Goal: Information Seeking & Learning: Learn about a topic

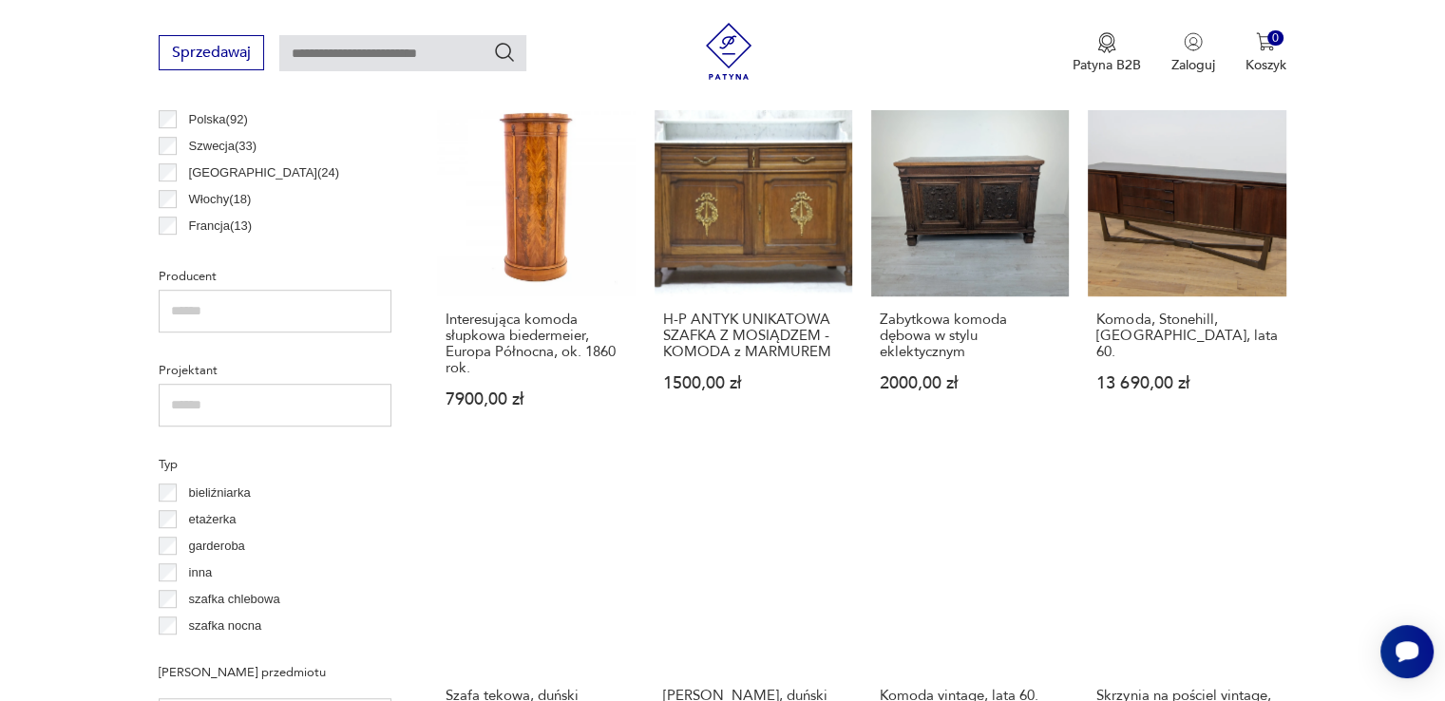
scroll to position [978, 0]
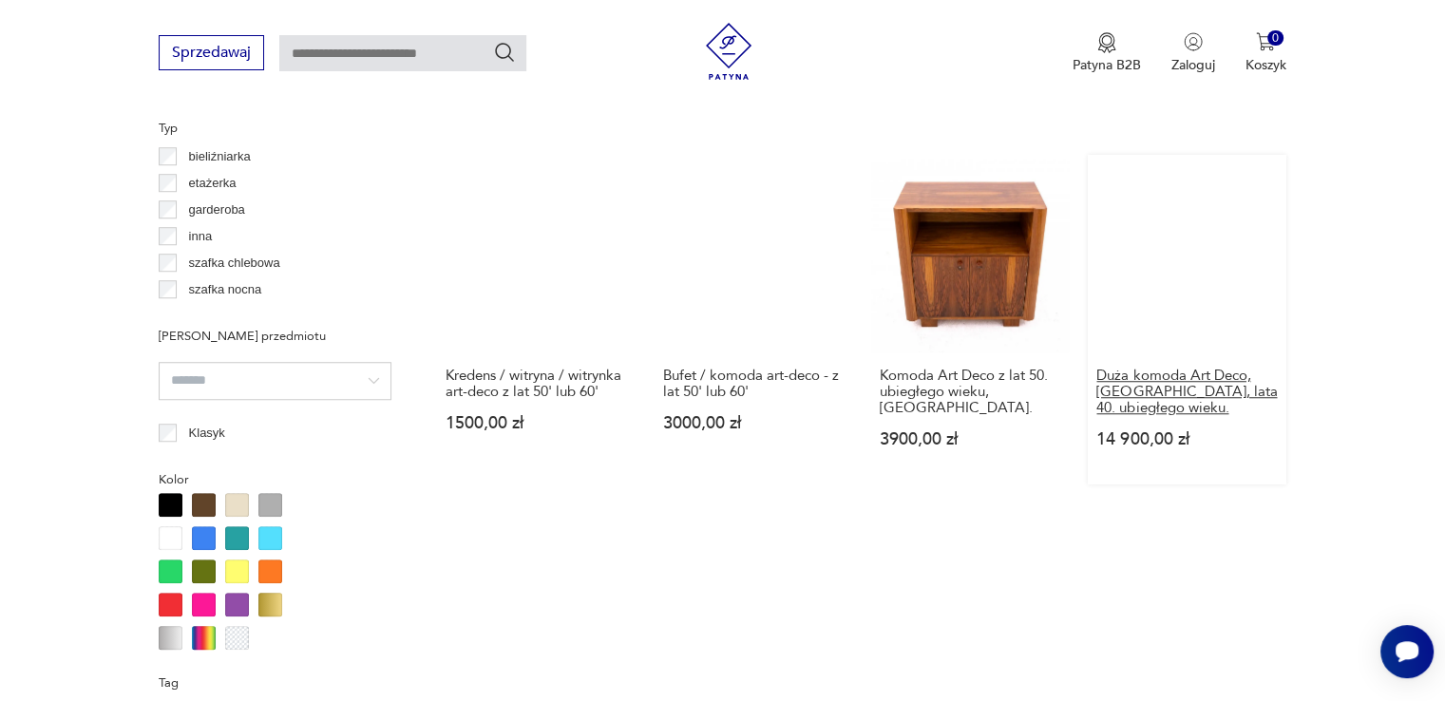
scroll to position [1771, 0]
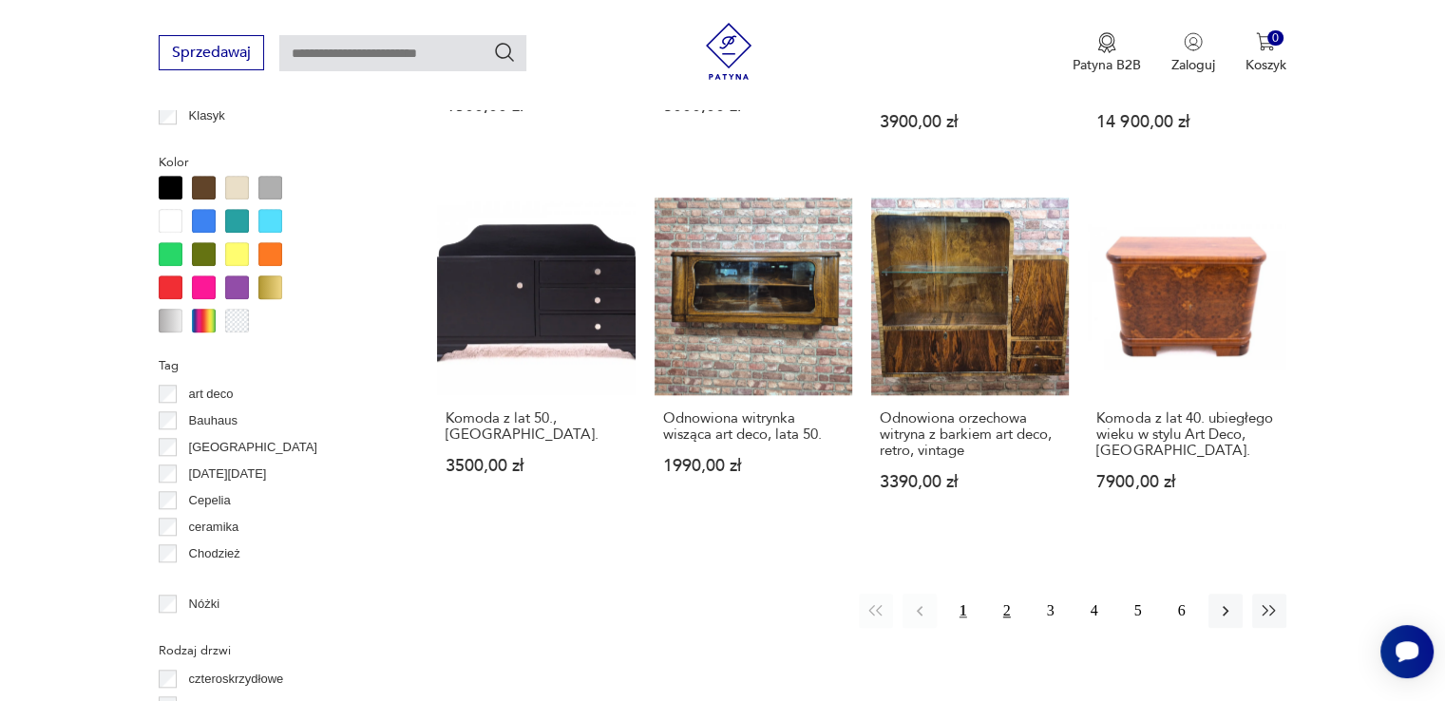
click at [1007, 594] on button "2" at bounding box center [1007, 611] width 34 height 34
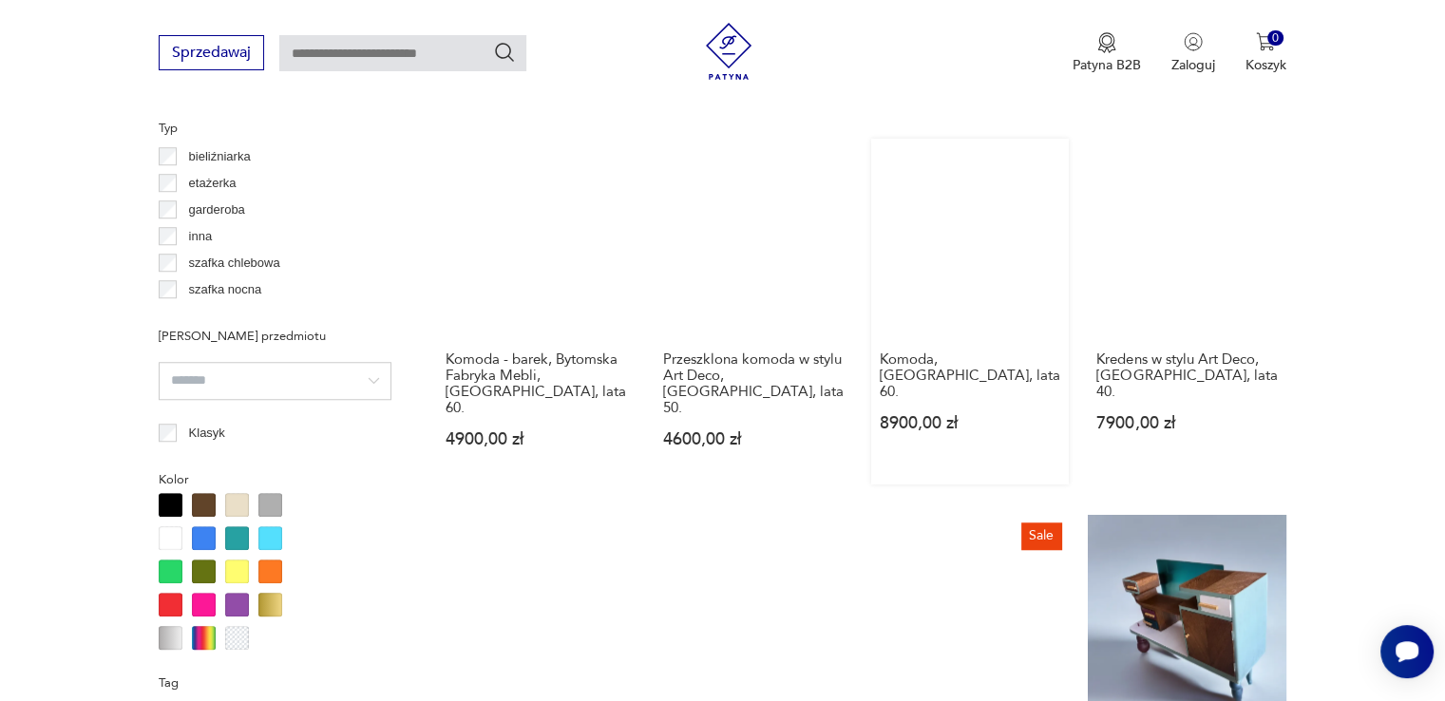
scroll to position [1771, 0]
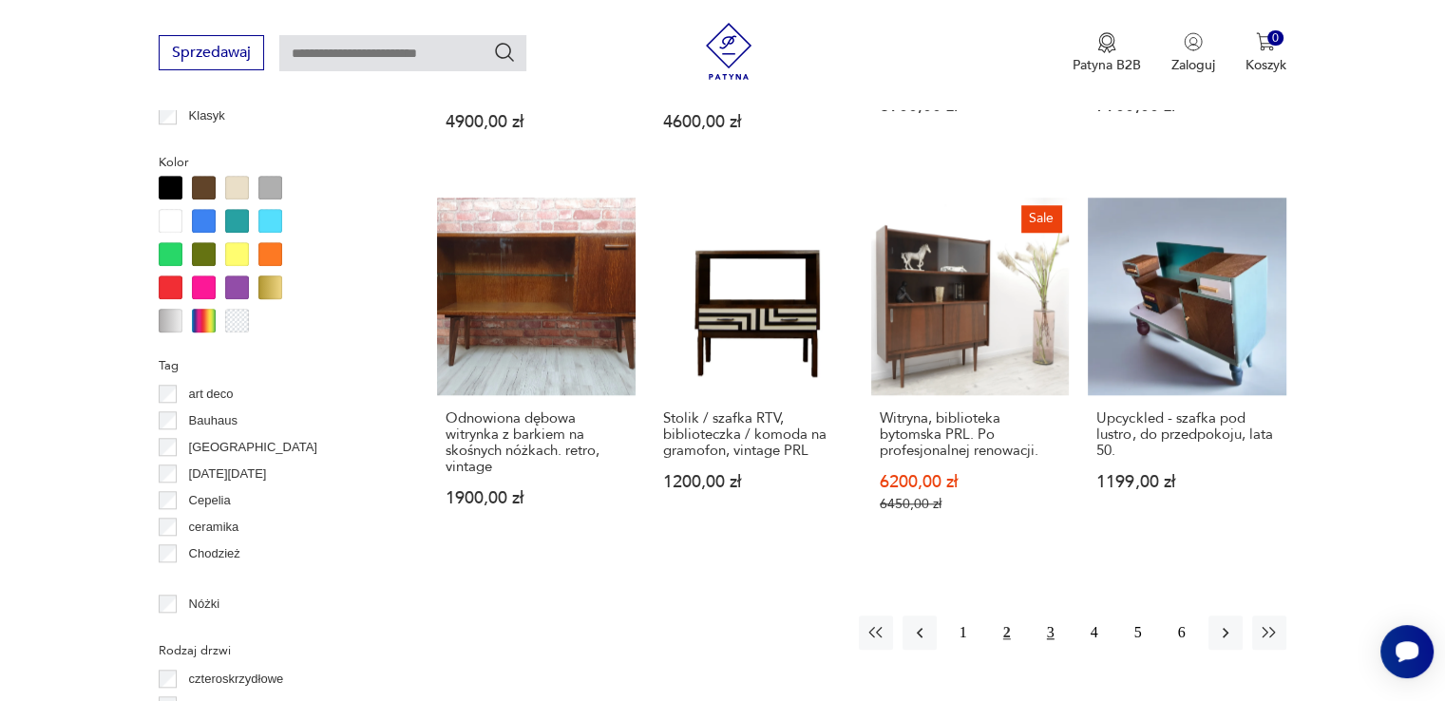
click at [1046, 616] on button "3" at bounding box center [1051, 633] width 34 height 34
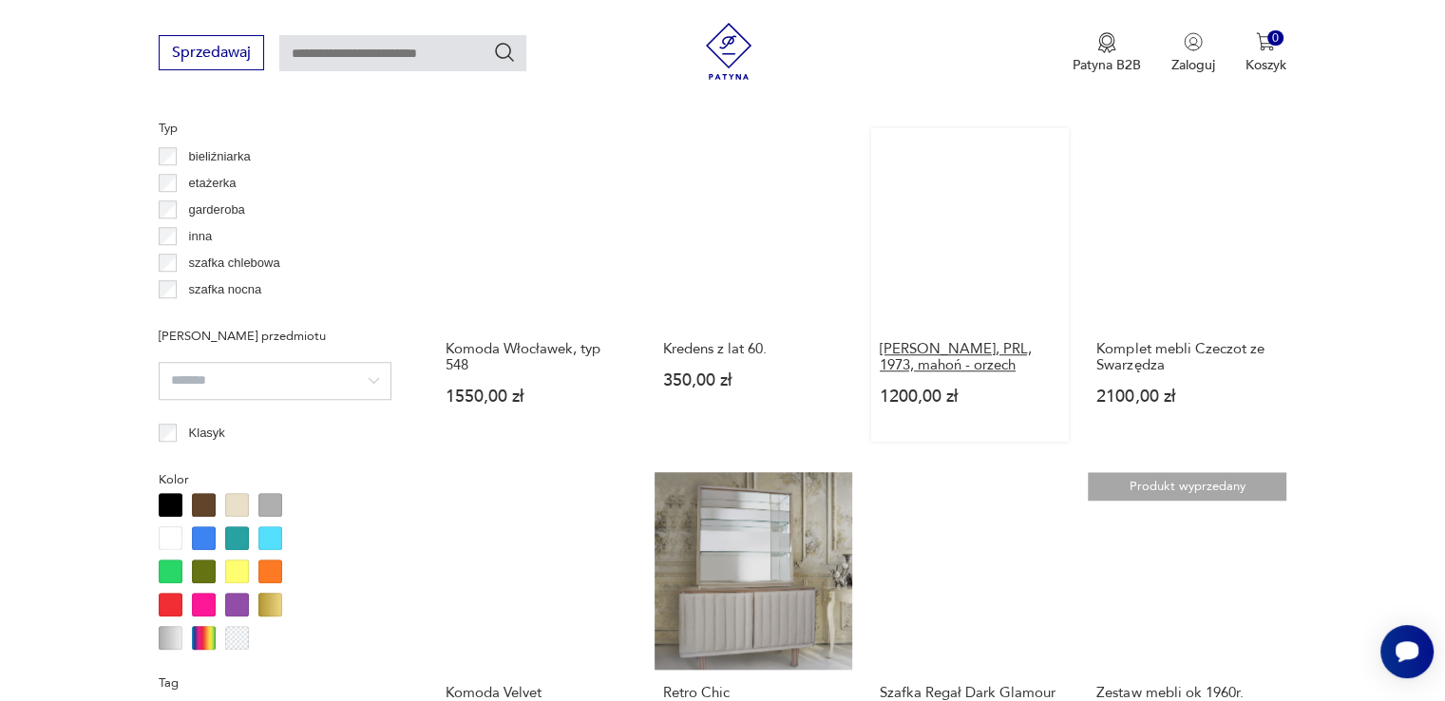
scroll to position [1771, 0]
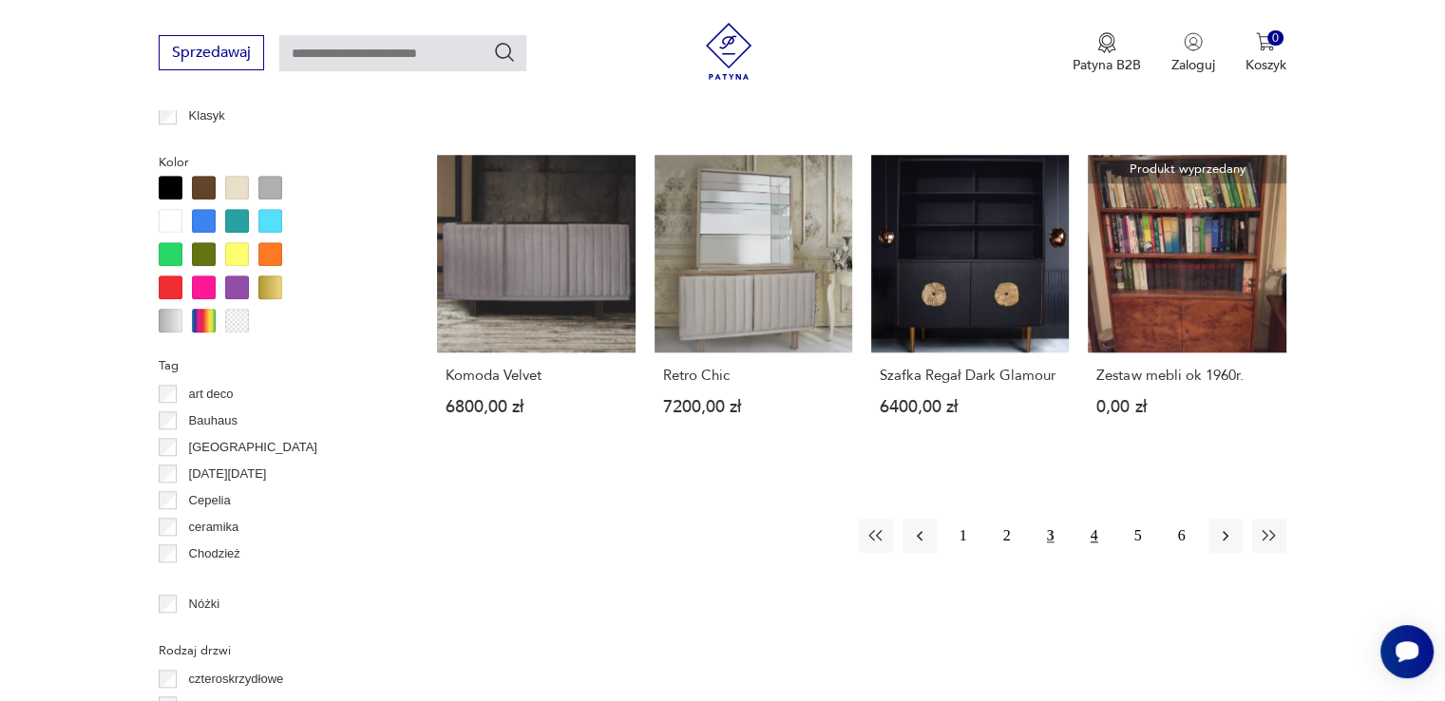
click at [1093, 533] on button "4" at bounding box center [1094, 536] width 34 height 34
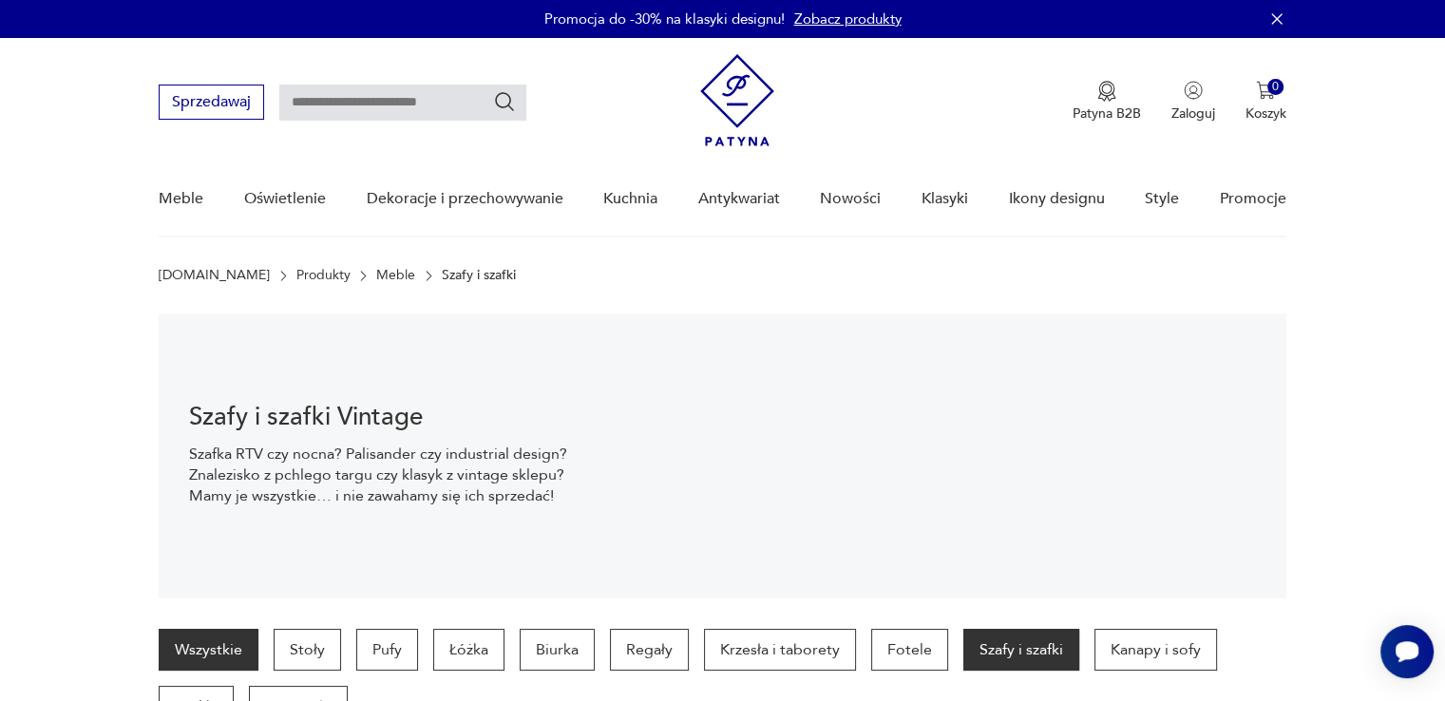
click at [211, 643] on link "Wszystkie" at bounding box center [209, 650] width 100 height 42
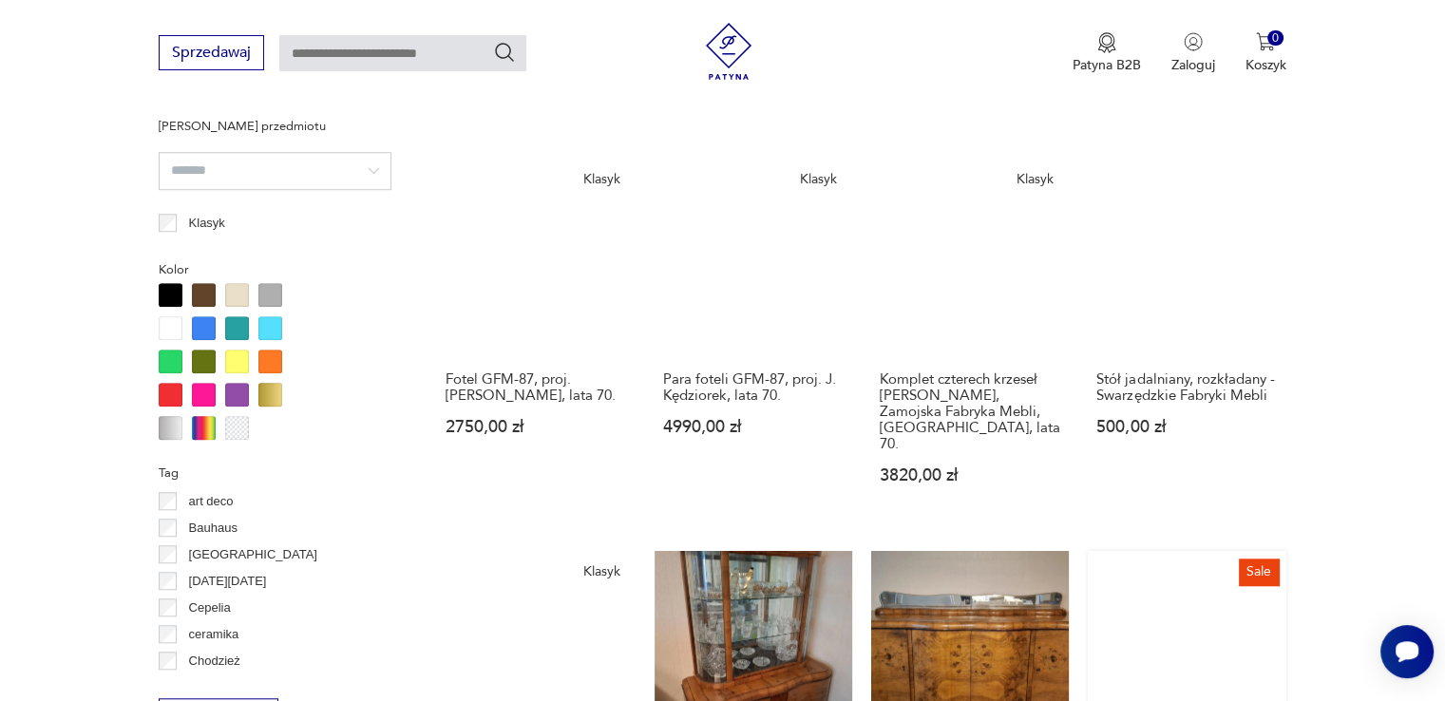
scroll to position [1771, 0]
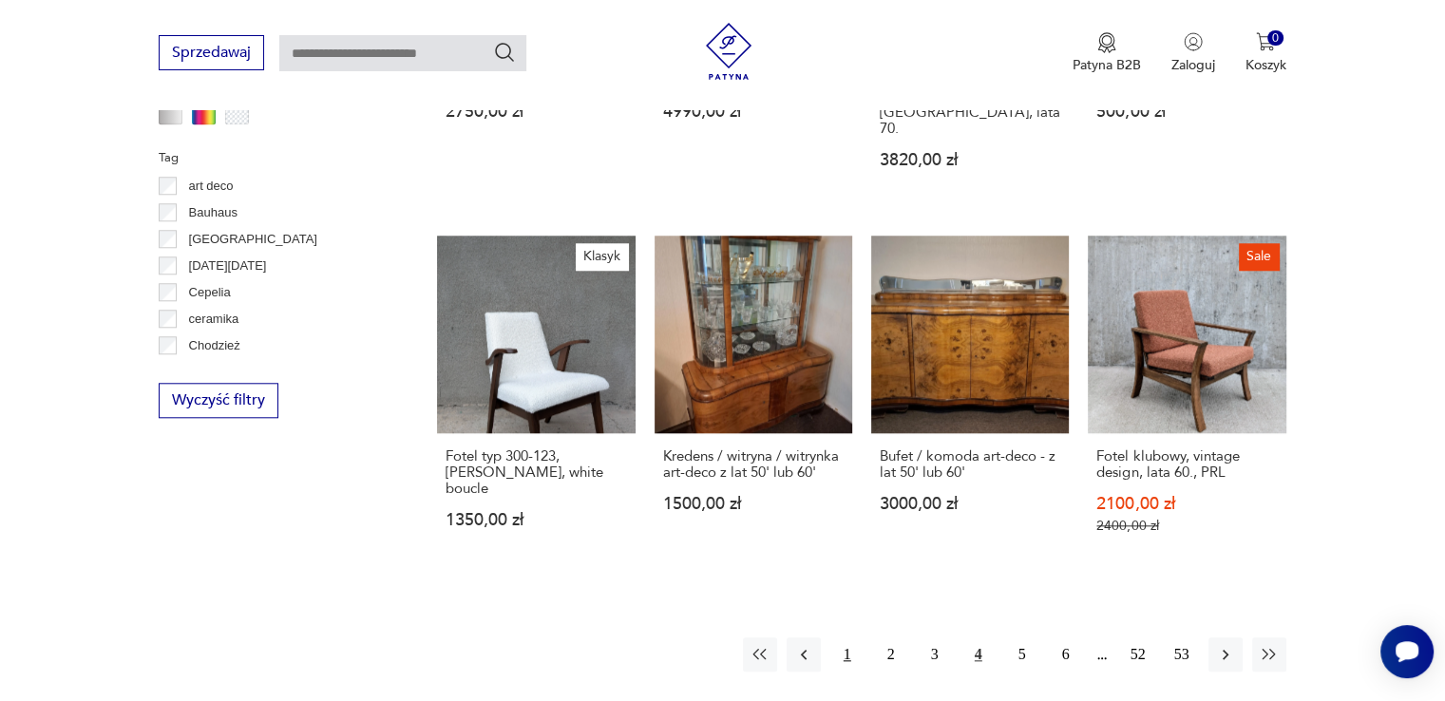
click at [846, 638] on button "1" at bounding box center [847, 655] width 34 height 34
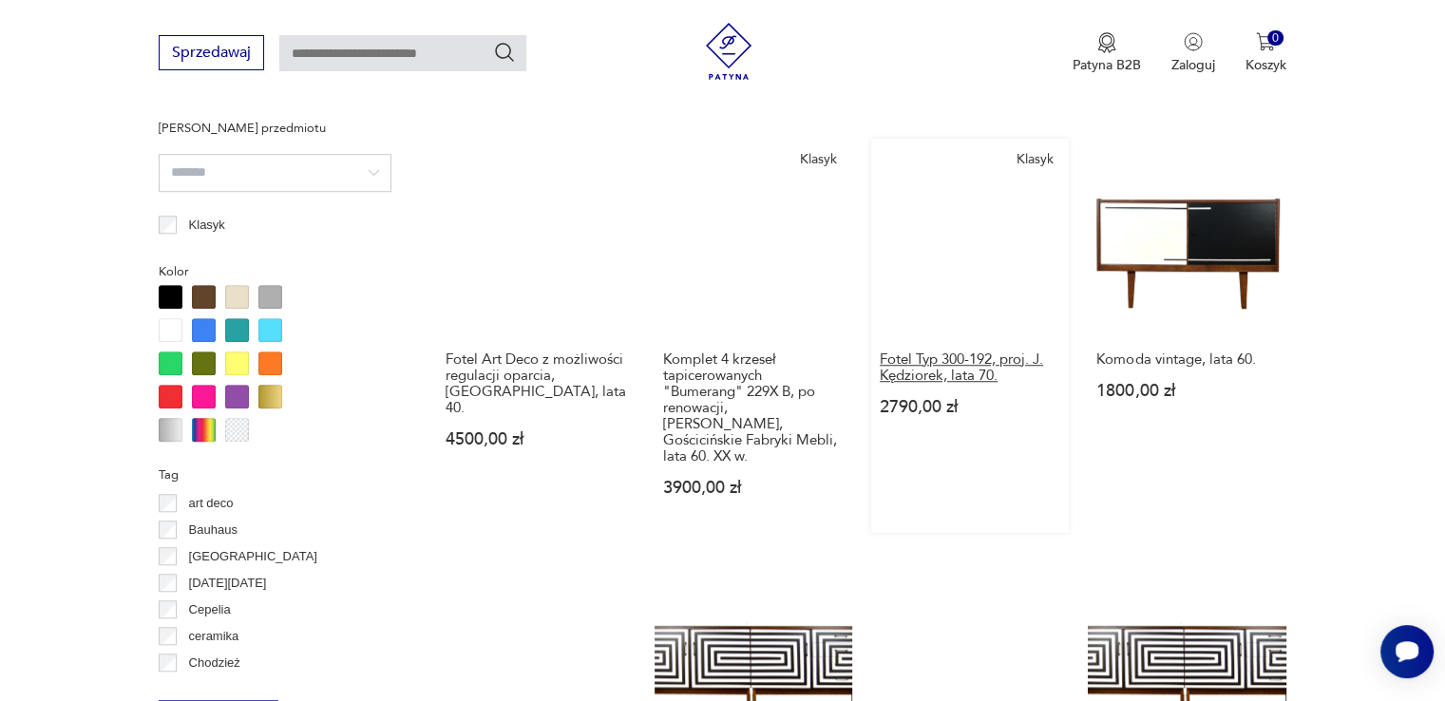
scroll to position [1771, 0]
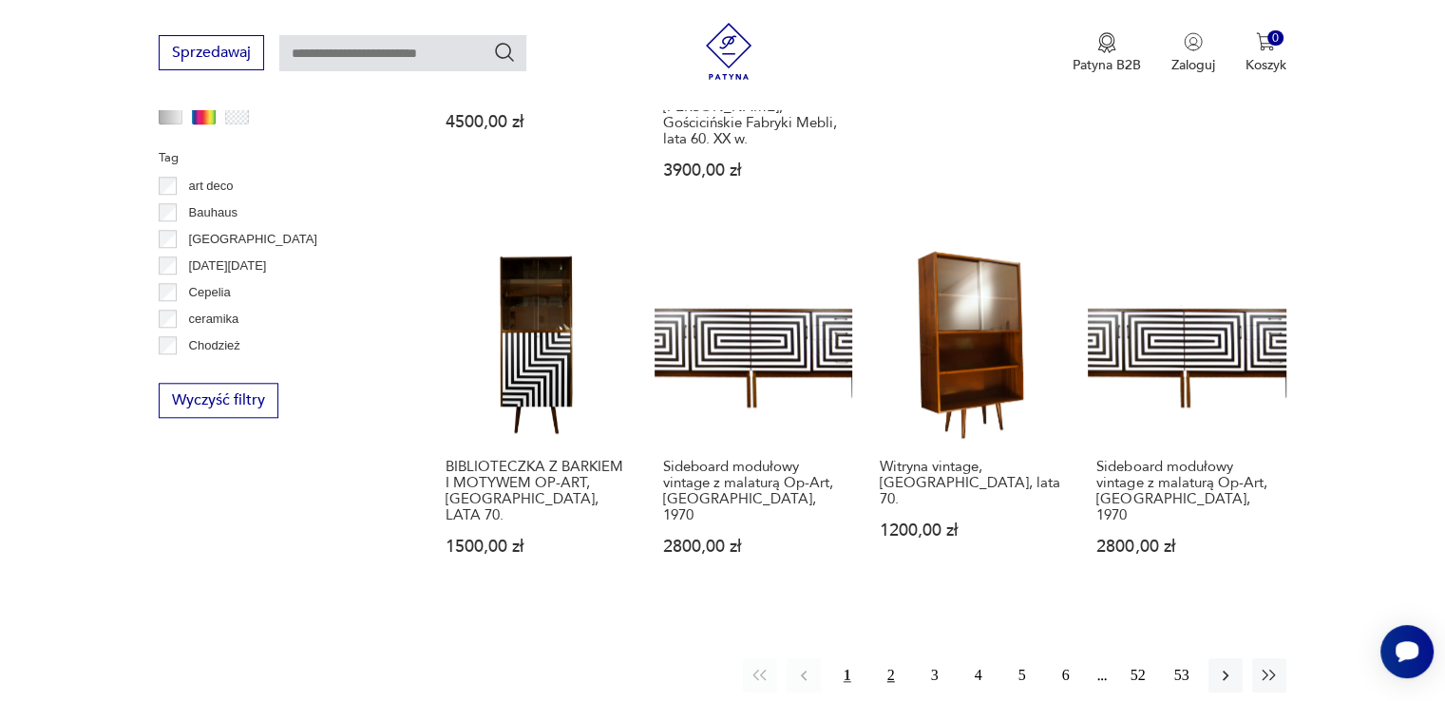
click at [890, 658] on button "2" at bounding box center [891, 675] width 34 height 34
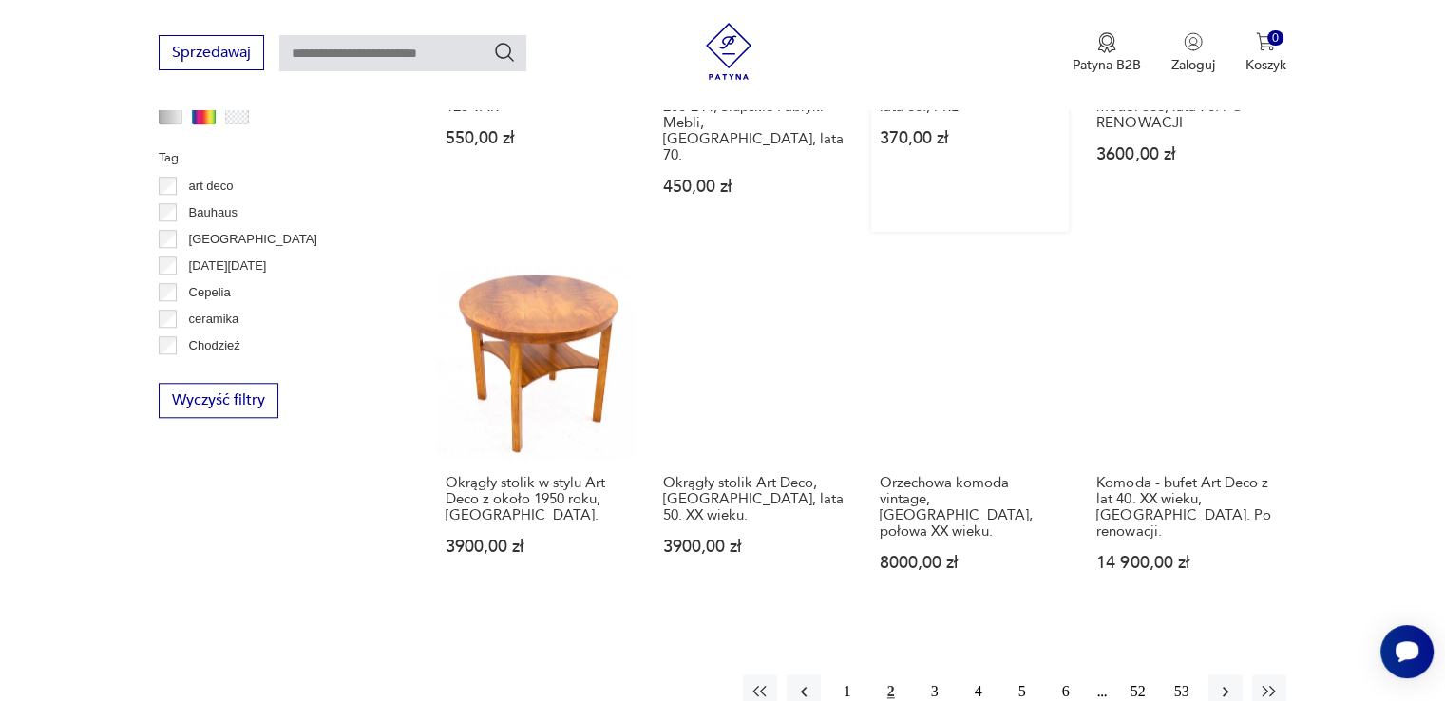
scroll to position [2086, 0]
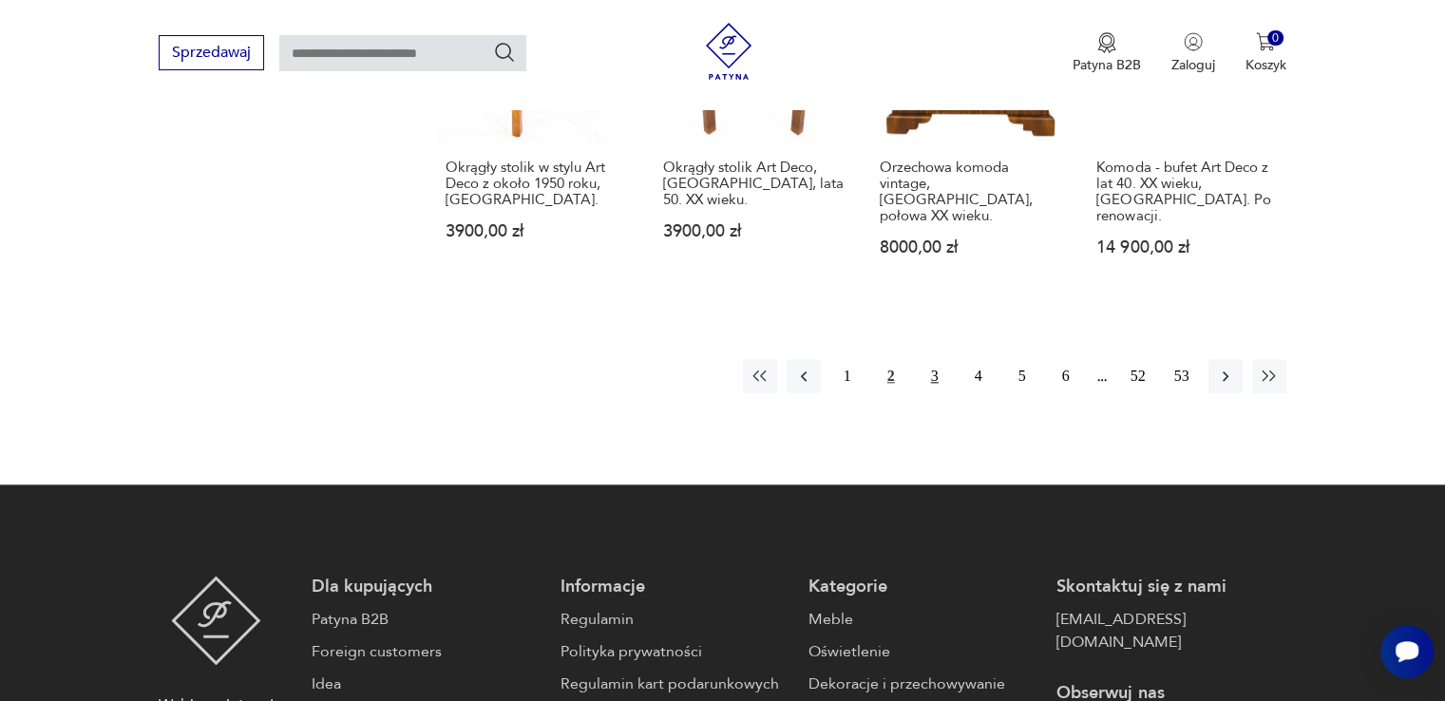
click at [933, 359] on button "3" at bounding box center [935, 376] width 34 height 34
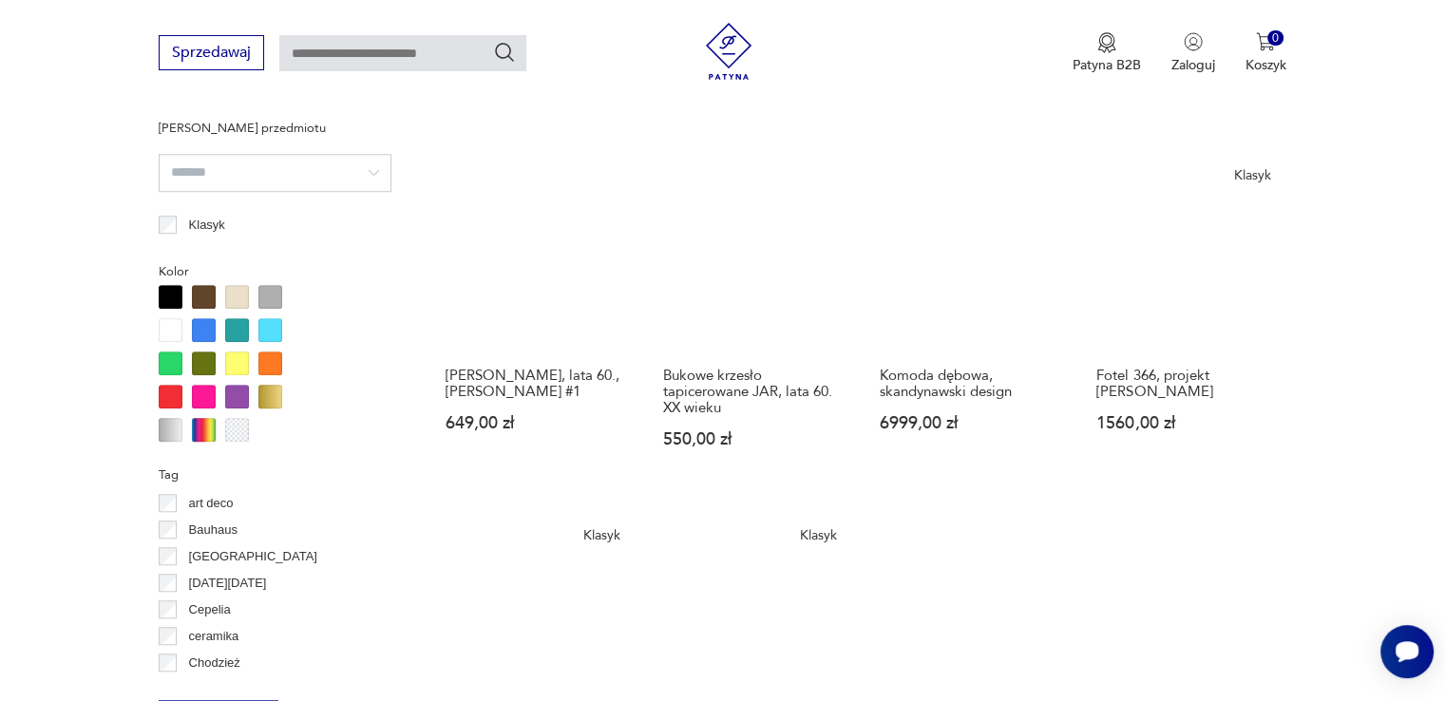
scroll to position [1771, 0]
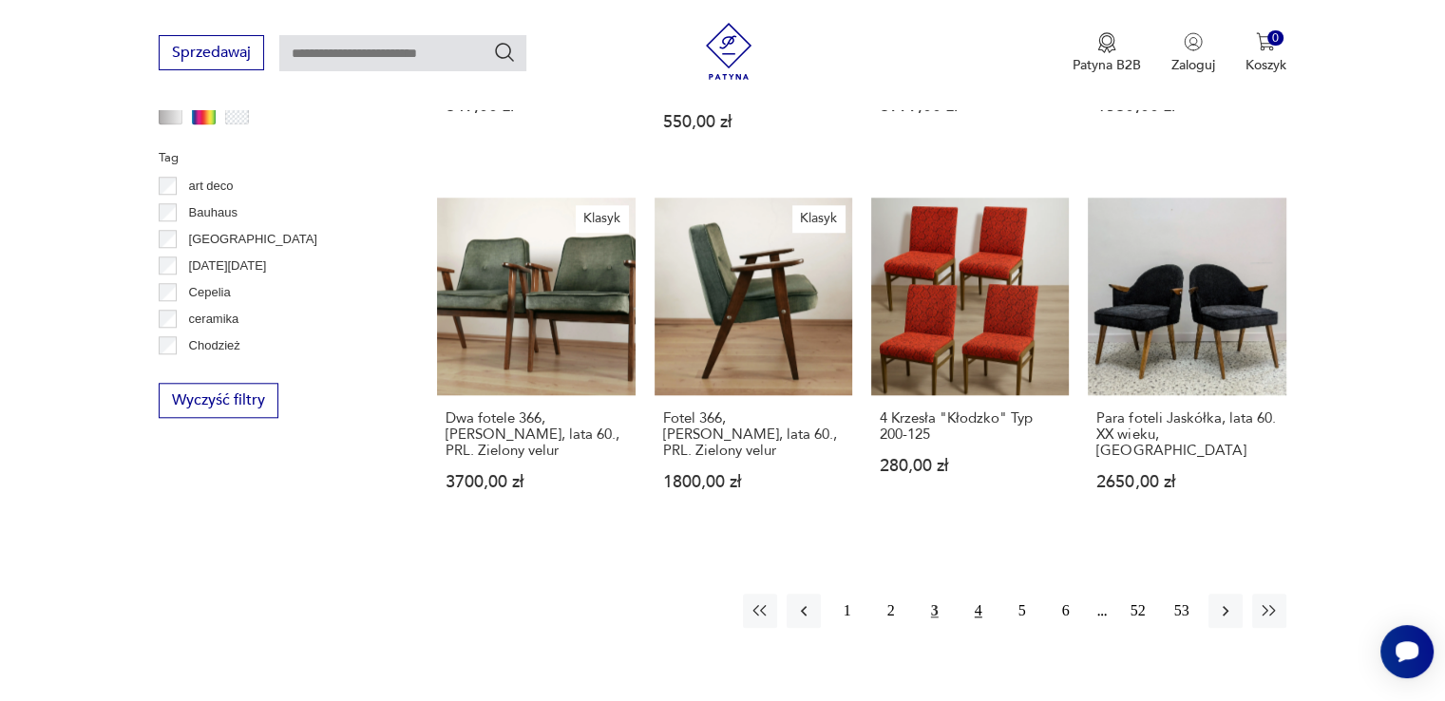
click at [980, 594] on button "4" at bounding box center [978, 611] width 34 height 34
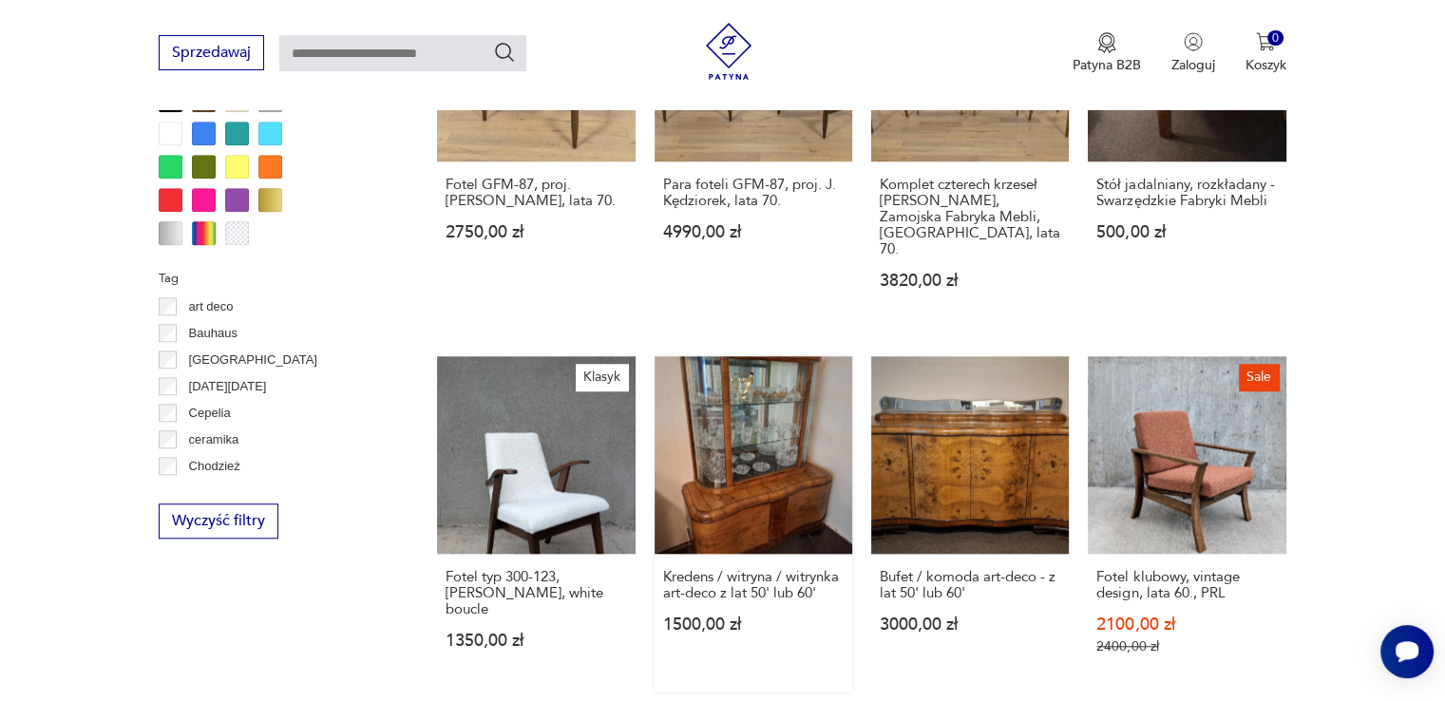
scroll to position [1454, 0]
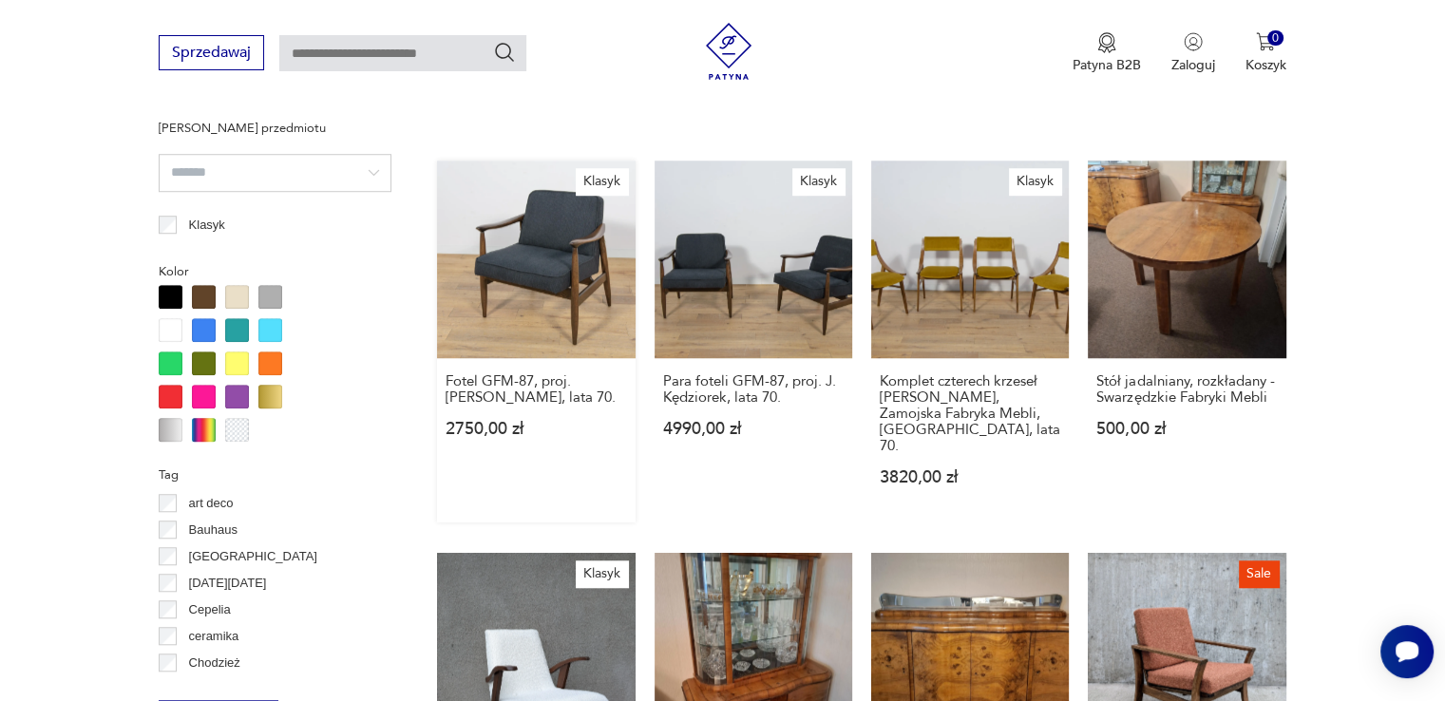
click at [563, 289] on link "Klasyk Fotel GFM-87, proj. J. Kędziorek, lata 70. 2750,00 zł" at bounding box center [536, 342] width 198 height 362
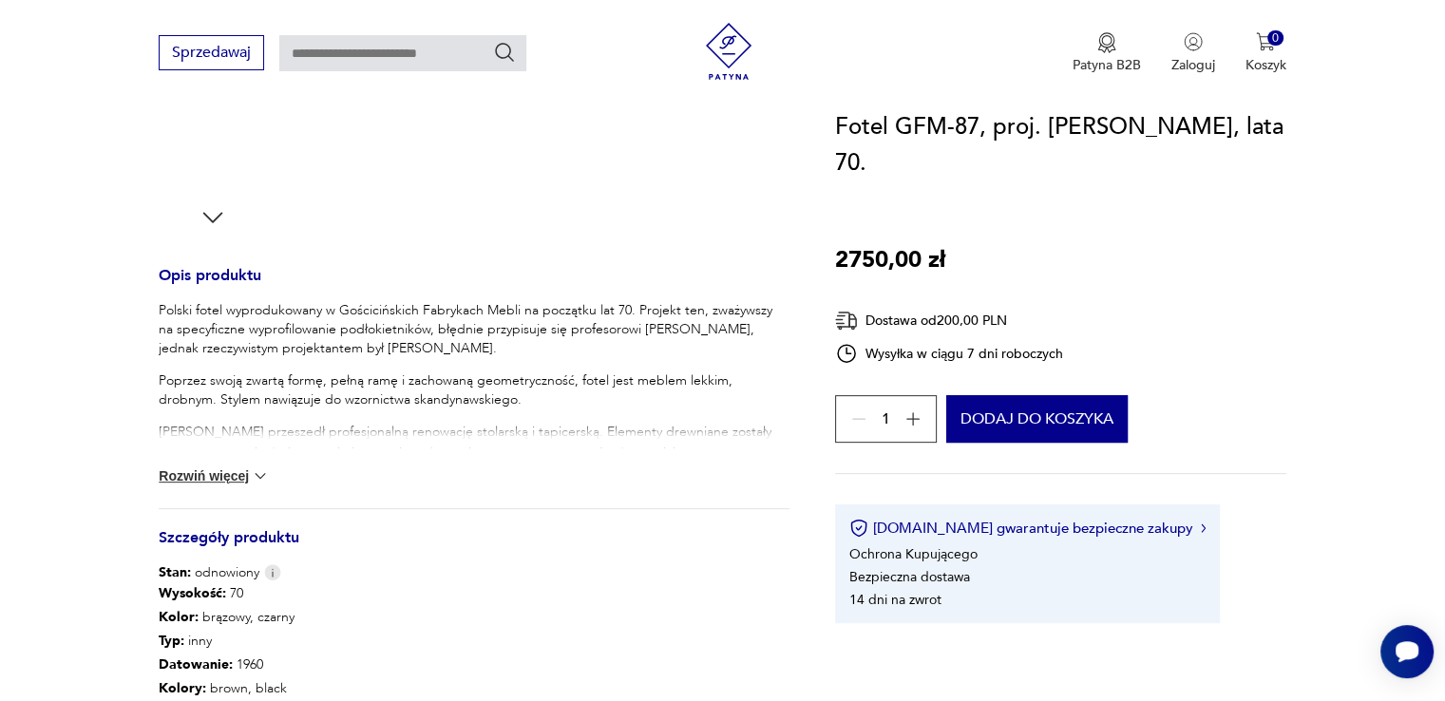
scroll to position [950, 0]
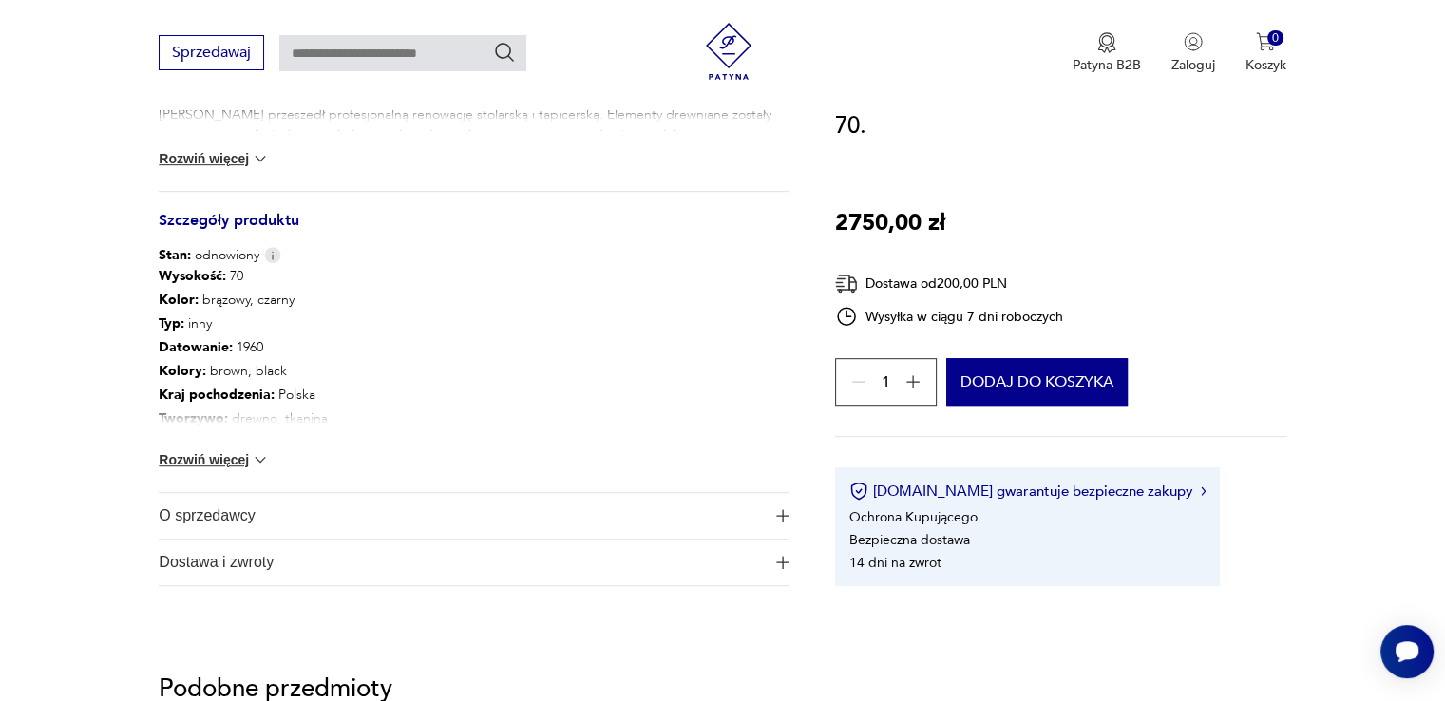
click at [228, 457] on button "Rozwiń więcej" at bounding box center [214, 459] width 110 height 19
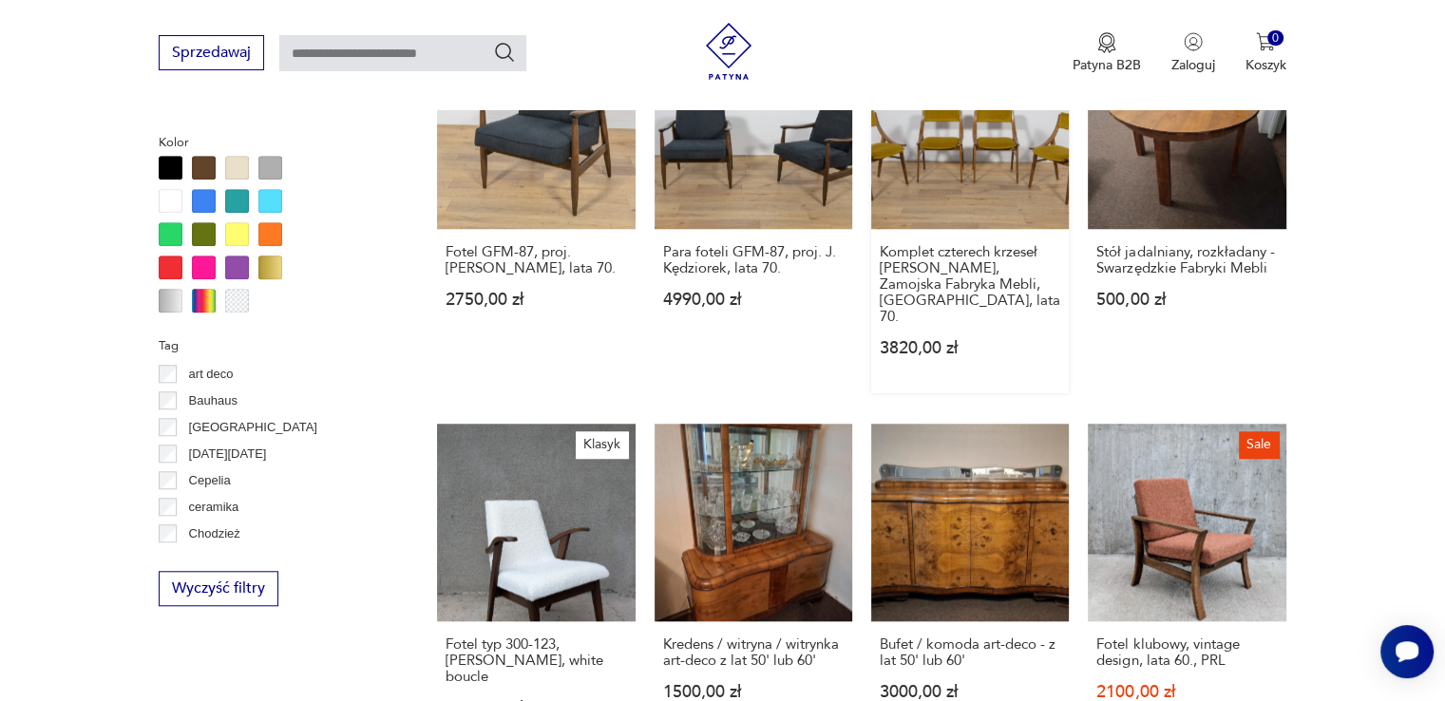
scroll to position [1900, 0]
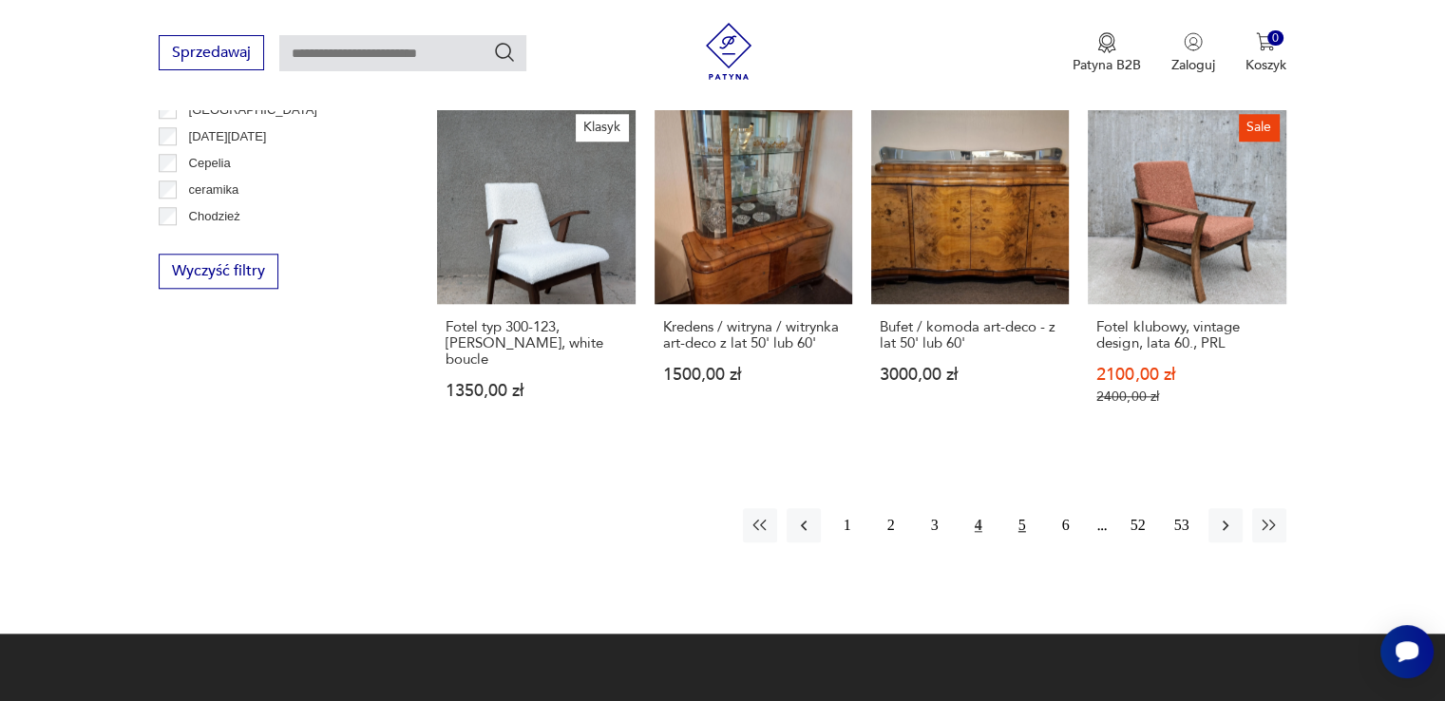
click at [1016, 508] on button "5" at bounding box center [1022, 525] width 34 height 34
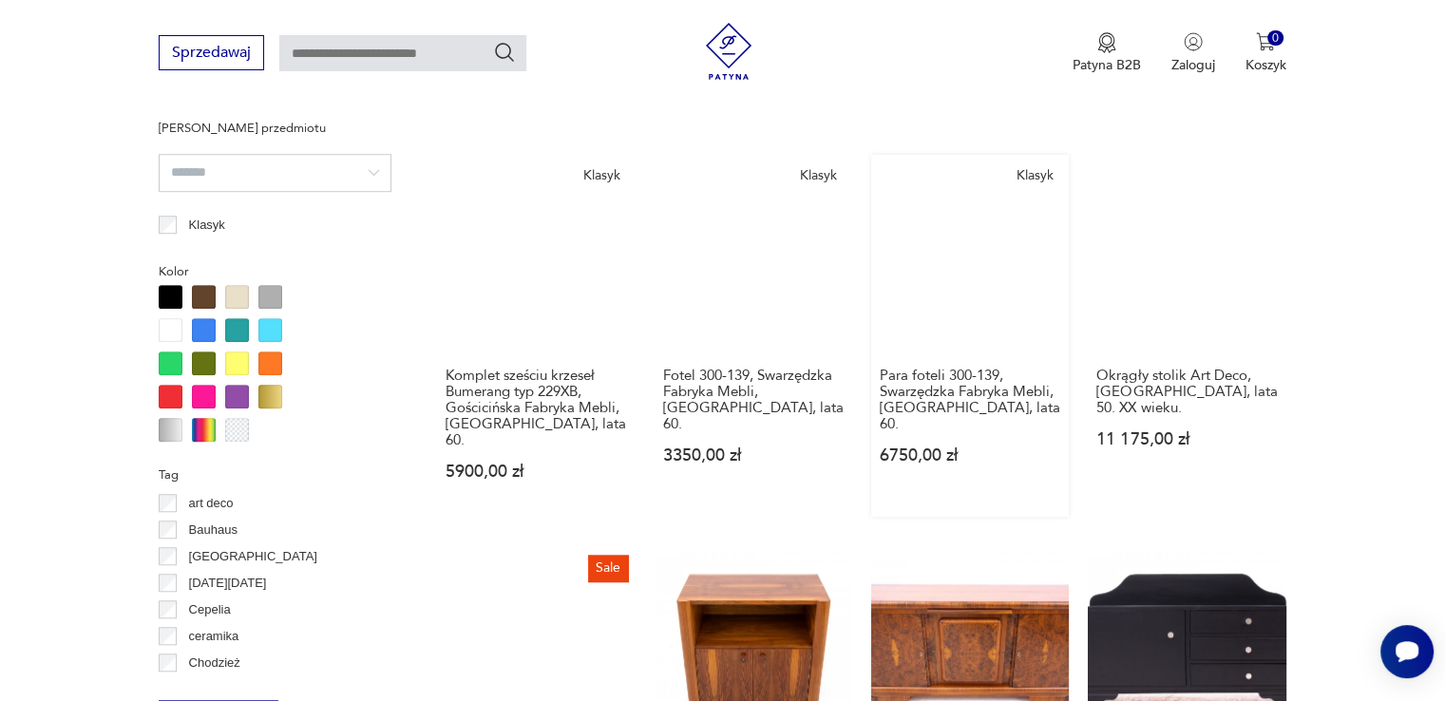
scroll to position [1771, 0]
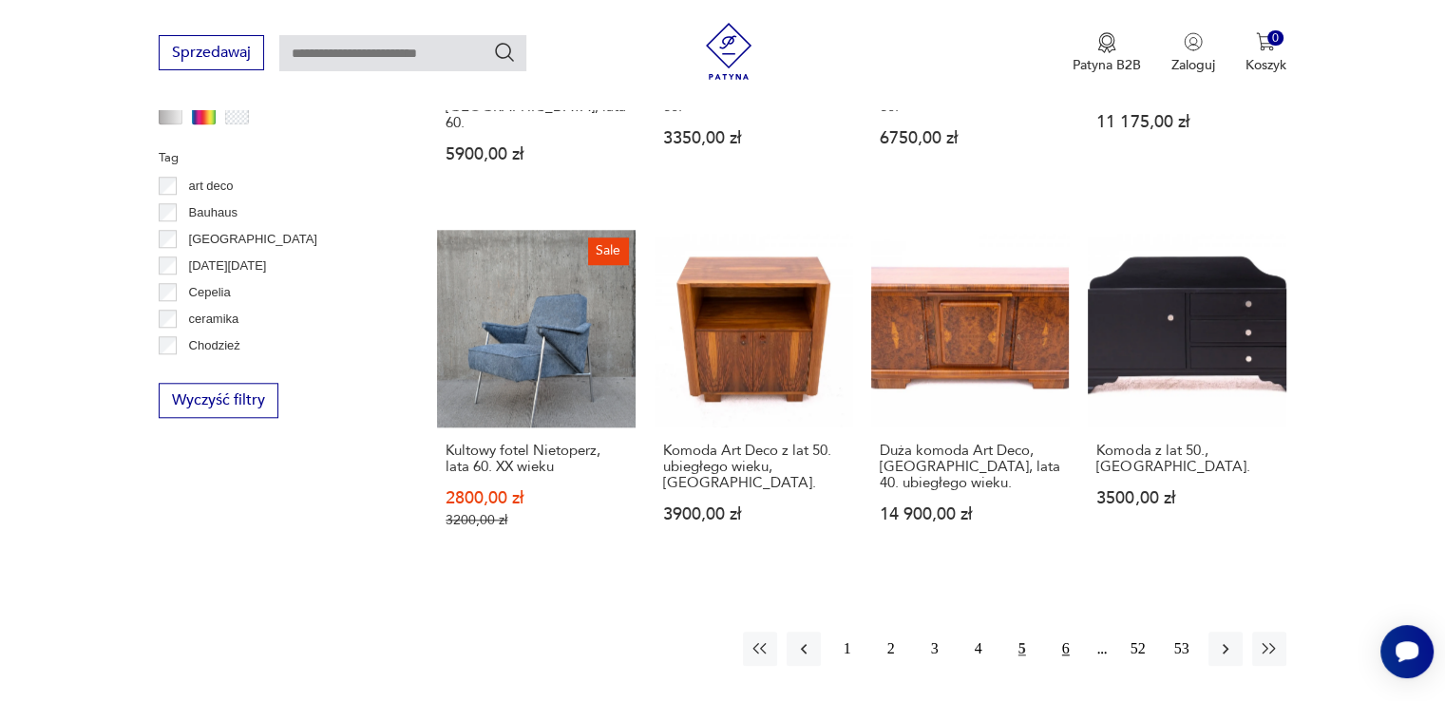
click at [1060, 632] on button "6" at bounding box center [1066, 649] width 34 height 34
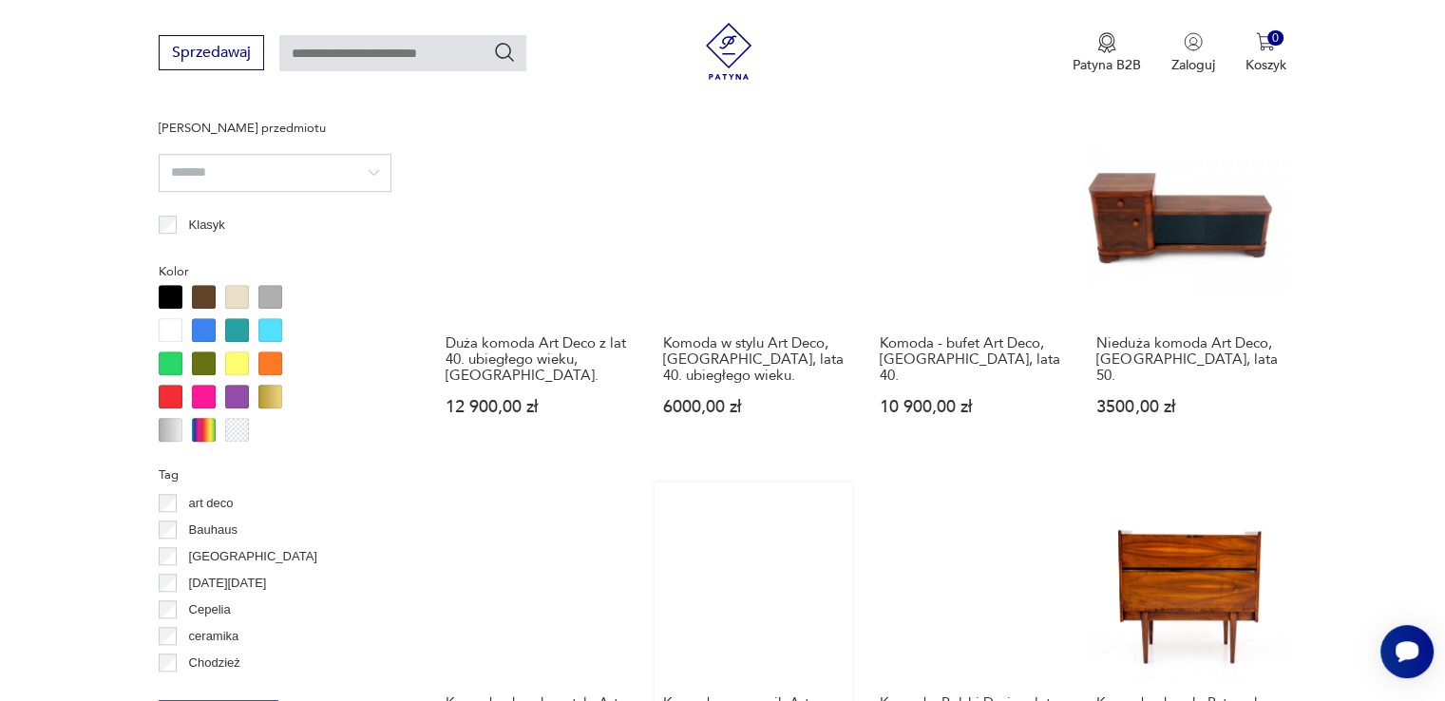
scroll to position [1771, 0]
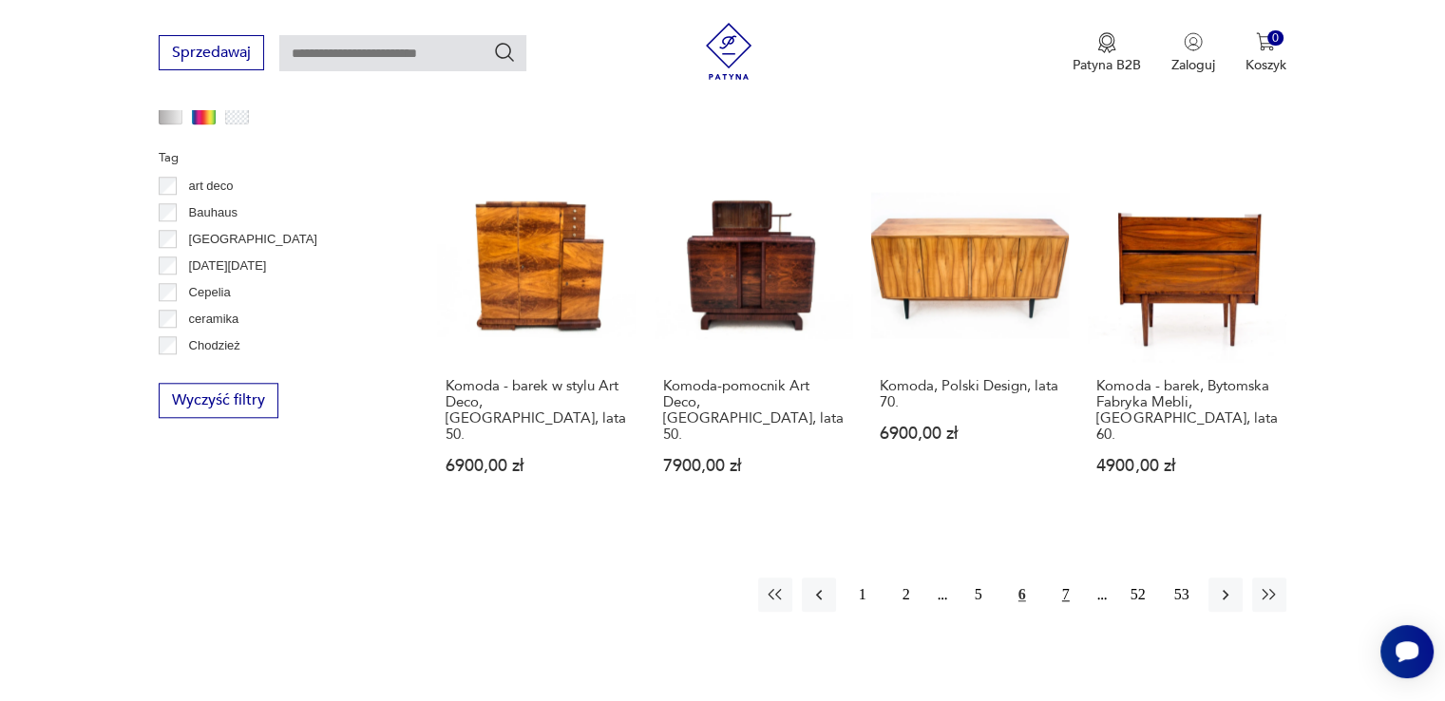
click at [1068, 578] on button "7" at bounding box center [1066, 595] width 34 height 34
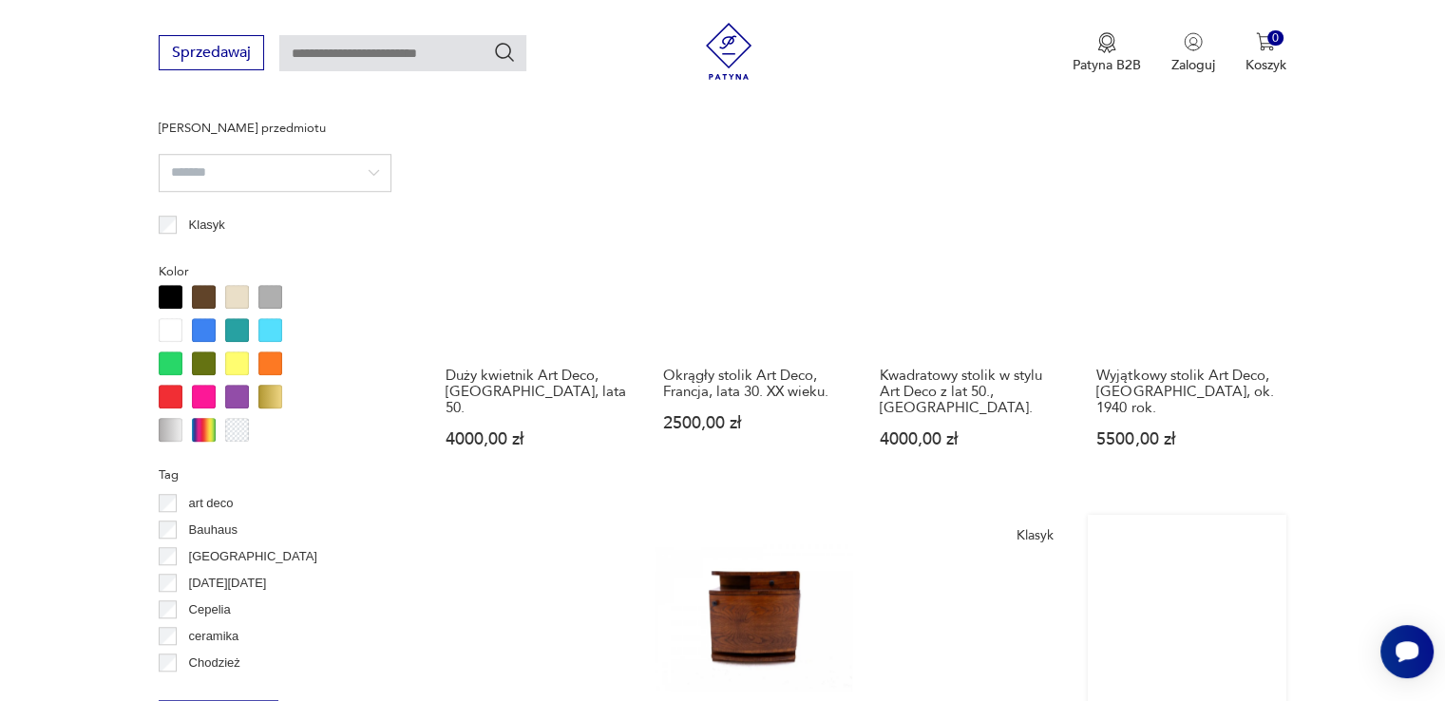
scroll to position [1771, 0]
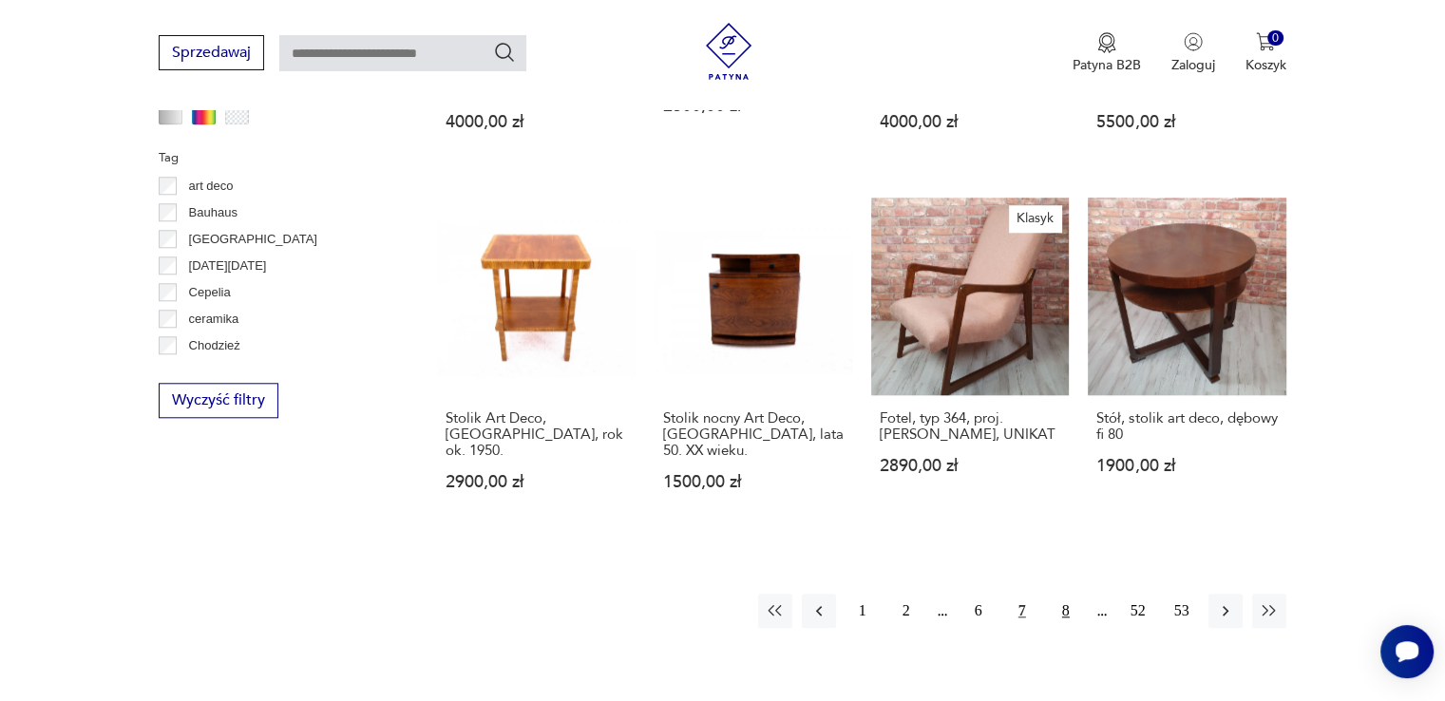
click at [1065, 594] on button "8" at bounding box center [1066, 611] width 34 height 34
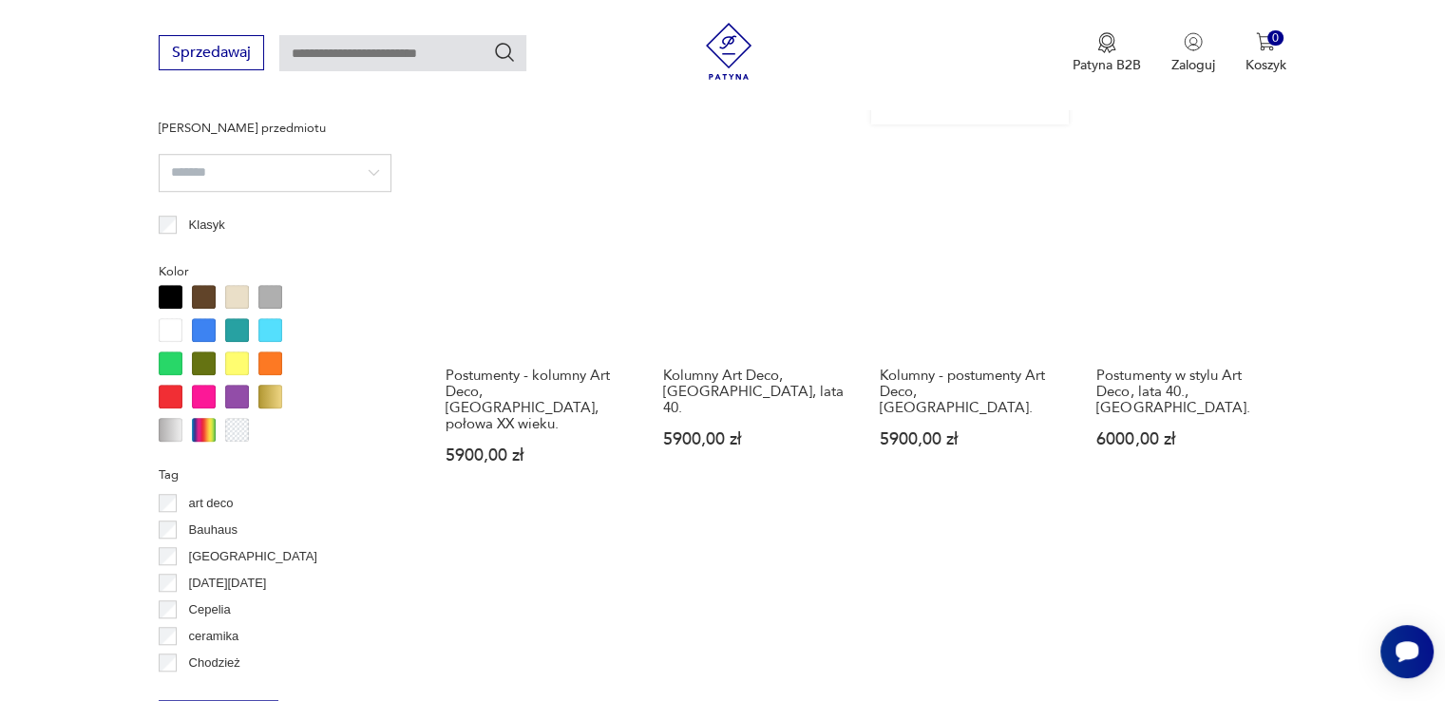
scroll to position [1771, 0]
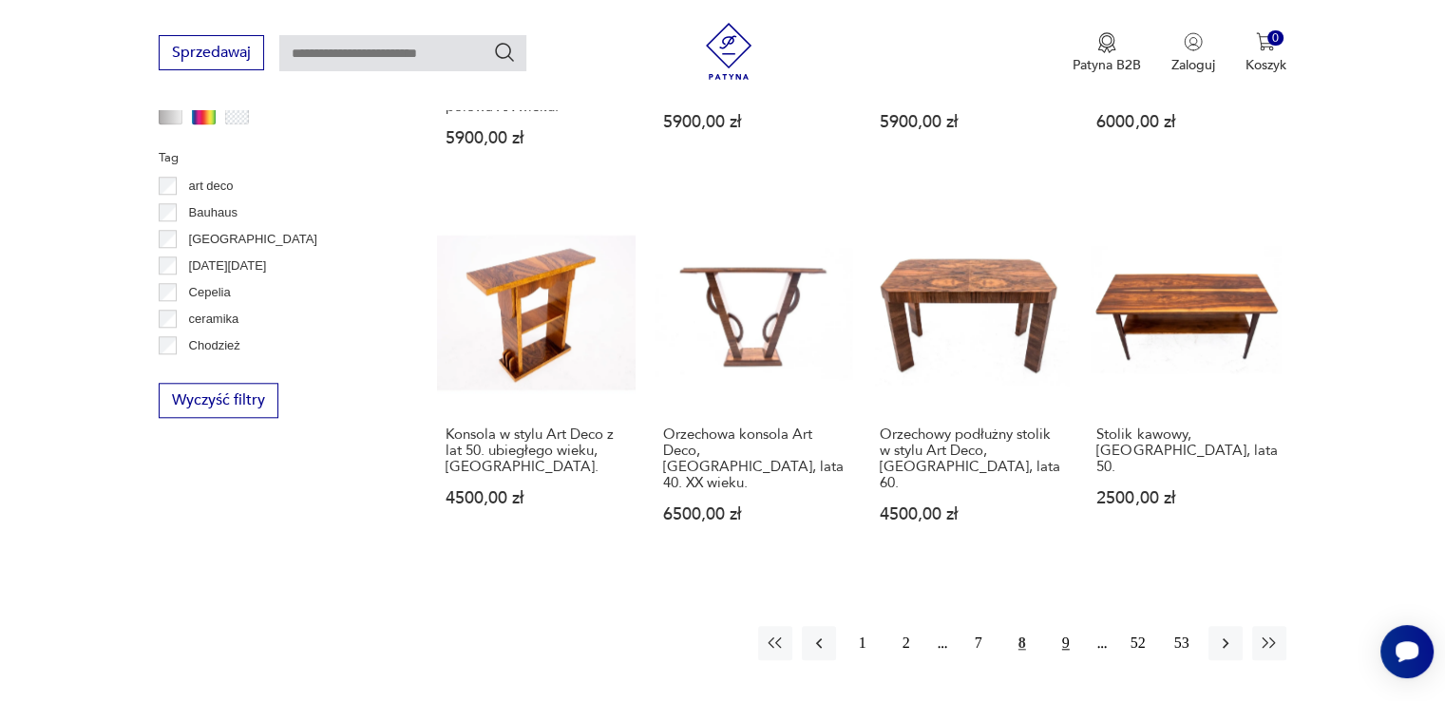
click at [1069, 626] on button "9" at bounding box center [1066, 643] width 34 height 34
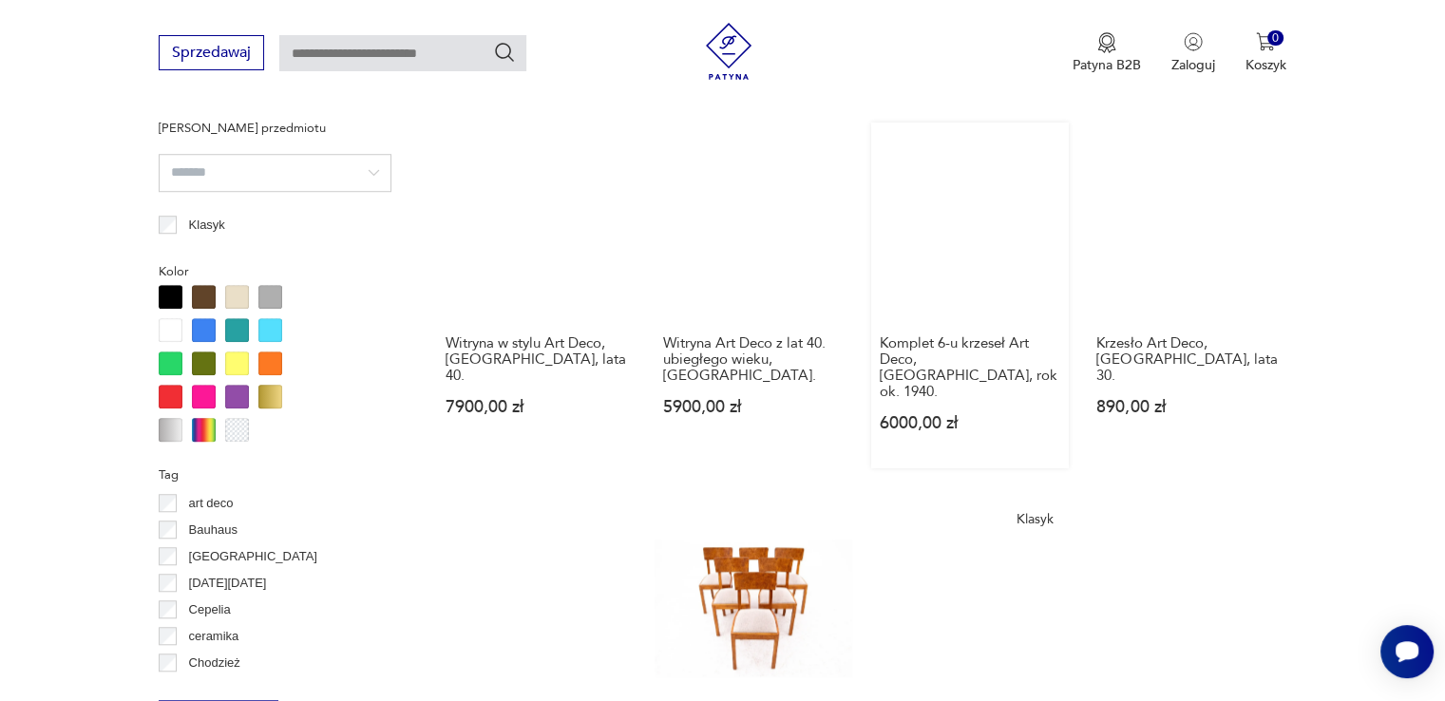
scroll to position [1771, 0]
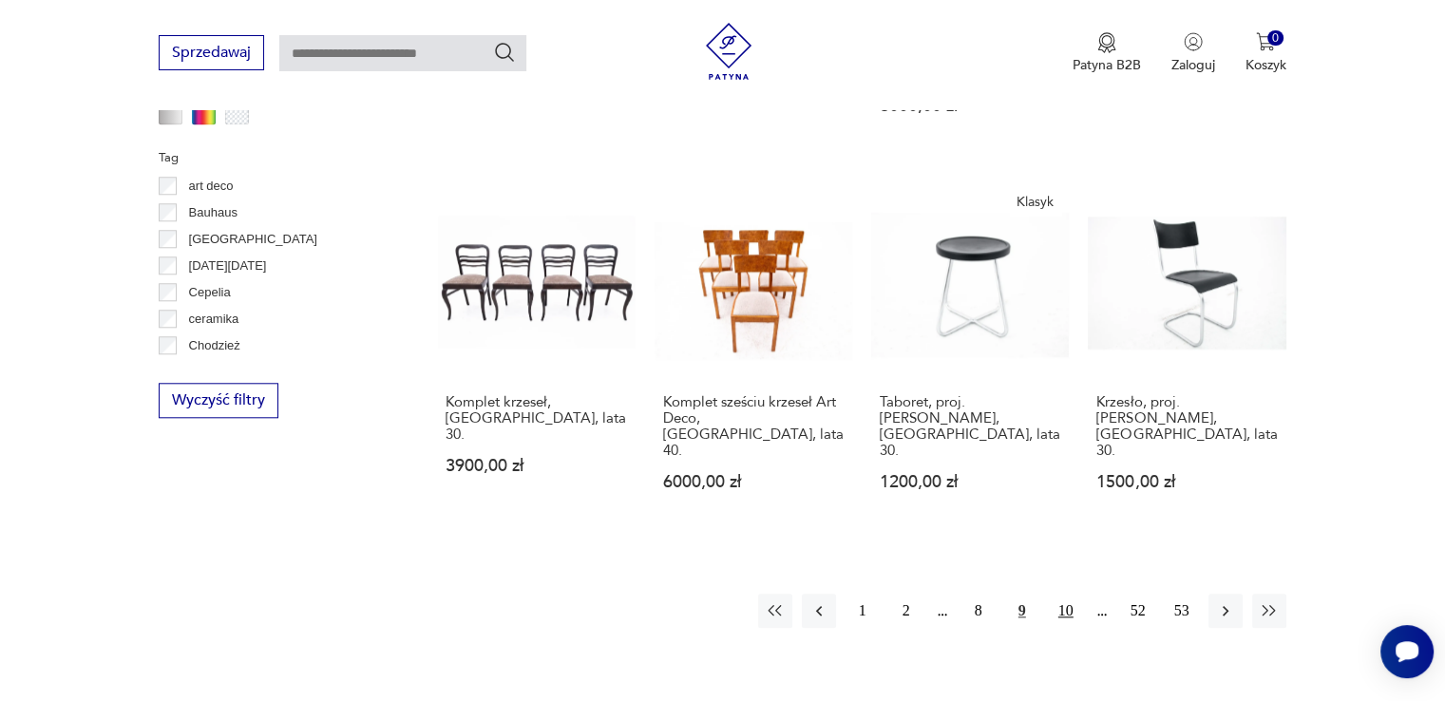
click at [1068, 594] on button "10" at bounding box center [1066, 611] width 34 height 34
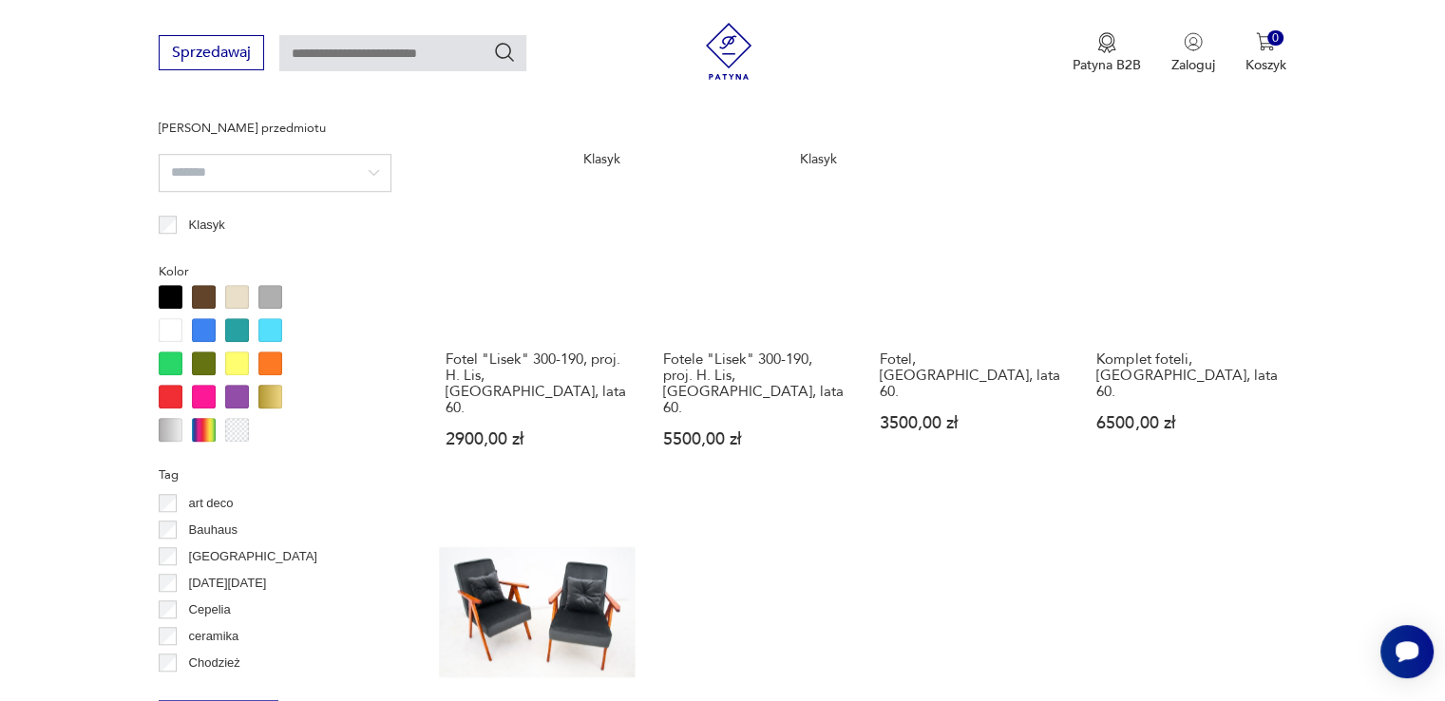
scroll to position [1771, 0]
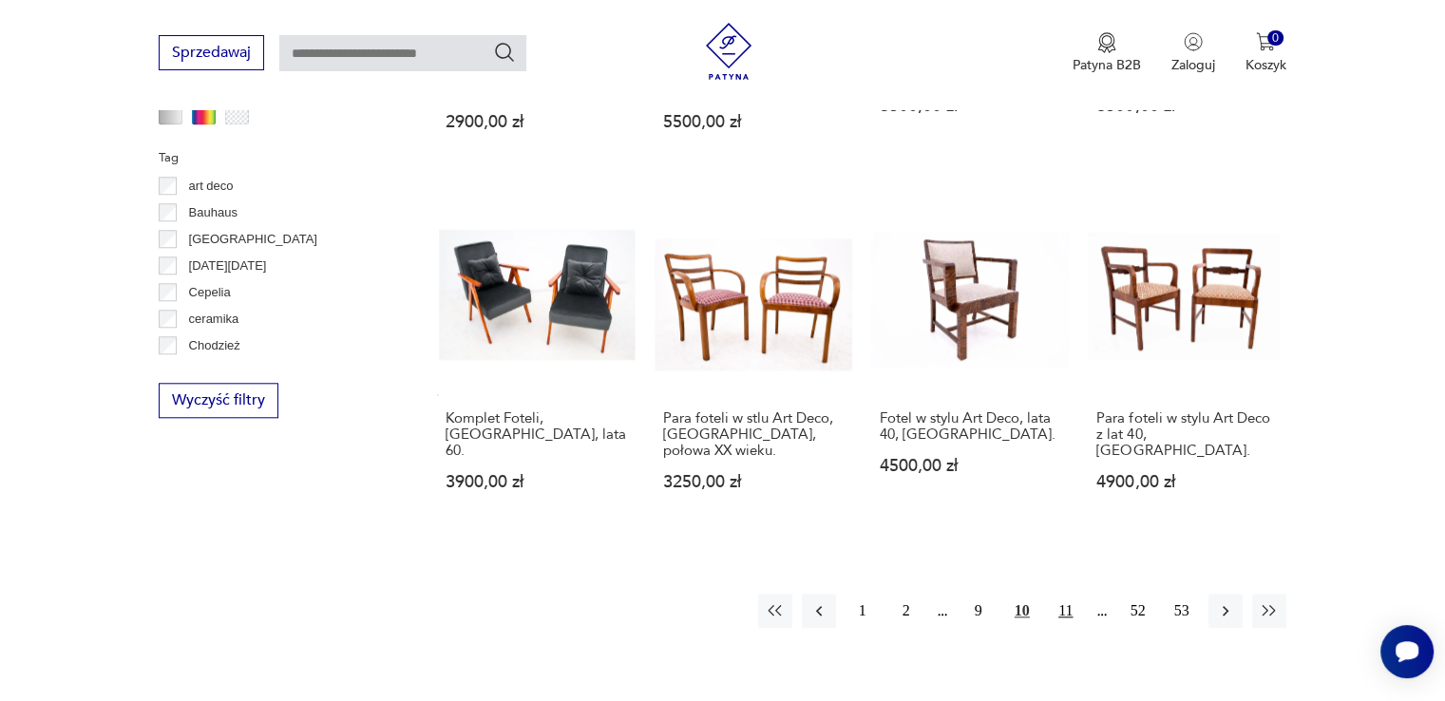
click at [1064, 594] on button "11" at bounding box center [1066, 611] width 34 height 34
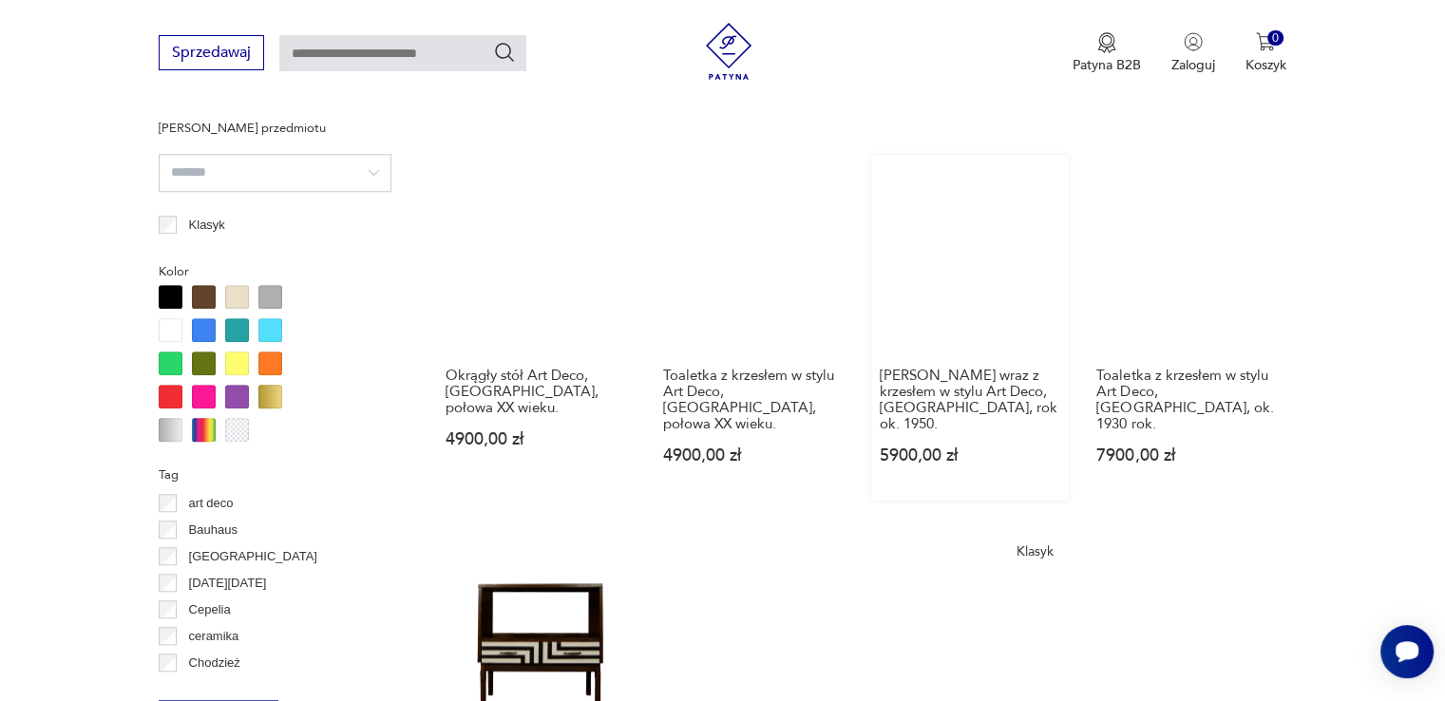
scroll to position [1771, 0]
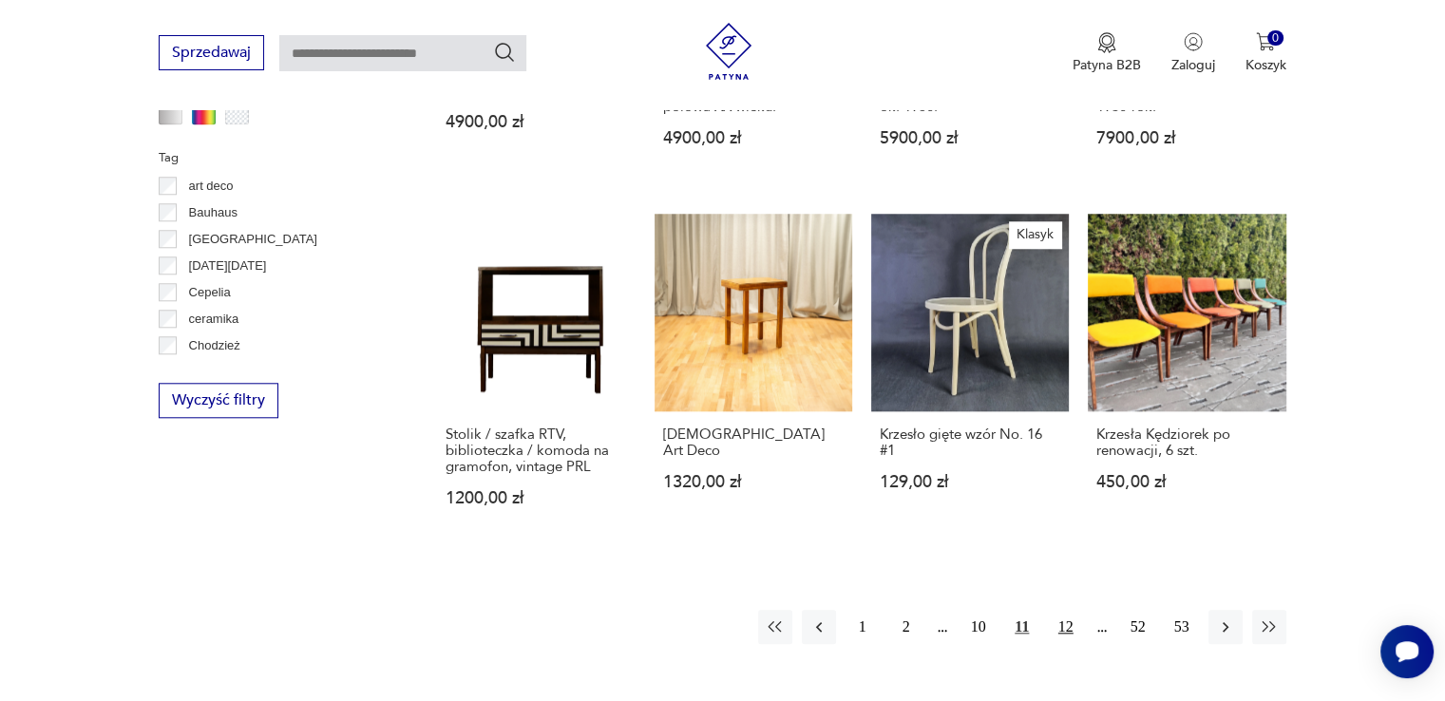
click at [1059, 610] on button "12" at bounding box center [1066, 627] width 34 height 34
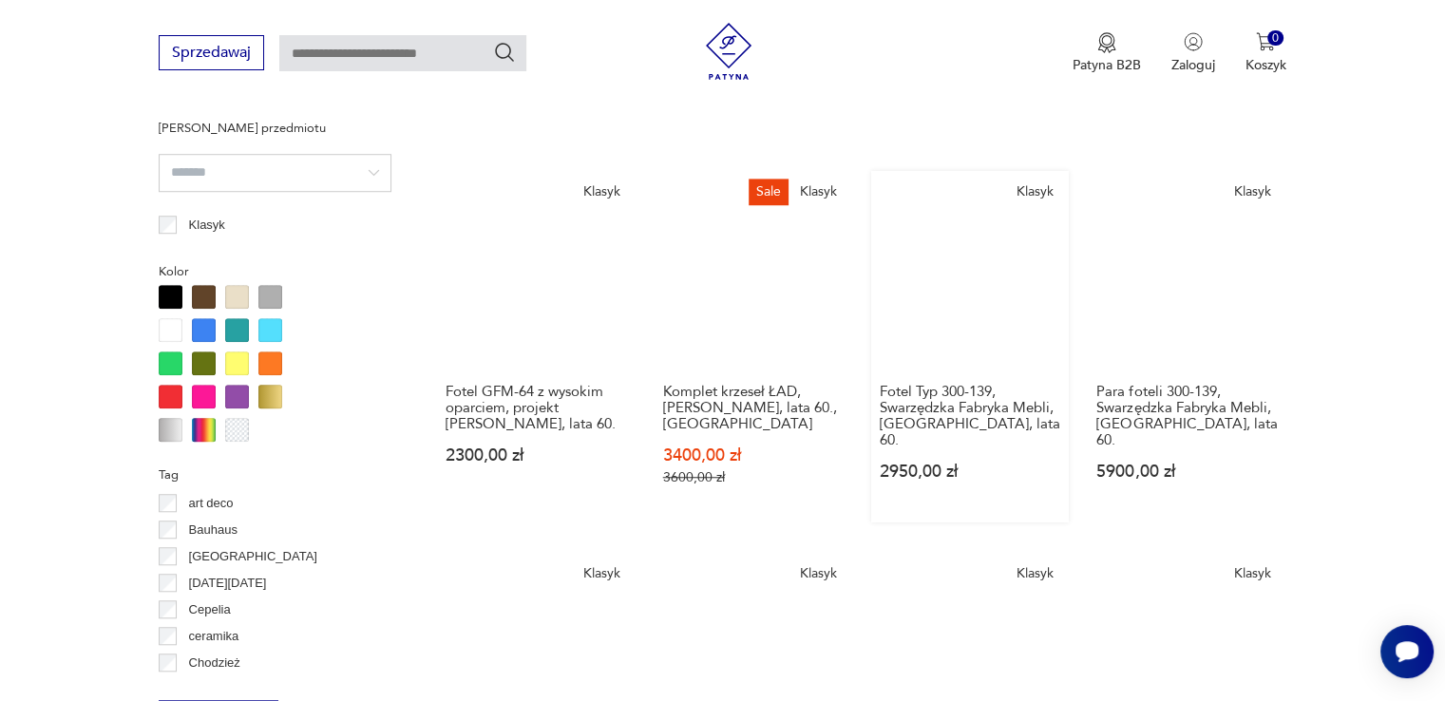
scroll to position [1771, 0]
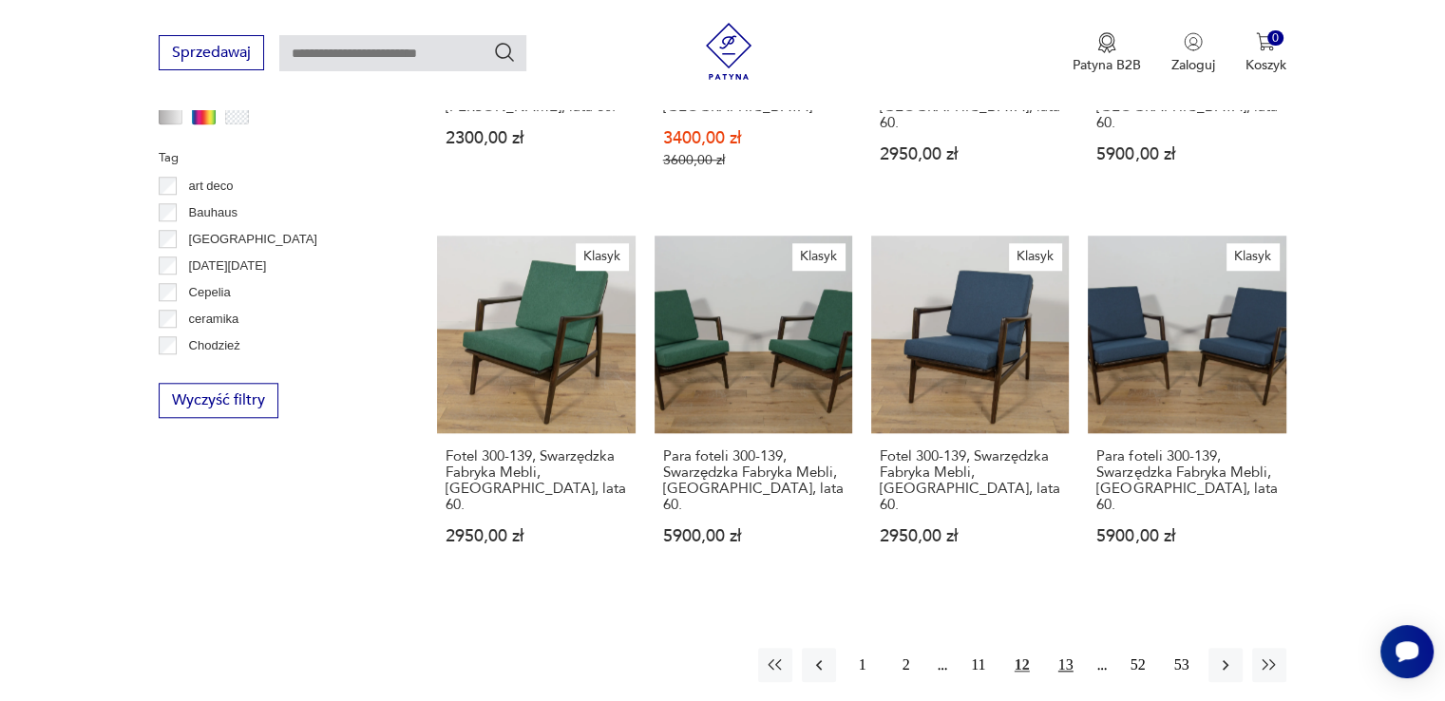
click at [1075, 648] on button "13" at bounding box center [1066, 665] width 34 height 34
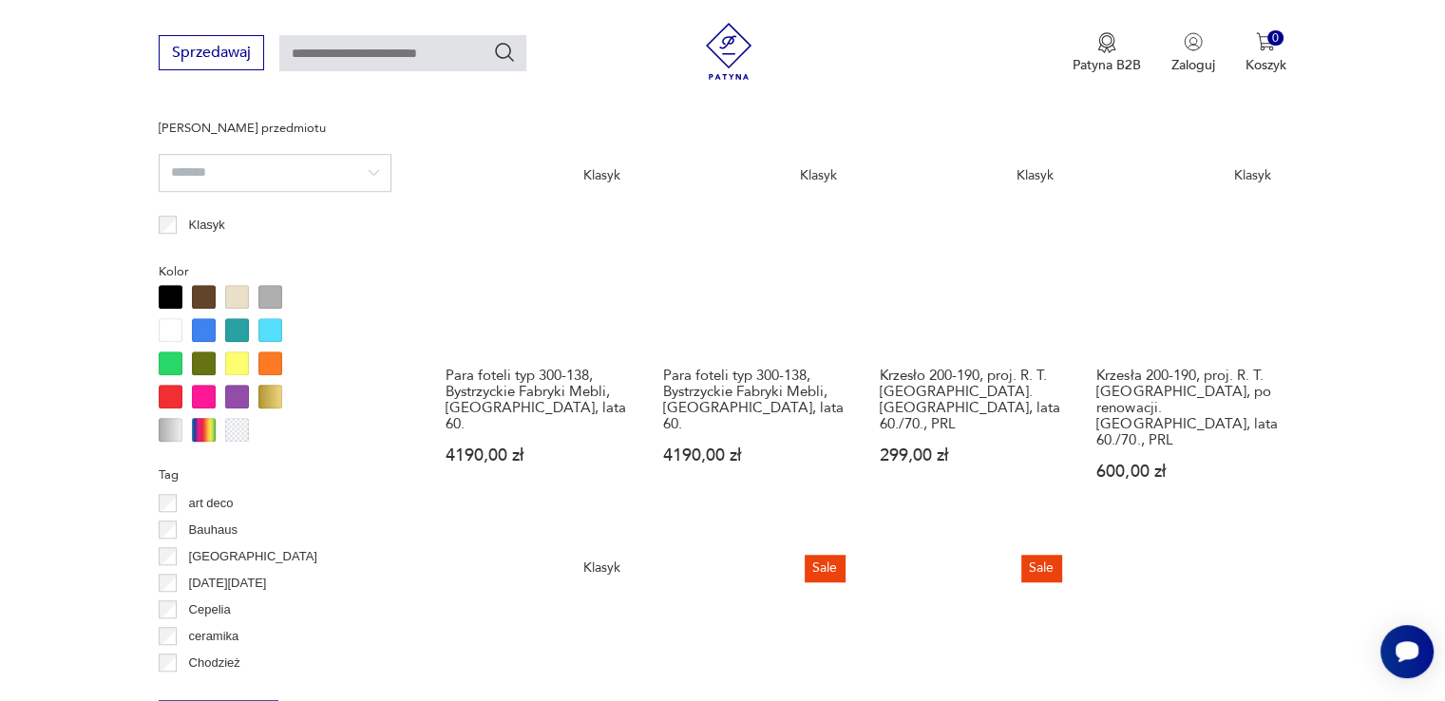
scroll to position [1771, 0]
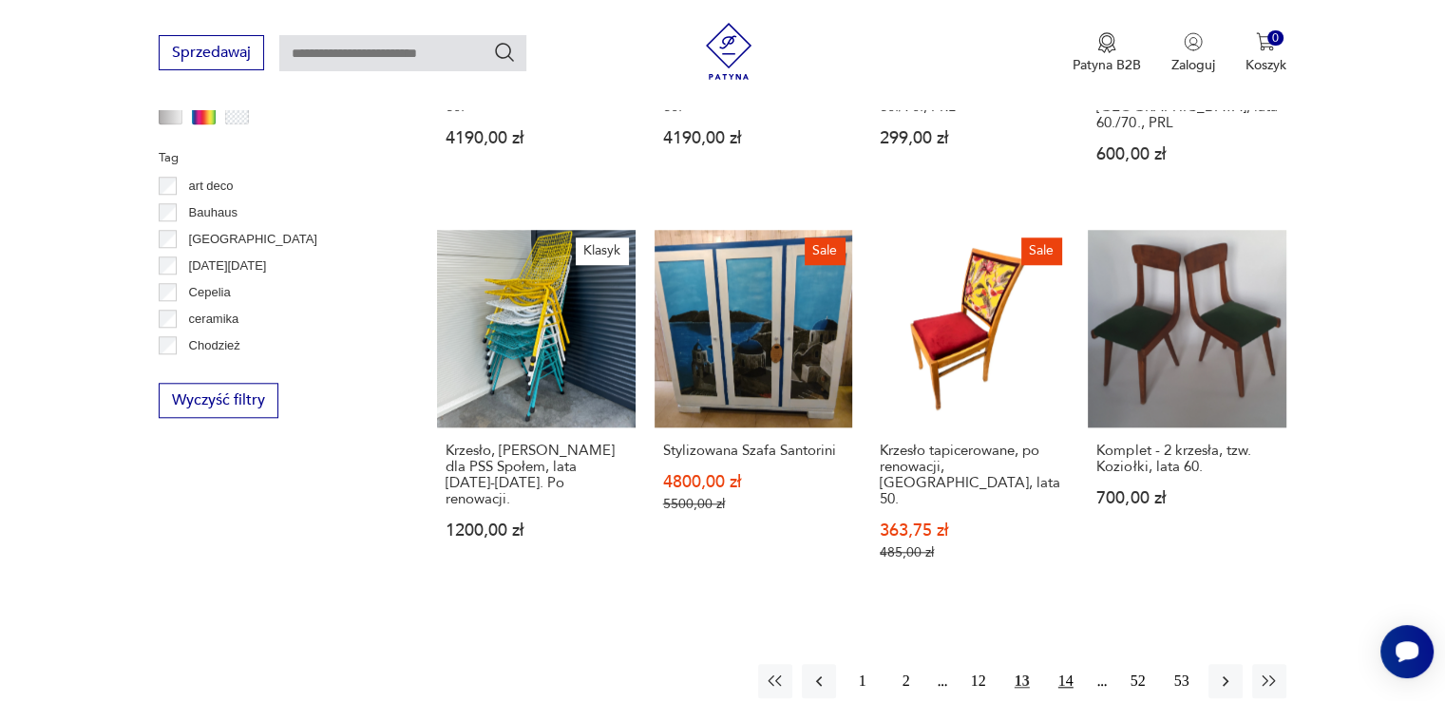
click at [1068, 664] on button "14" at bounding box center [1066, 681] width 34 height 34
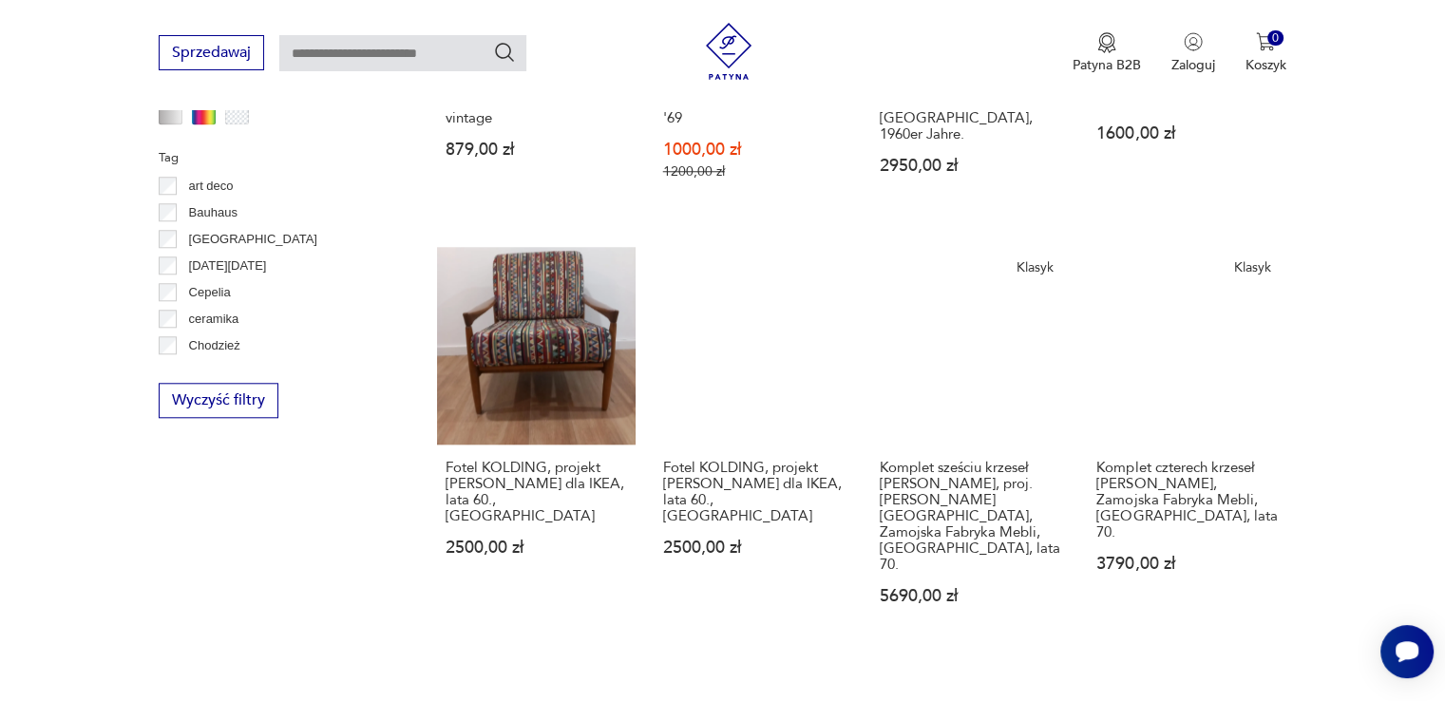
scroll to position [2086, 0]
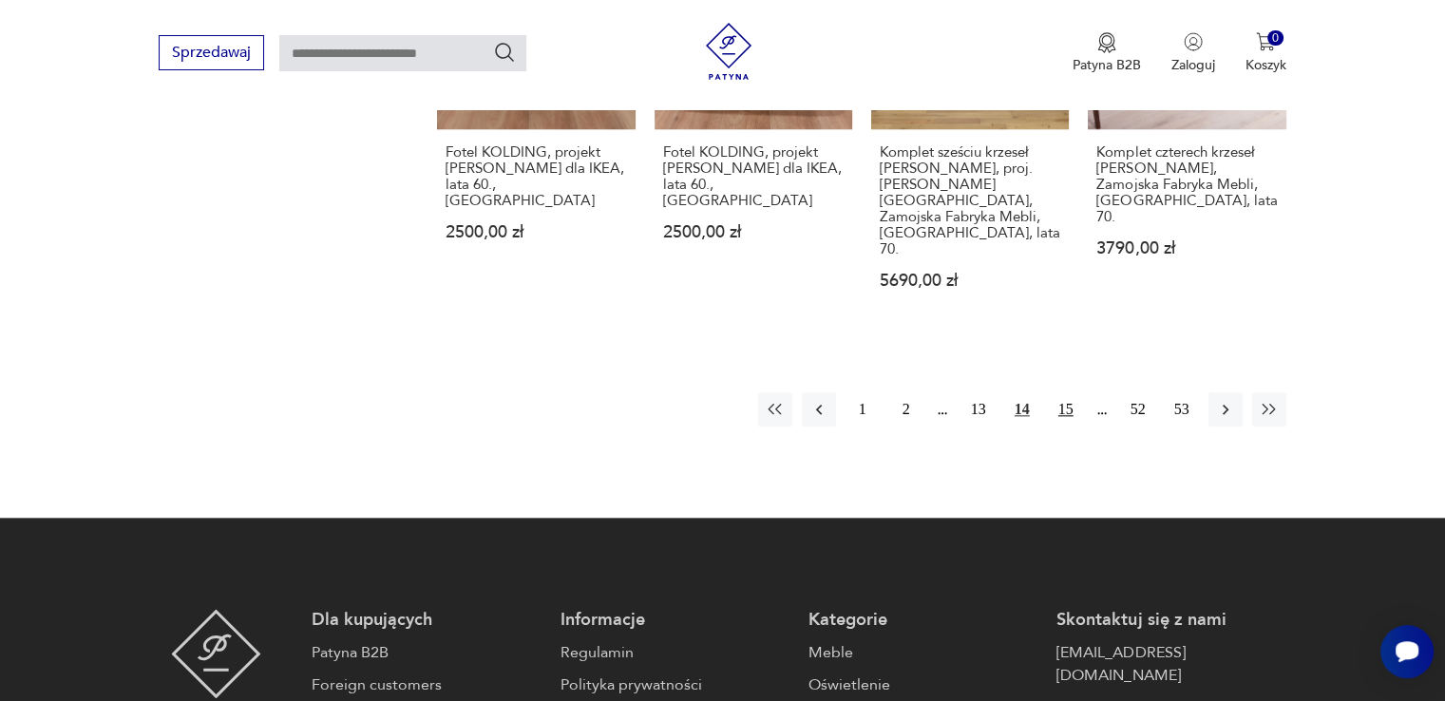
click at [1064, 392] on button "15" at bounding box center [1066, 409] width 34 height 34
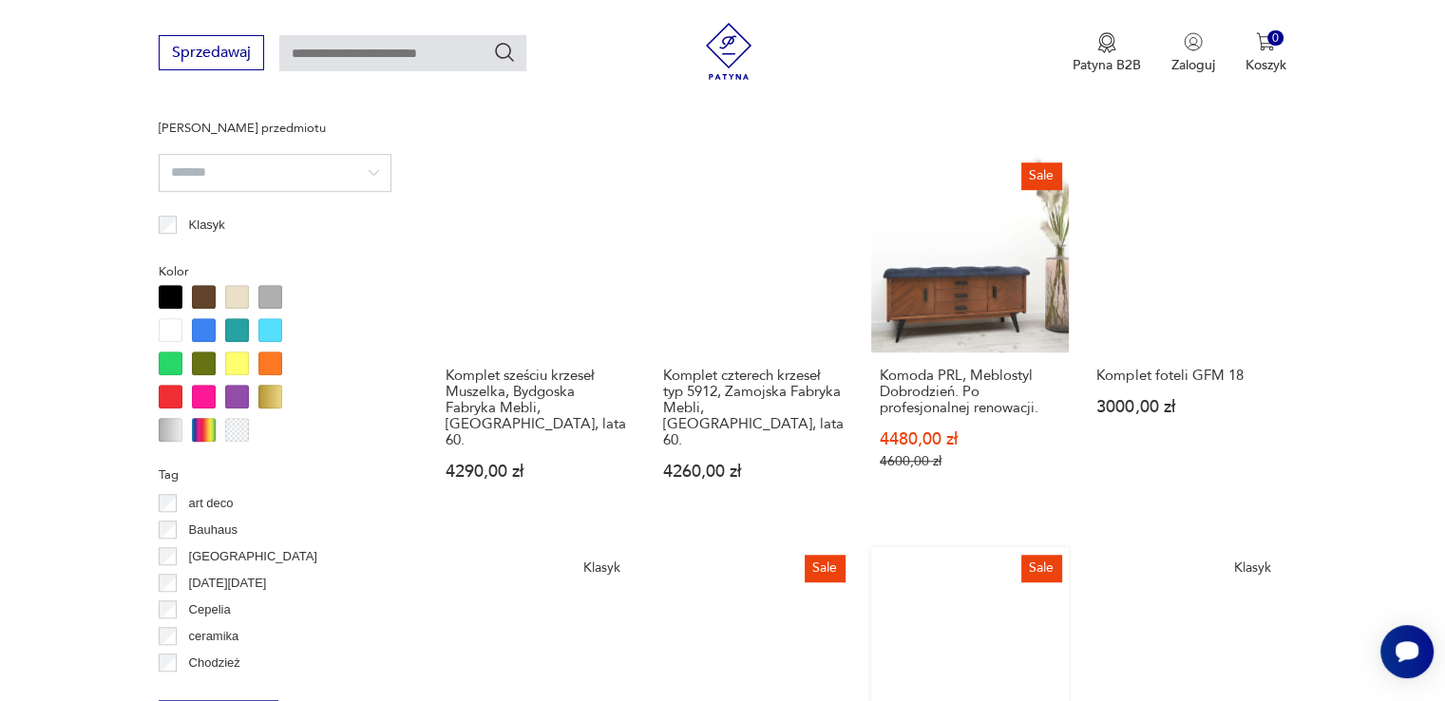
scroll to position [1771, 0]
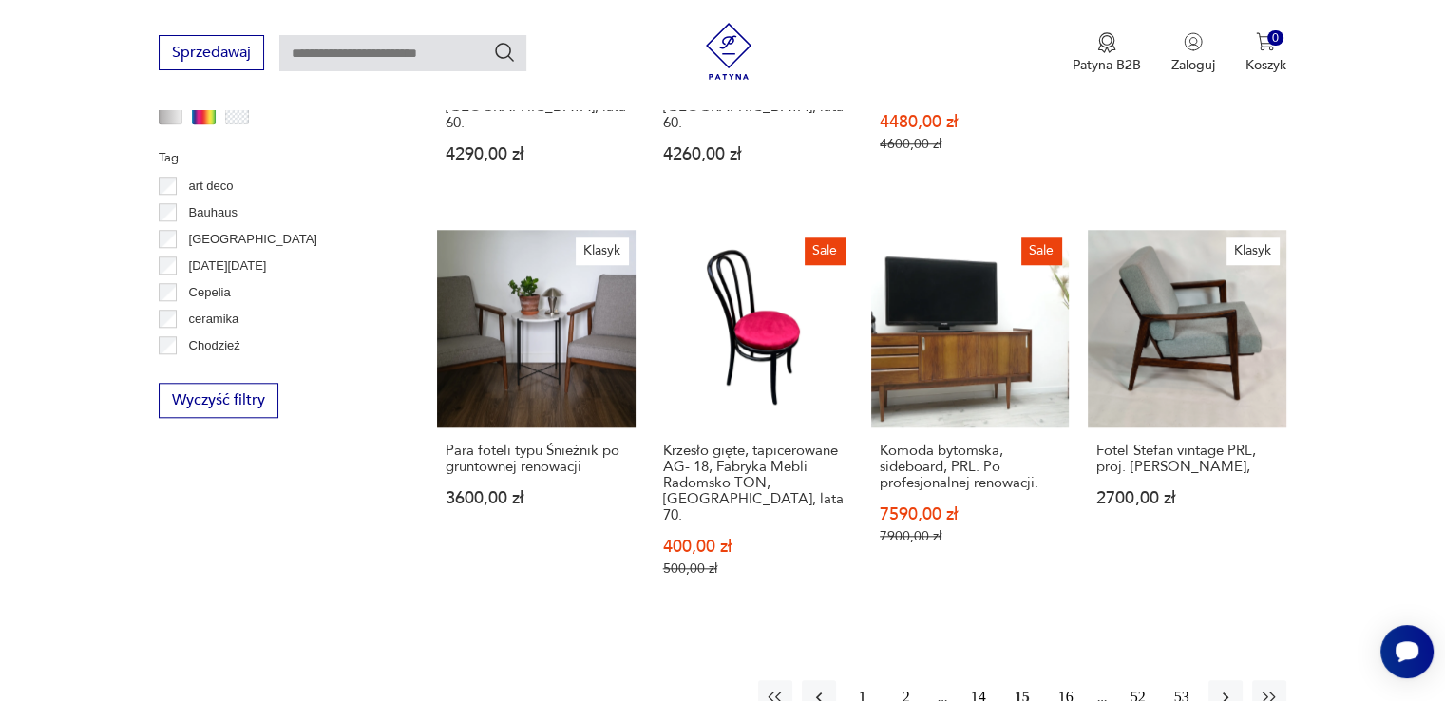
click at [1071, 680] on button "16" at bounding box center [1066, 697] width 34 height 34
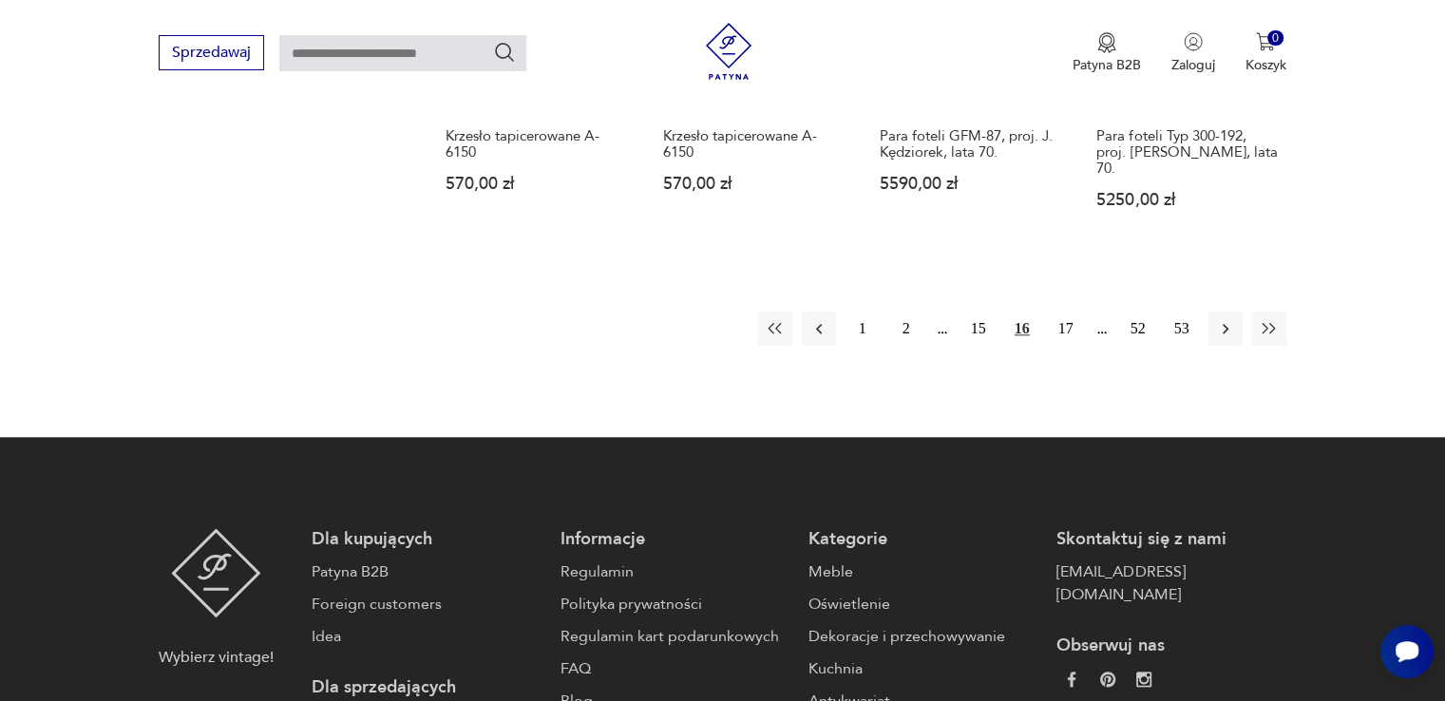
scroll to position [1771, 0]
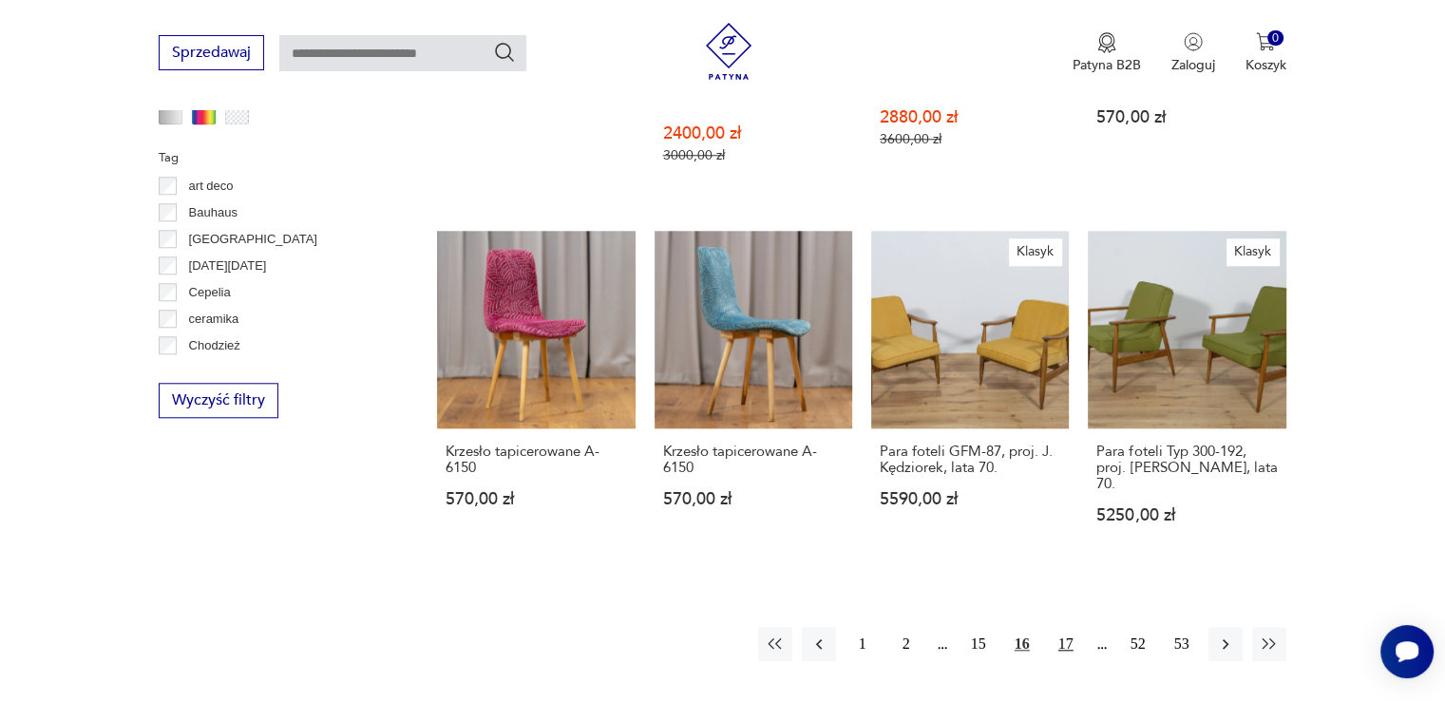
click at [1069, 628] on button "17" at bounding box center [1066, 644] width 34 height 34
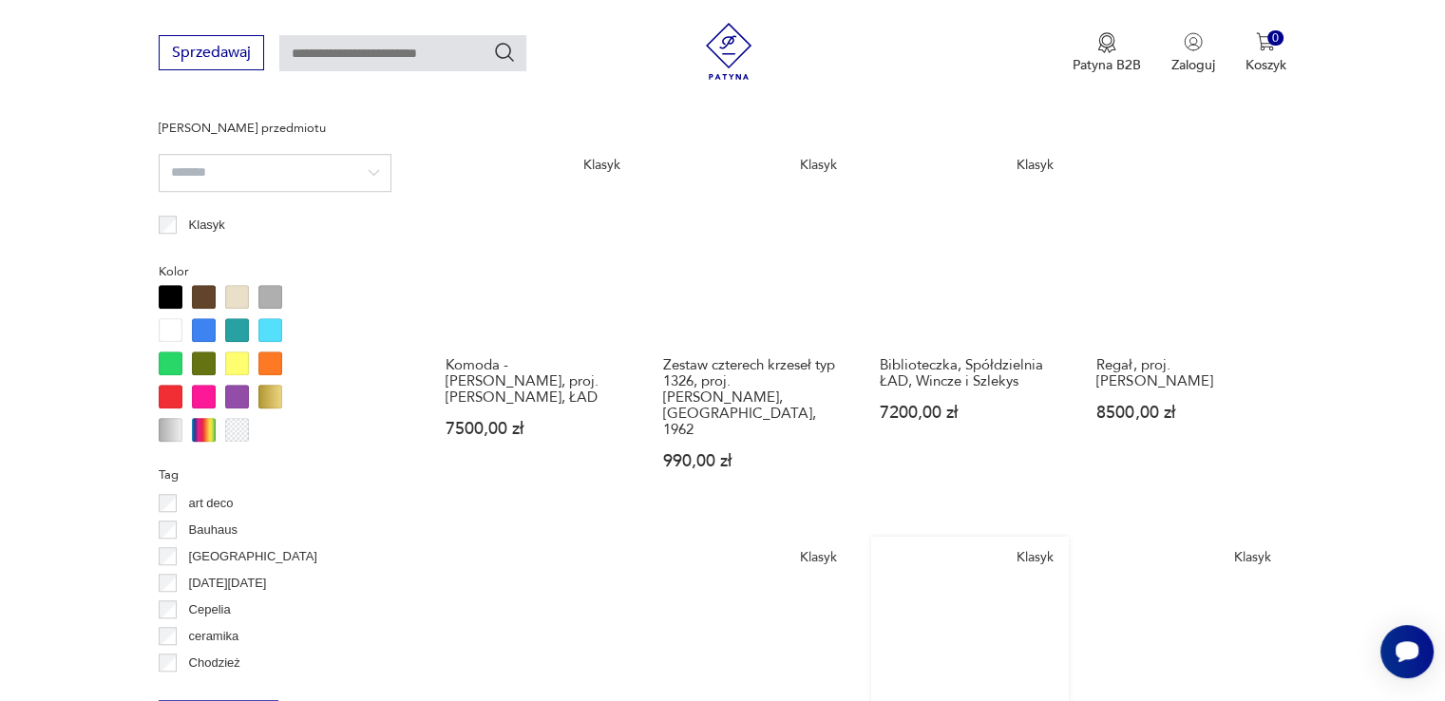
scroll to position [1771, 0]
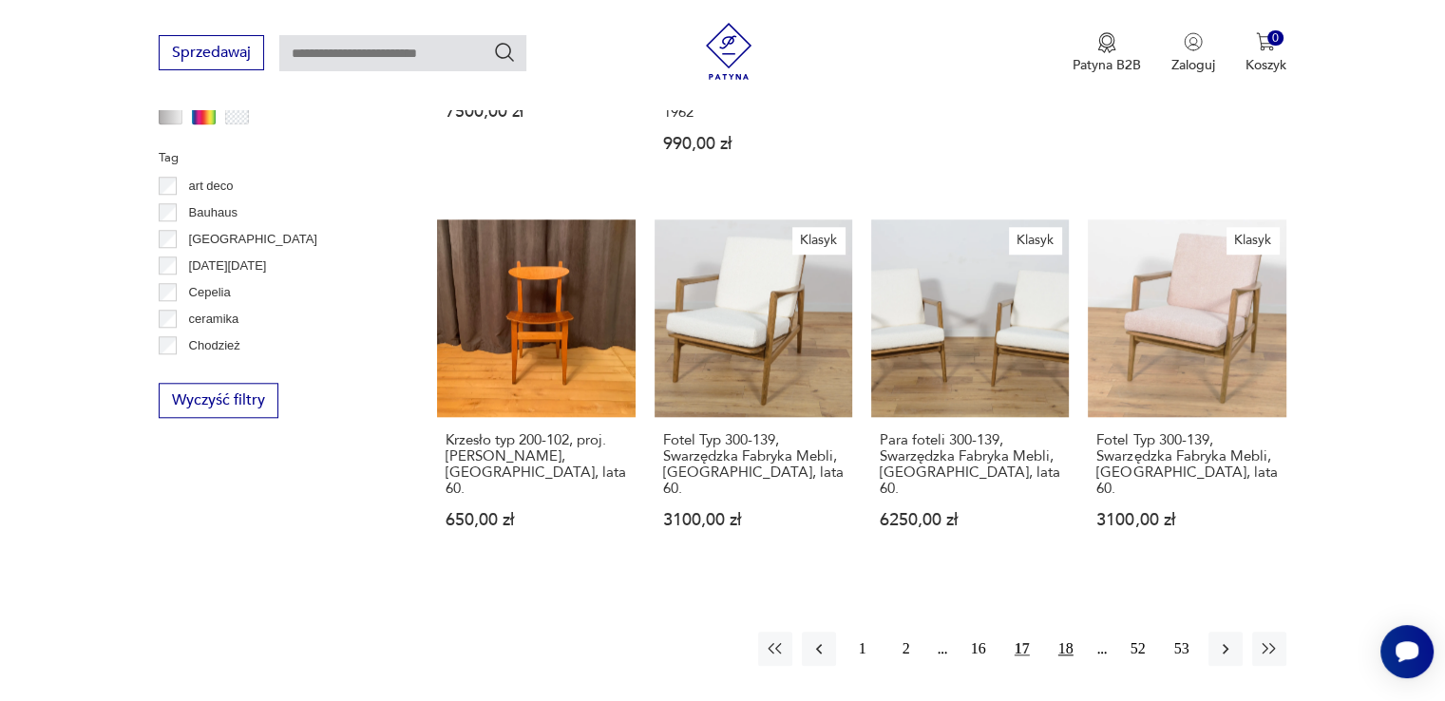
click at [1067, 632] on button "18" at bounding box center [1066, 649] width 34 height 34
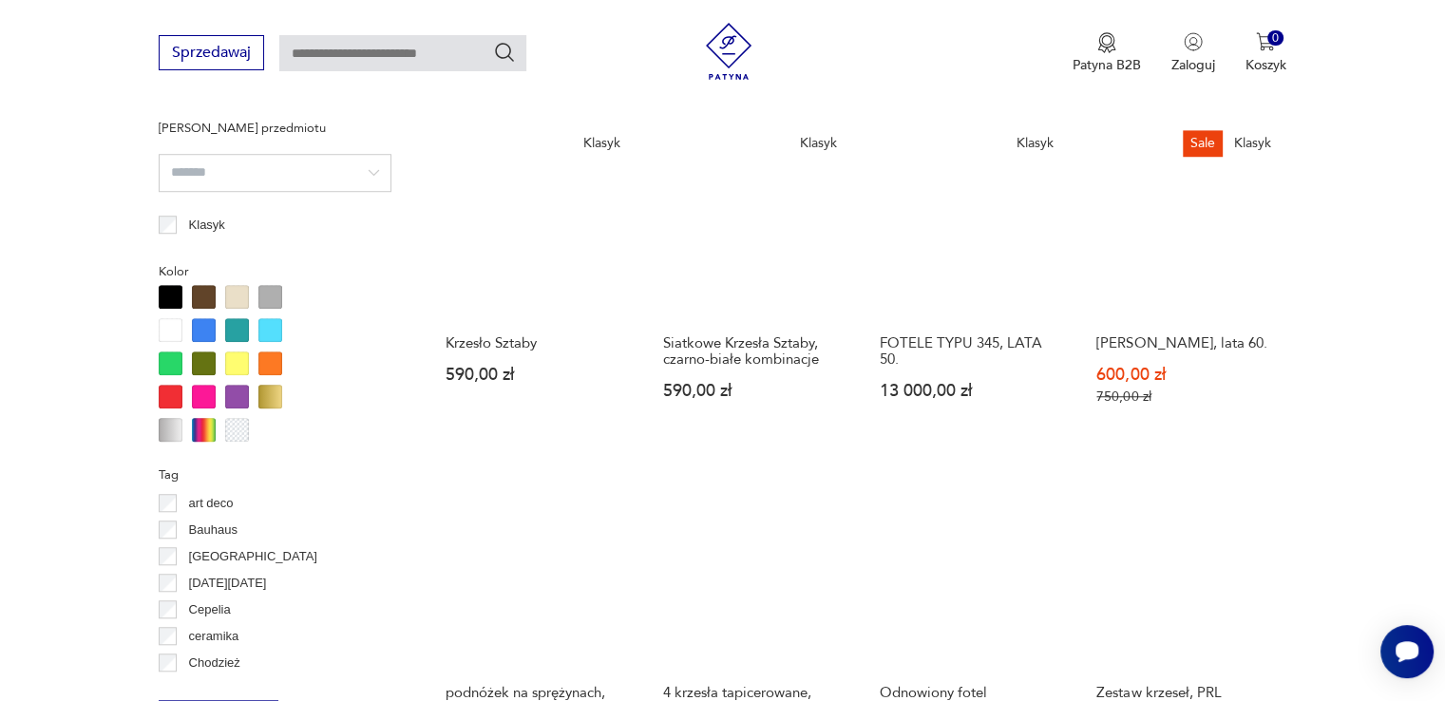
scroll to position [1771, 0]
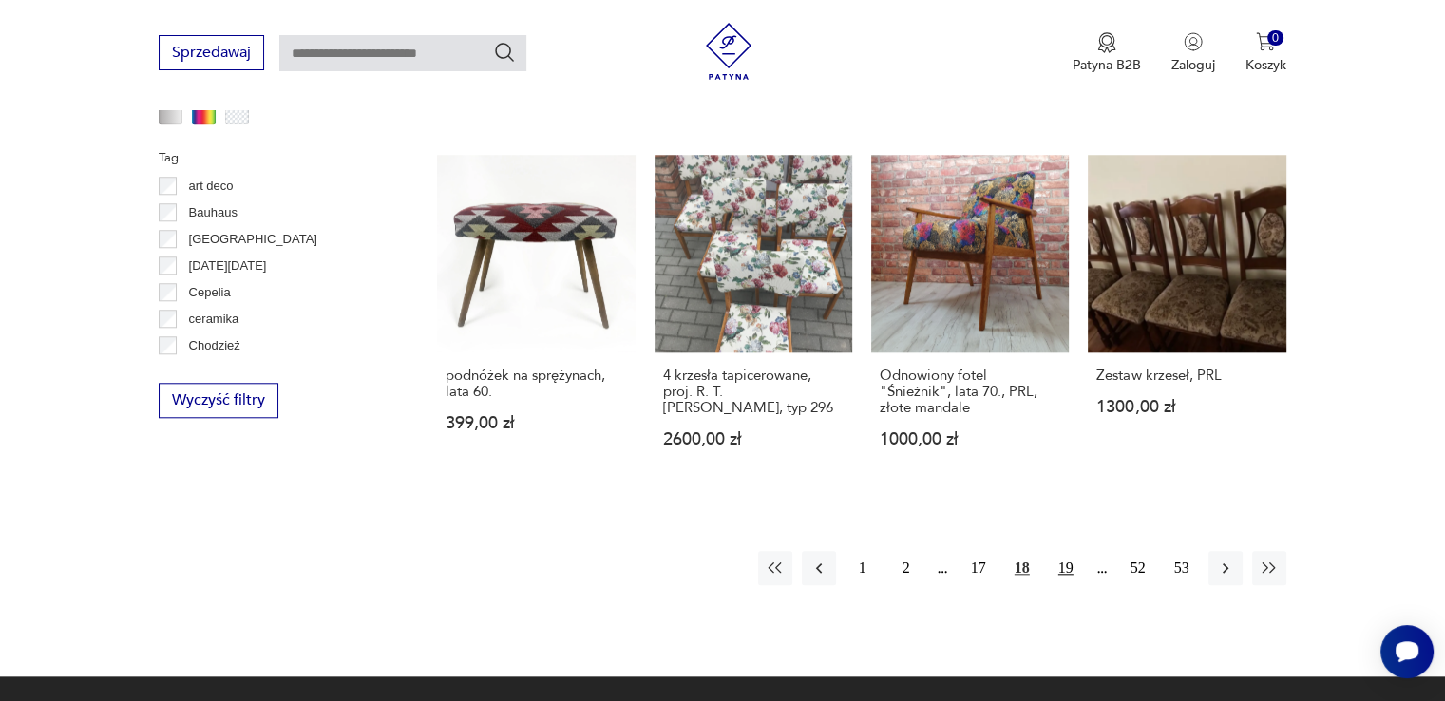
click at [1065, 551] on button "19" at bounding box center [1066, 568] width 34 height 34
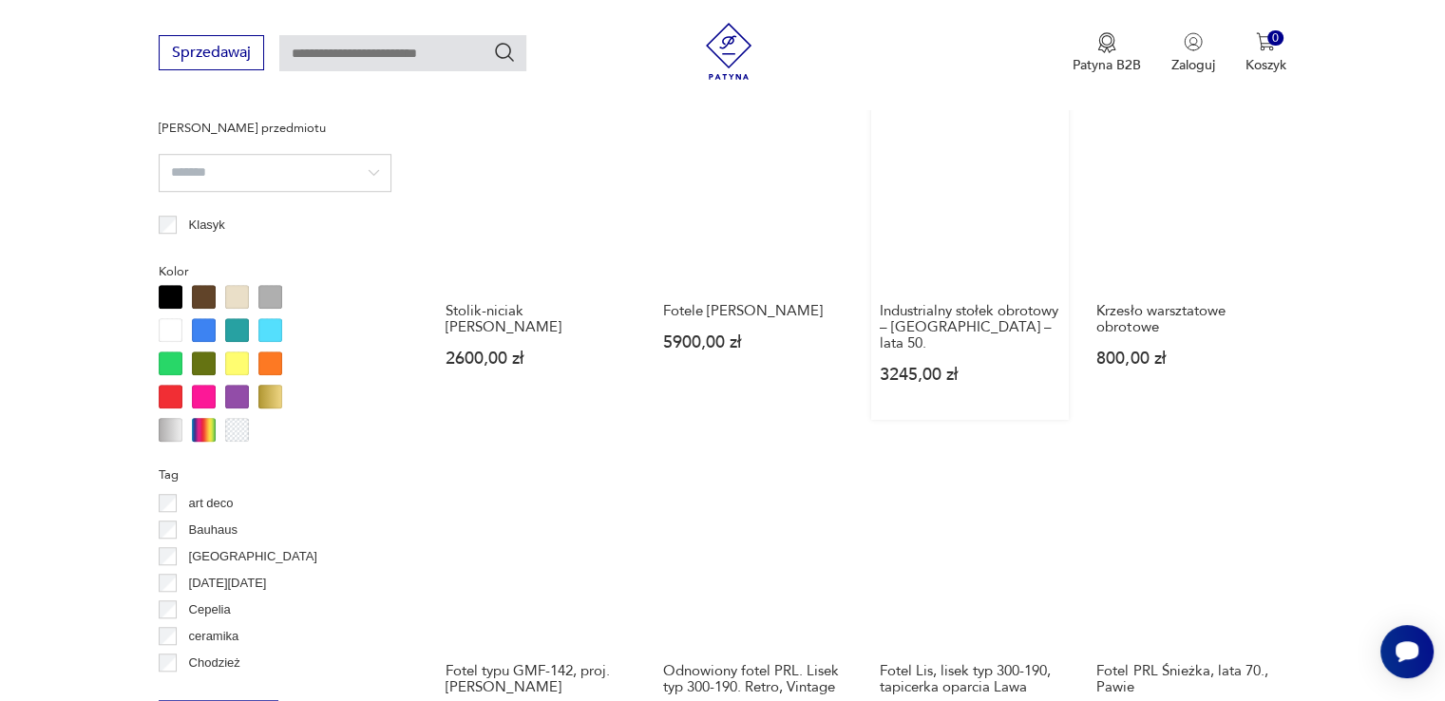
scroll to position [1771, 0]
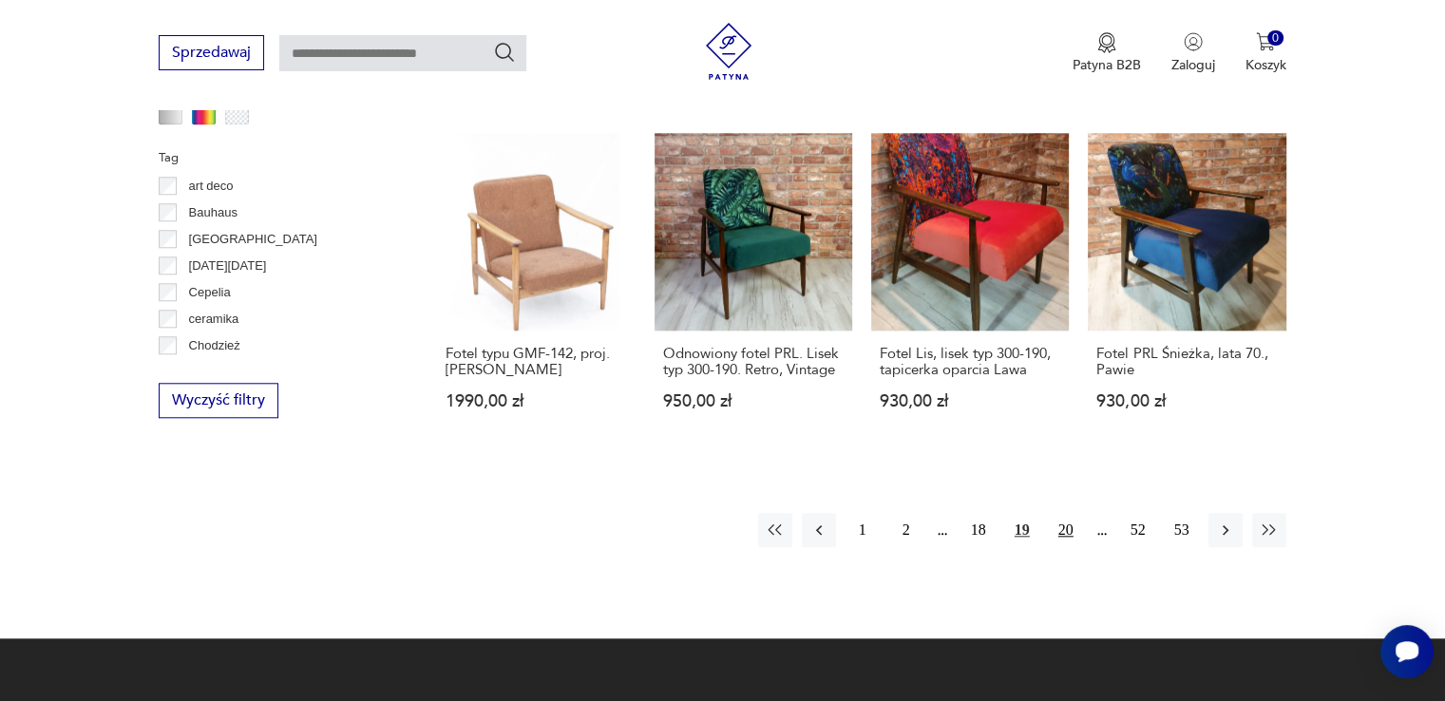
click at [1067, 518] on button "20" at bounding box center [1066, 530] width 34 height 34
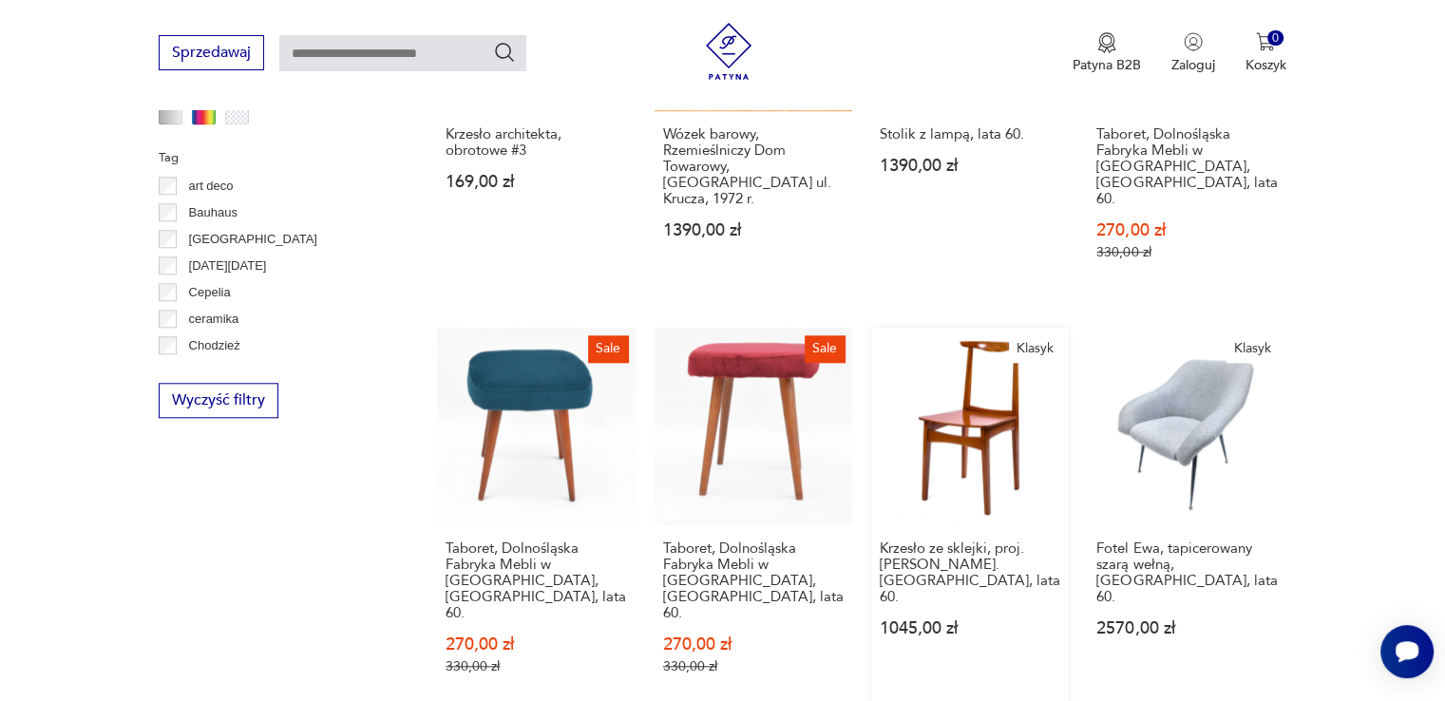
scroll to position [2086, 0]
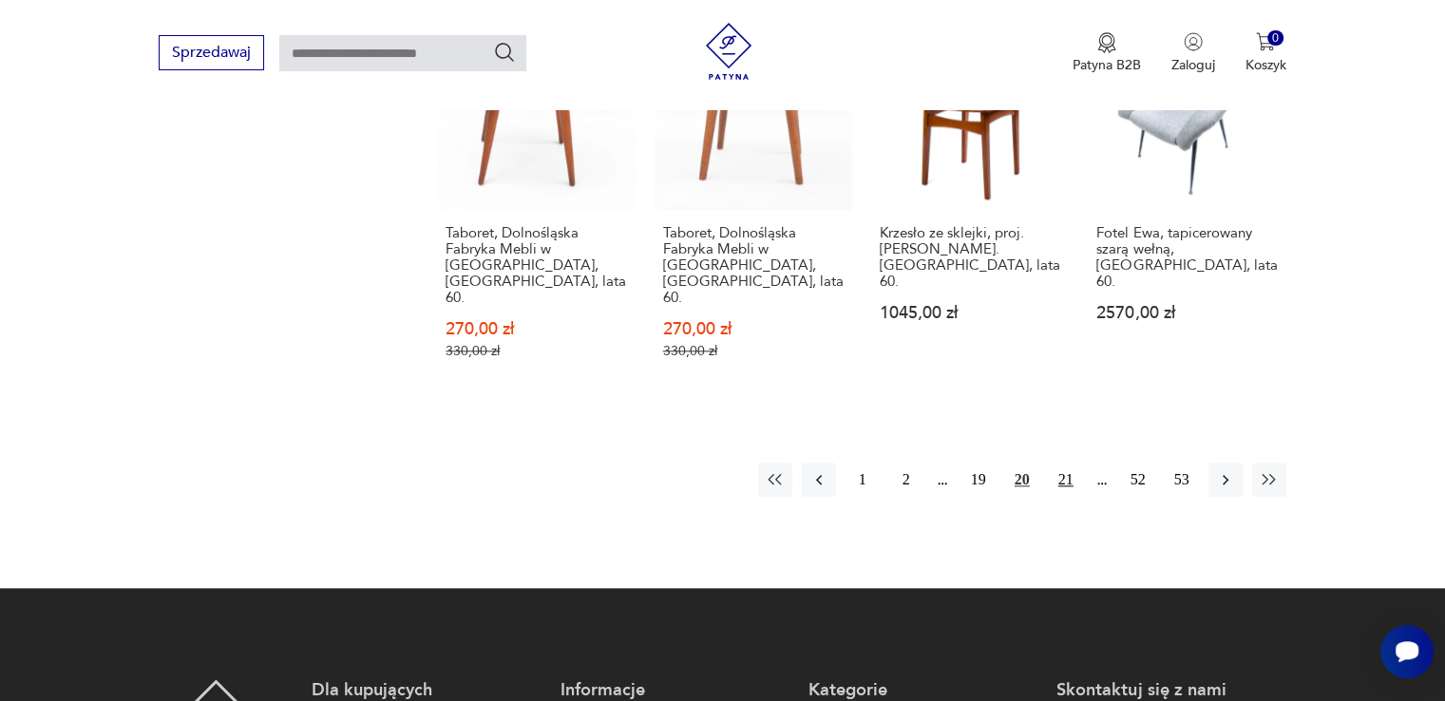
click at [1072, 463] on button "21" at bounding box center [1066, 480] width 34 height 34
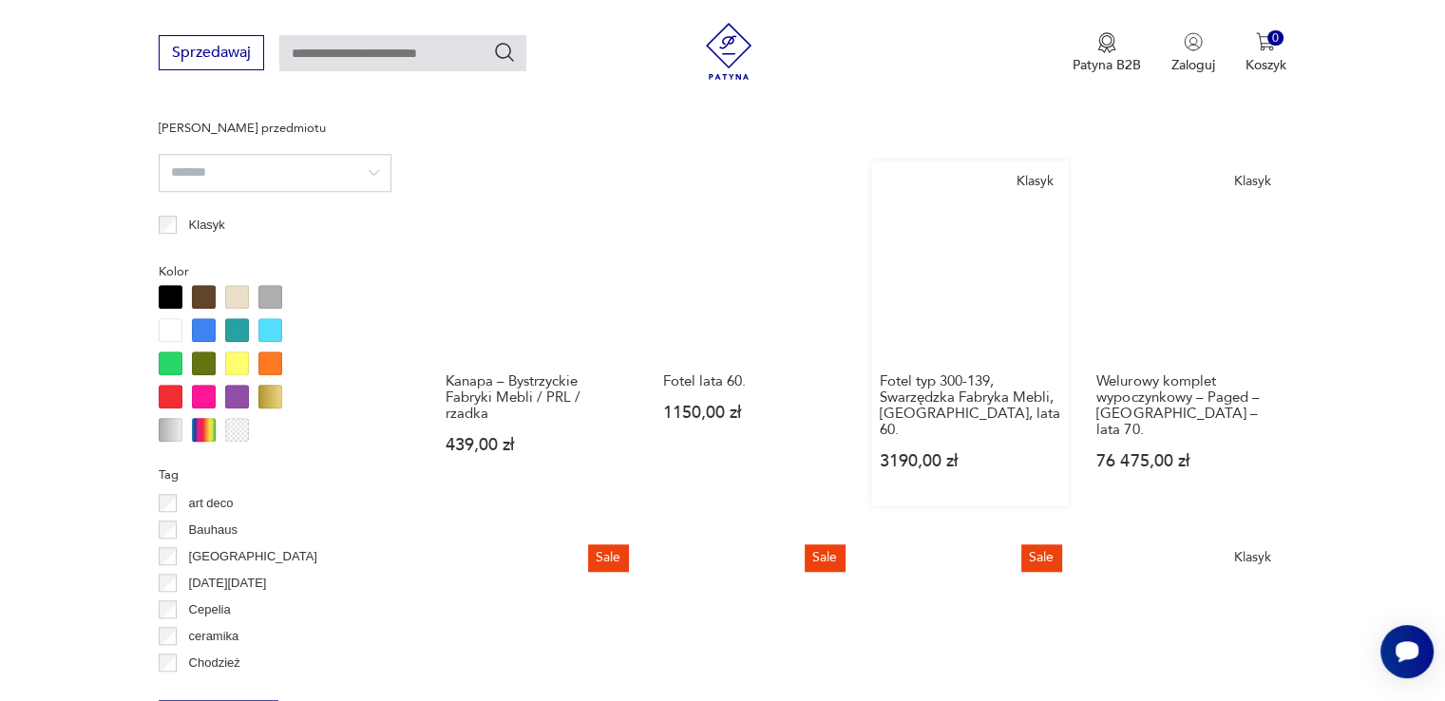
scroll to position [1771, 0]
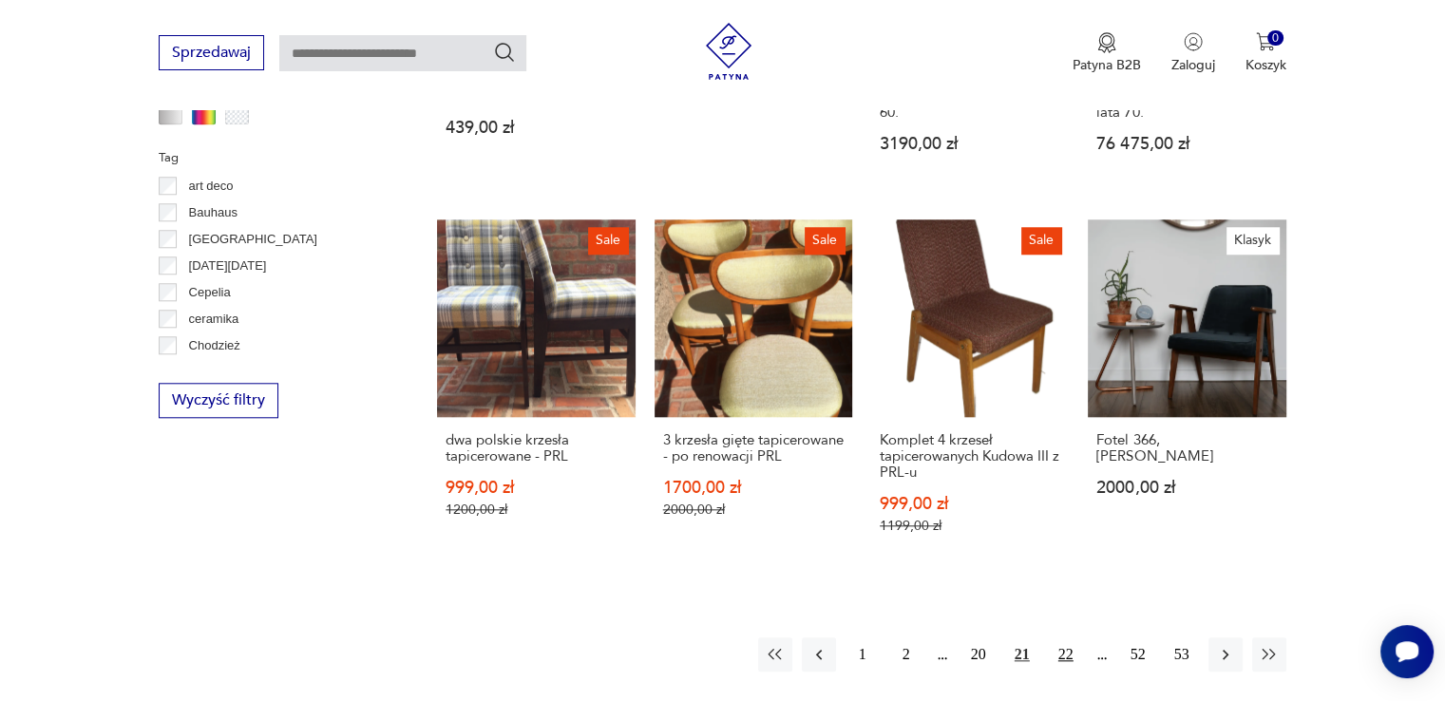
click at [1062, 638] on button "22" at bounding box center [1066, 655] width 34 height 34
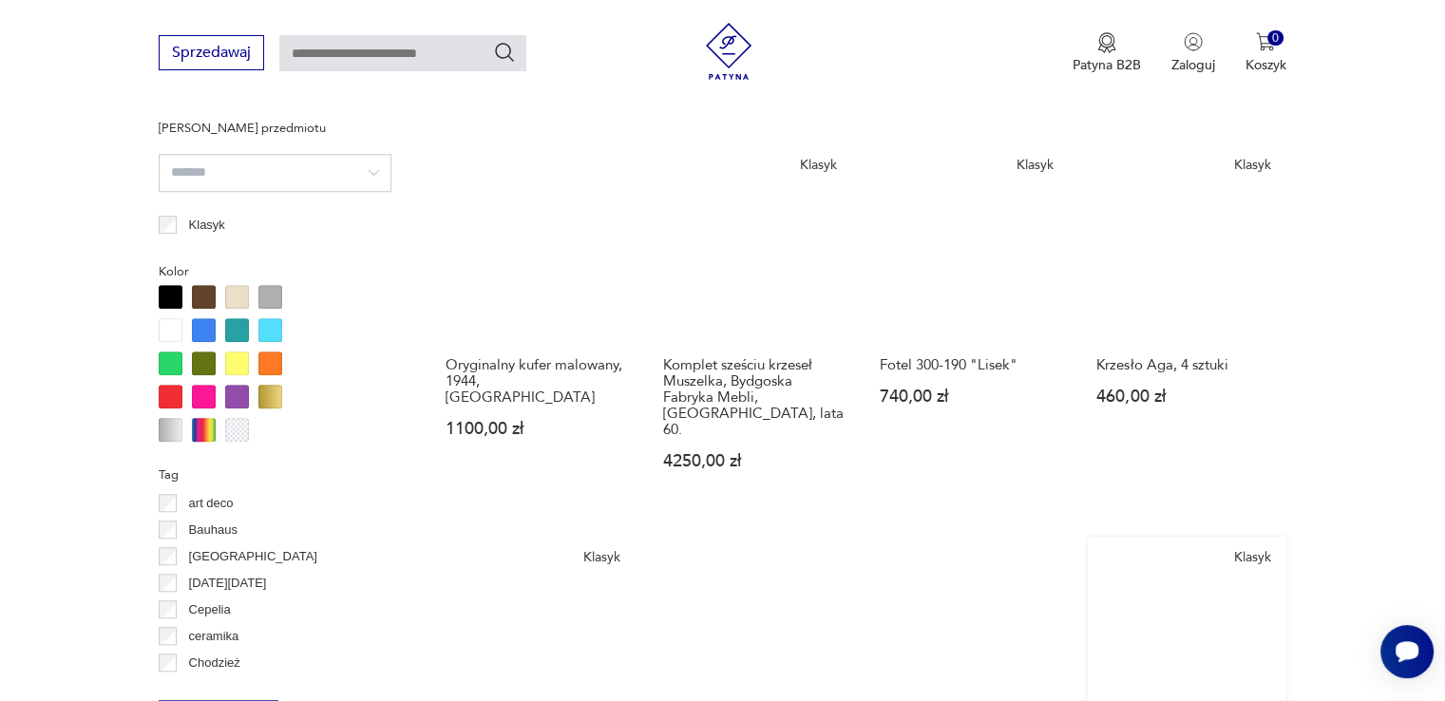
scroll to position [1771, 0]
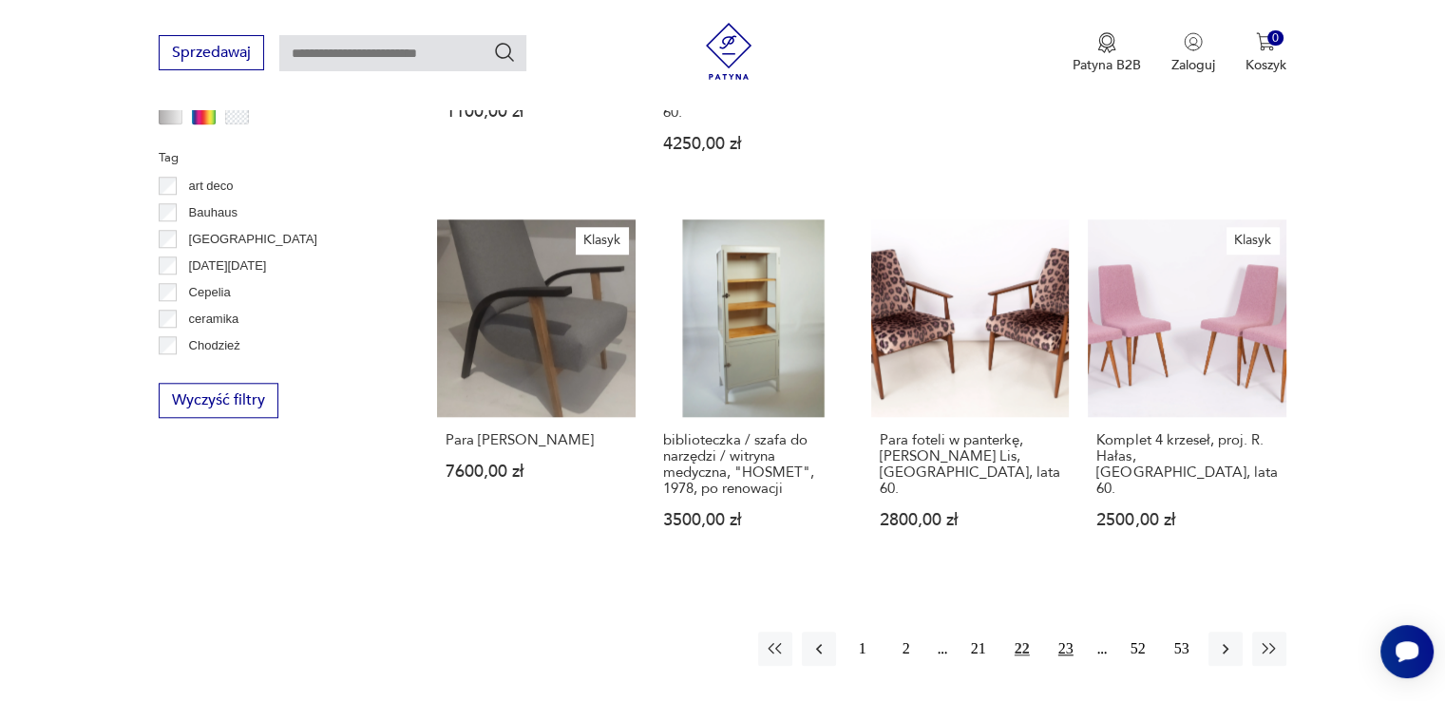
click at [1063, 632] on button "23" at bounding box center [1066, 649] width 34 height 34
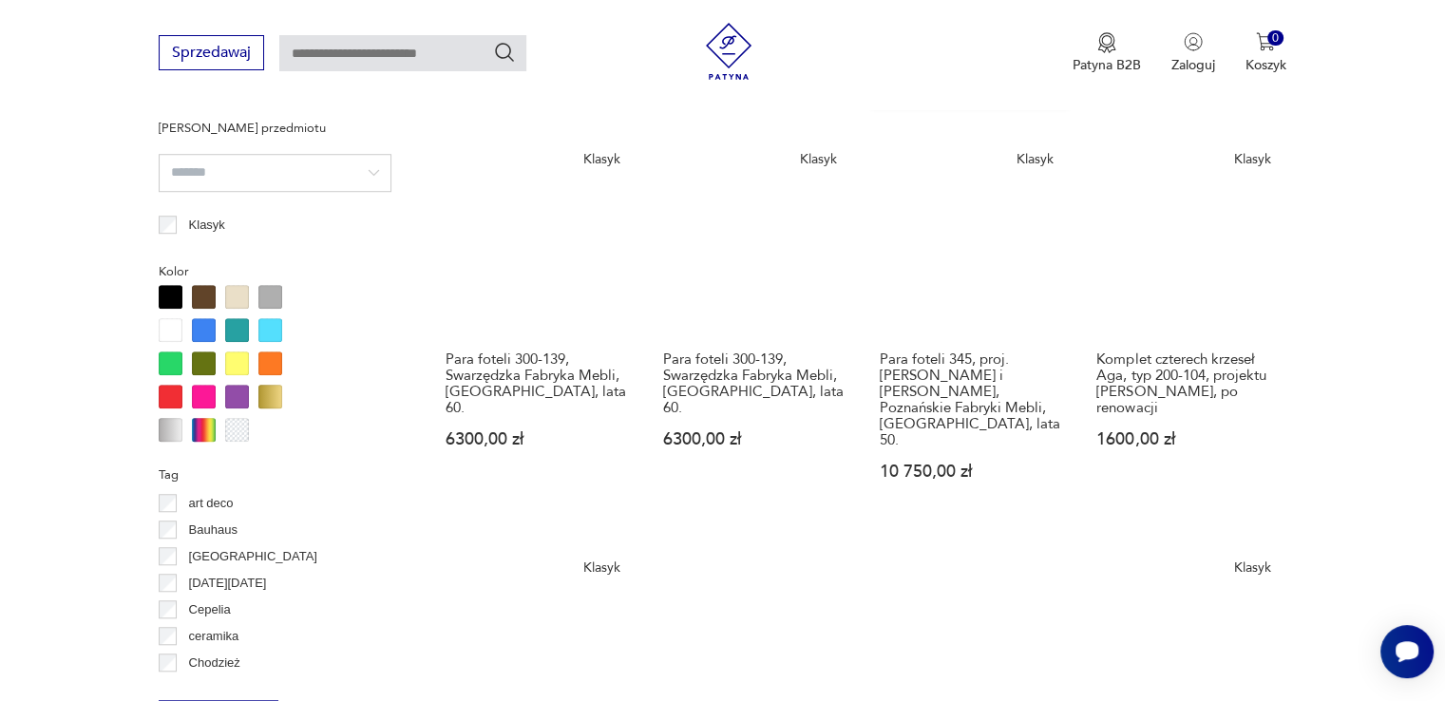
scroll to position [1771, 0]
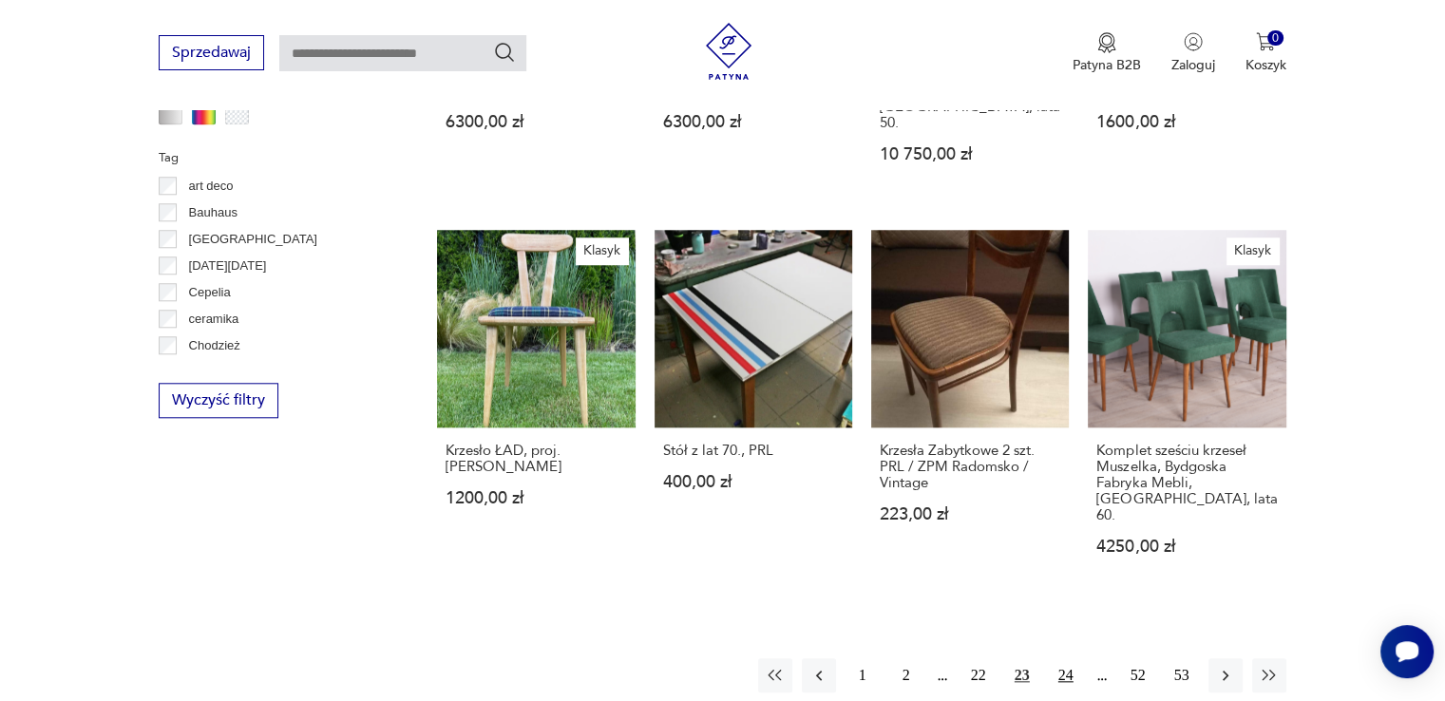
click at [1069, 658] on button "24" at bounding box center [1066, 675] width 34 height 34
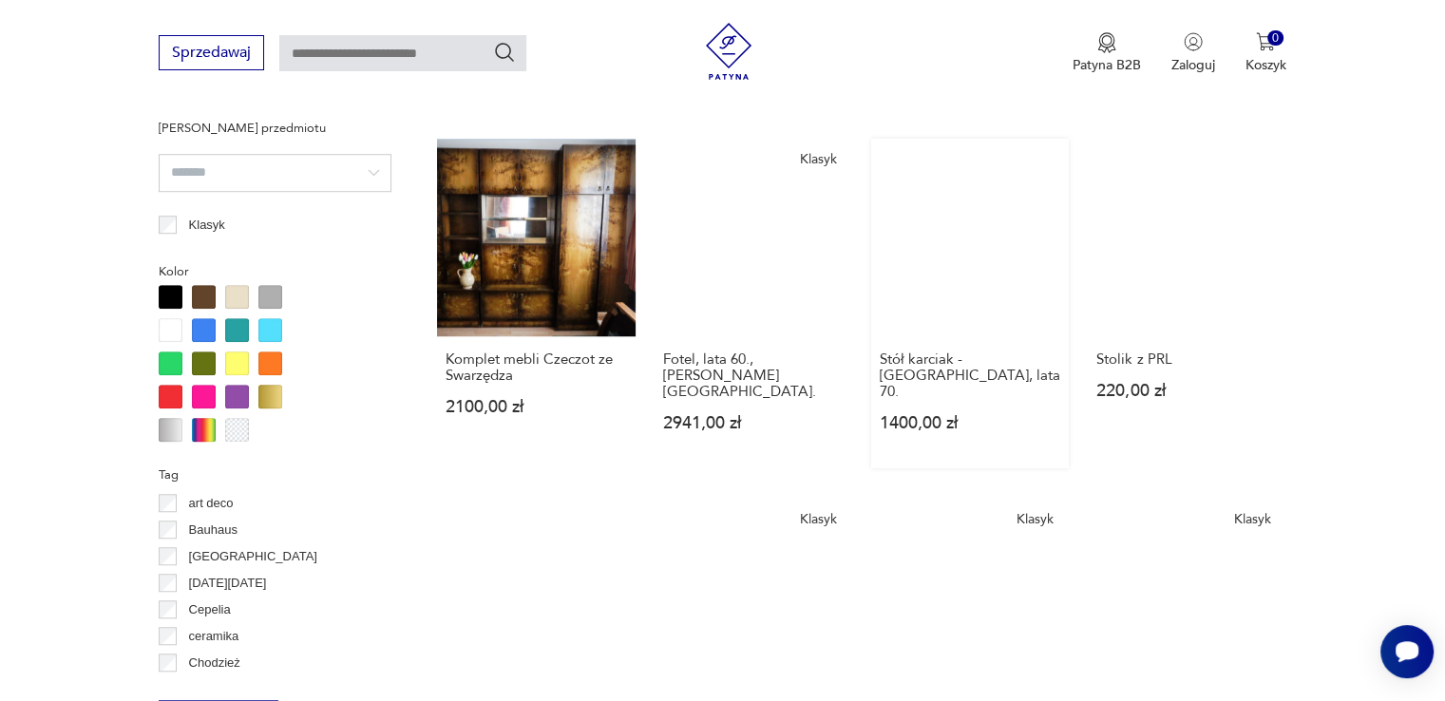
scroll to position [1771, 0]
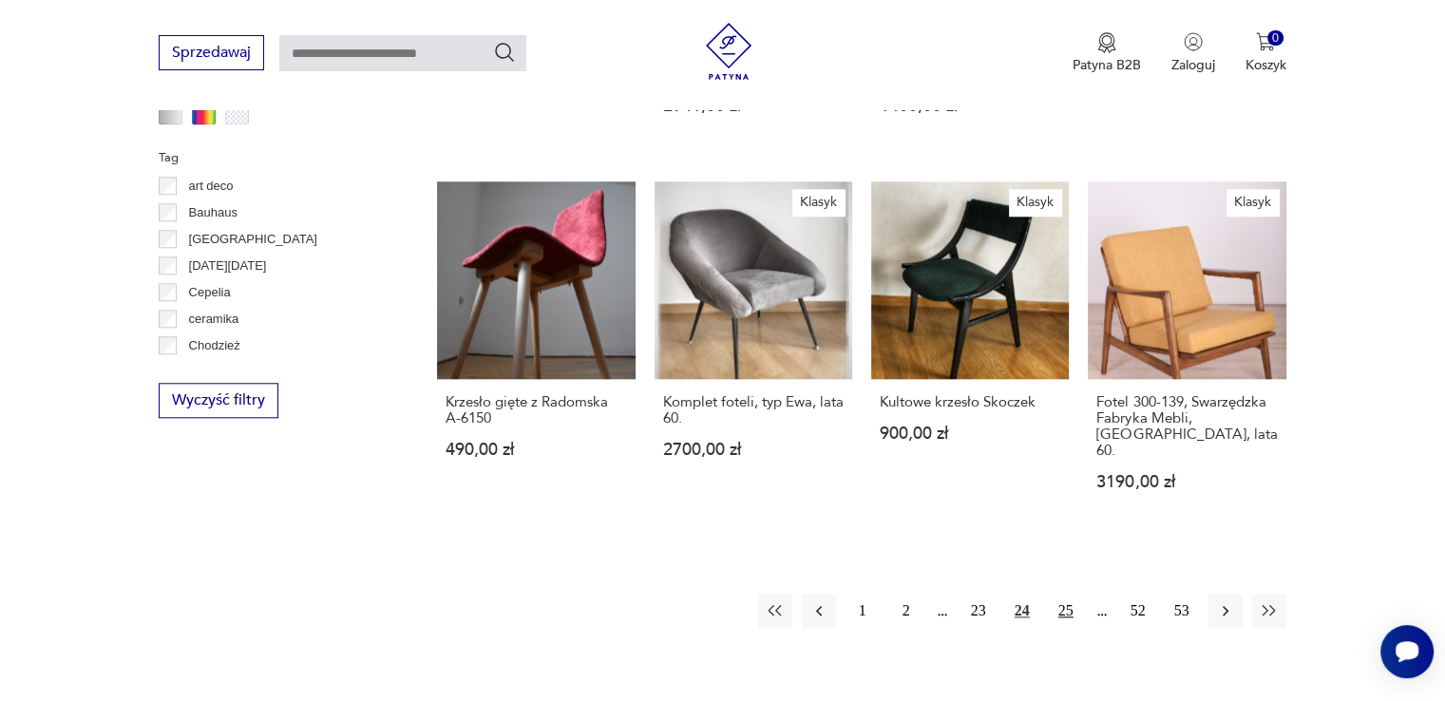
click at [1061, 594] on button "25" at bounding box center [1066, 611] width 34 height 34
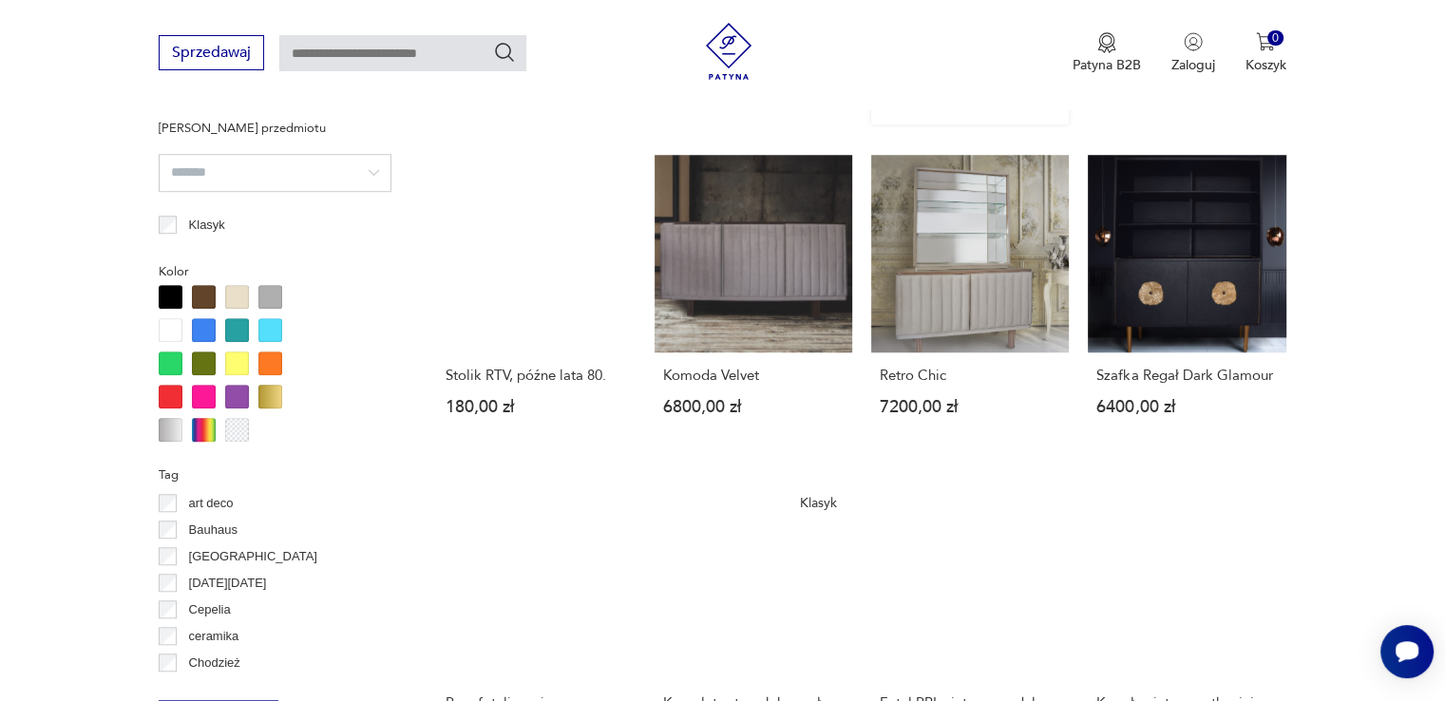
scroll to position [1771, 0]
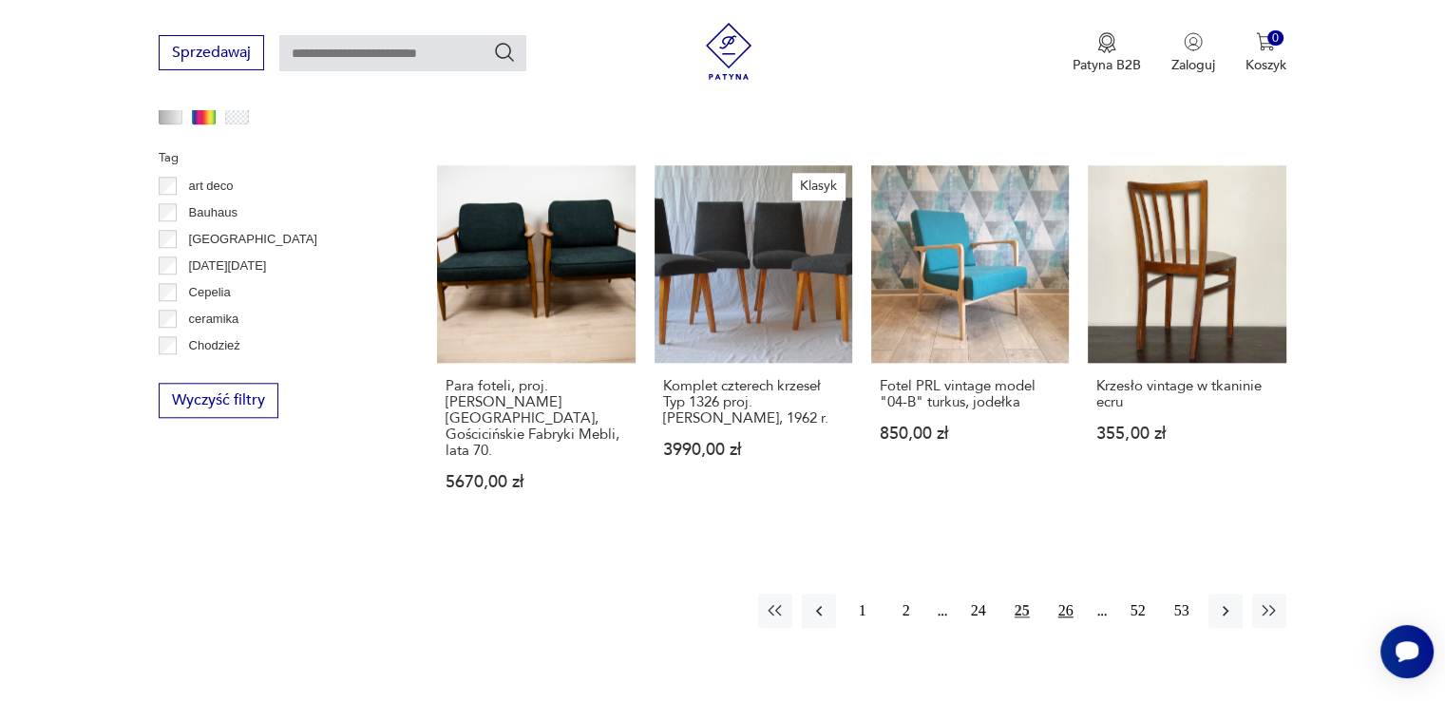
click at [1057, 594] on button "26" at bounding box center [1066, 611] width 34 height 34
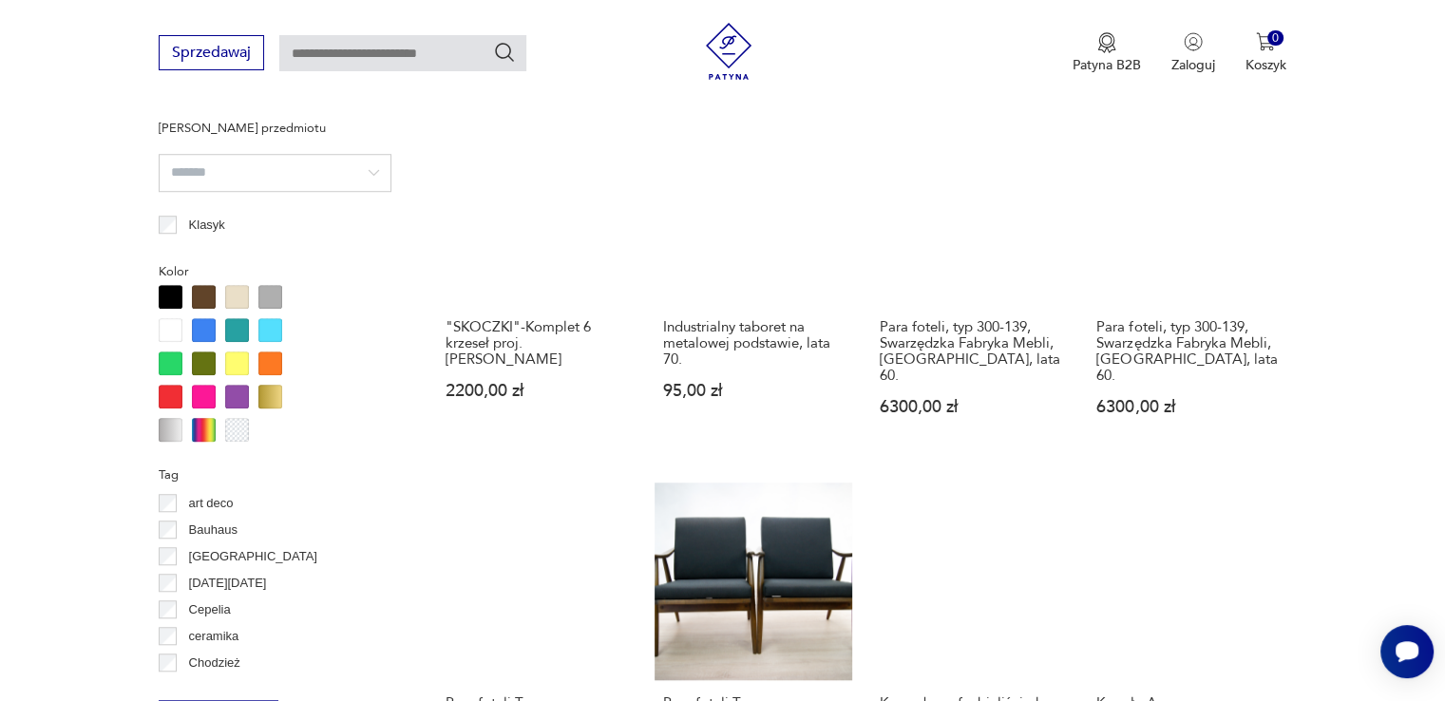
scroll to position [1771, 0]
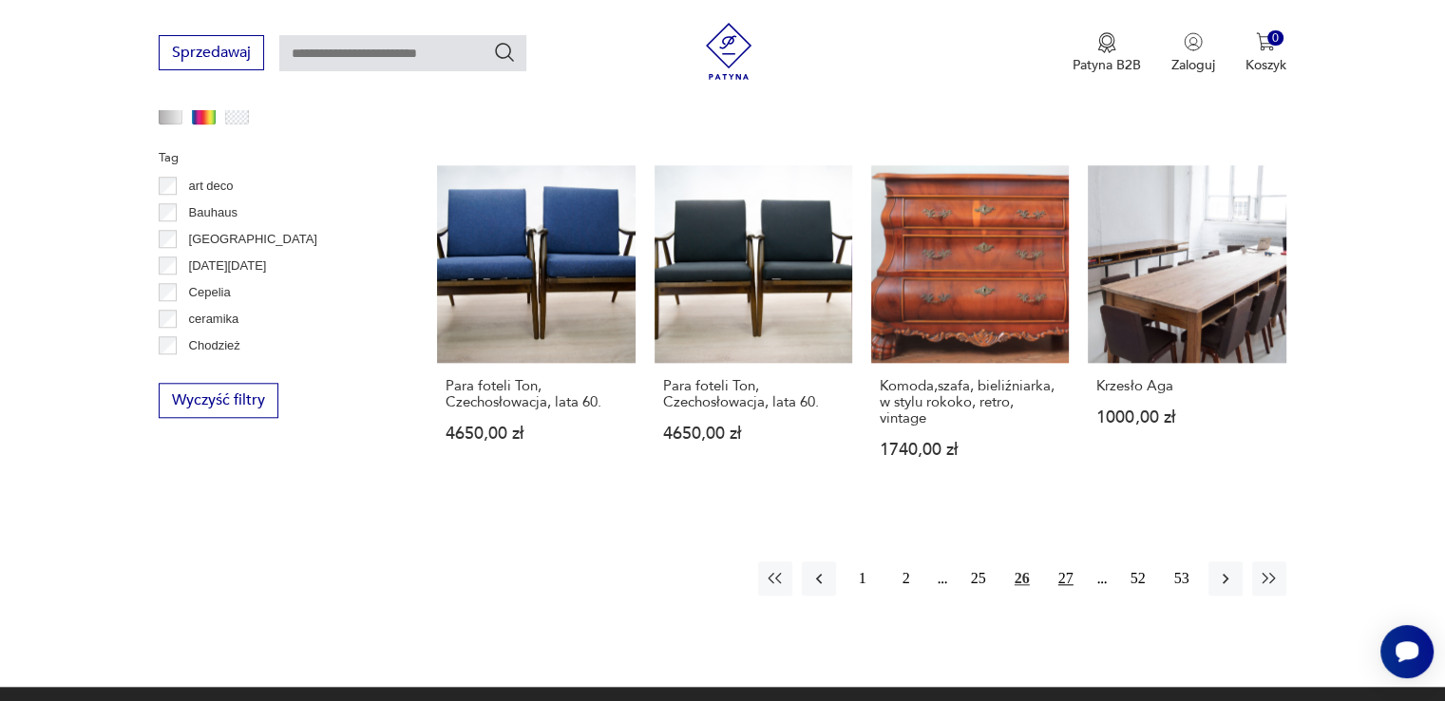
click at [1060, 561] on button "27" at bounding box center [1066, 578] width 34 height 34
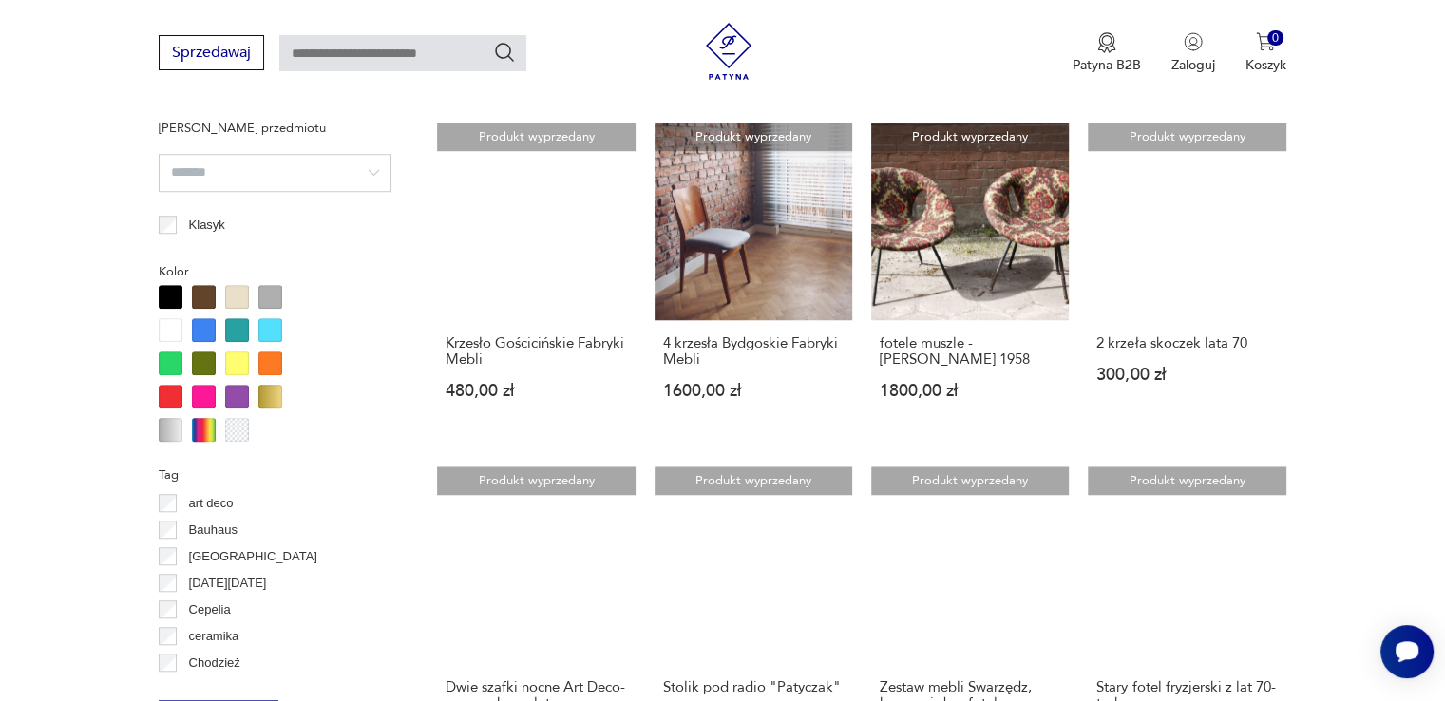
scroll to position [1771, 0]
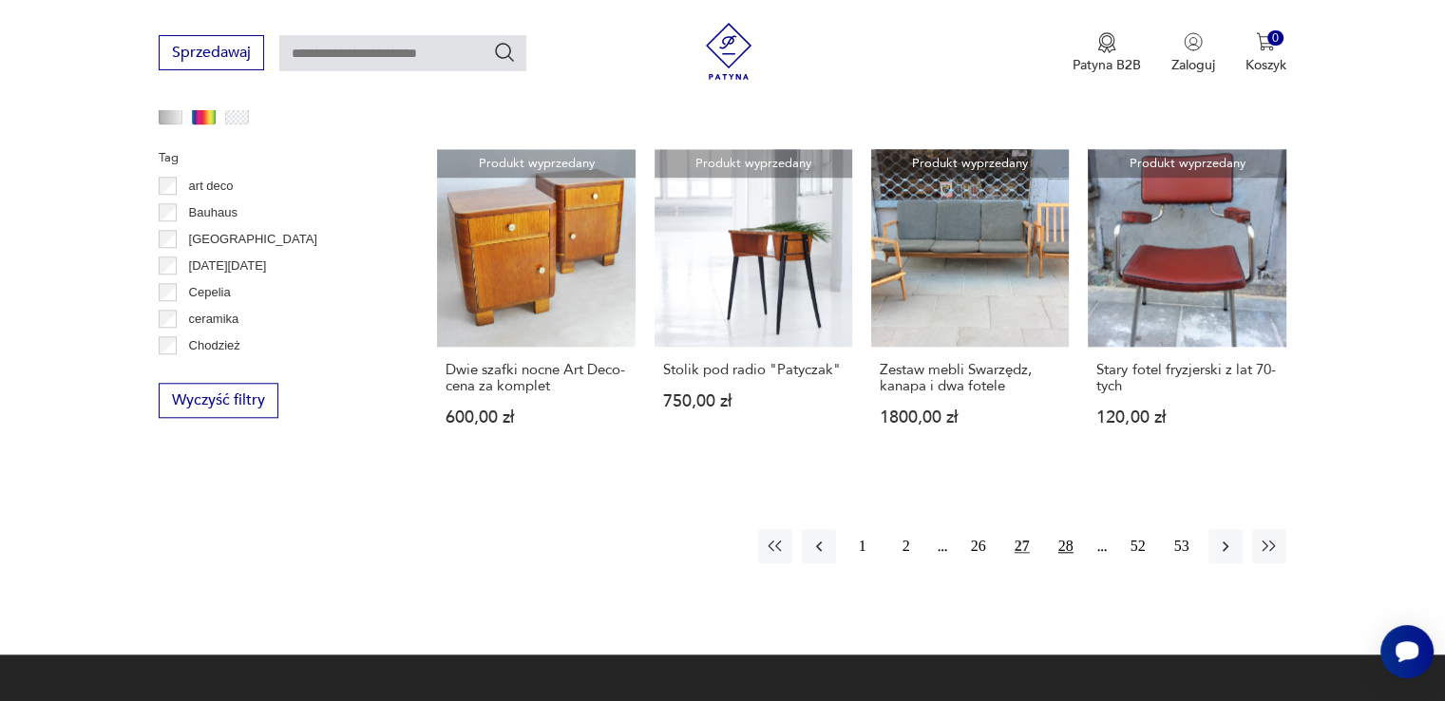
click at [1064, 540] on button "28" at bounding box center [1066, 546] width 34 height 34
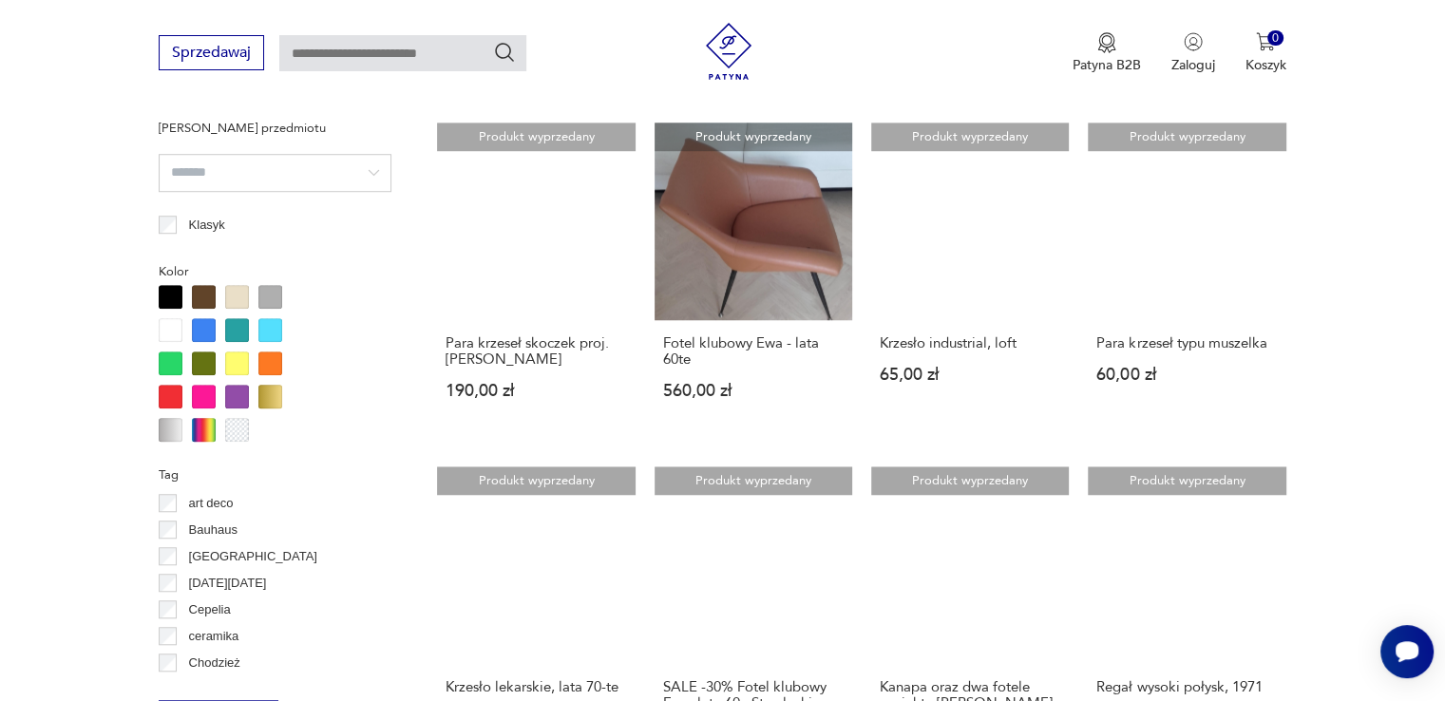
scroll to position [1771, 0]
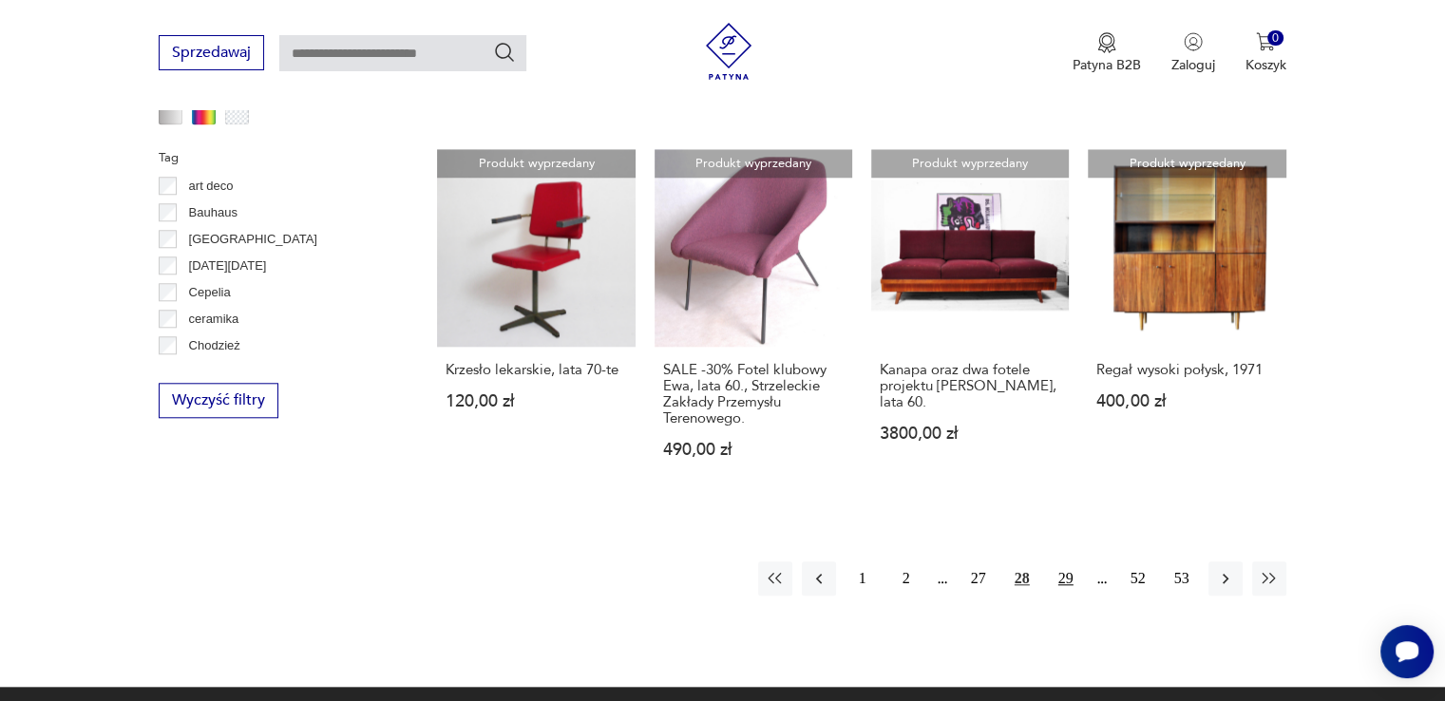
click at [1066, 563] on button "29" at bounding box center [1066, 578] width 34 height 34
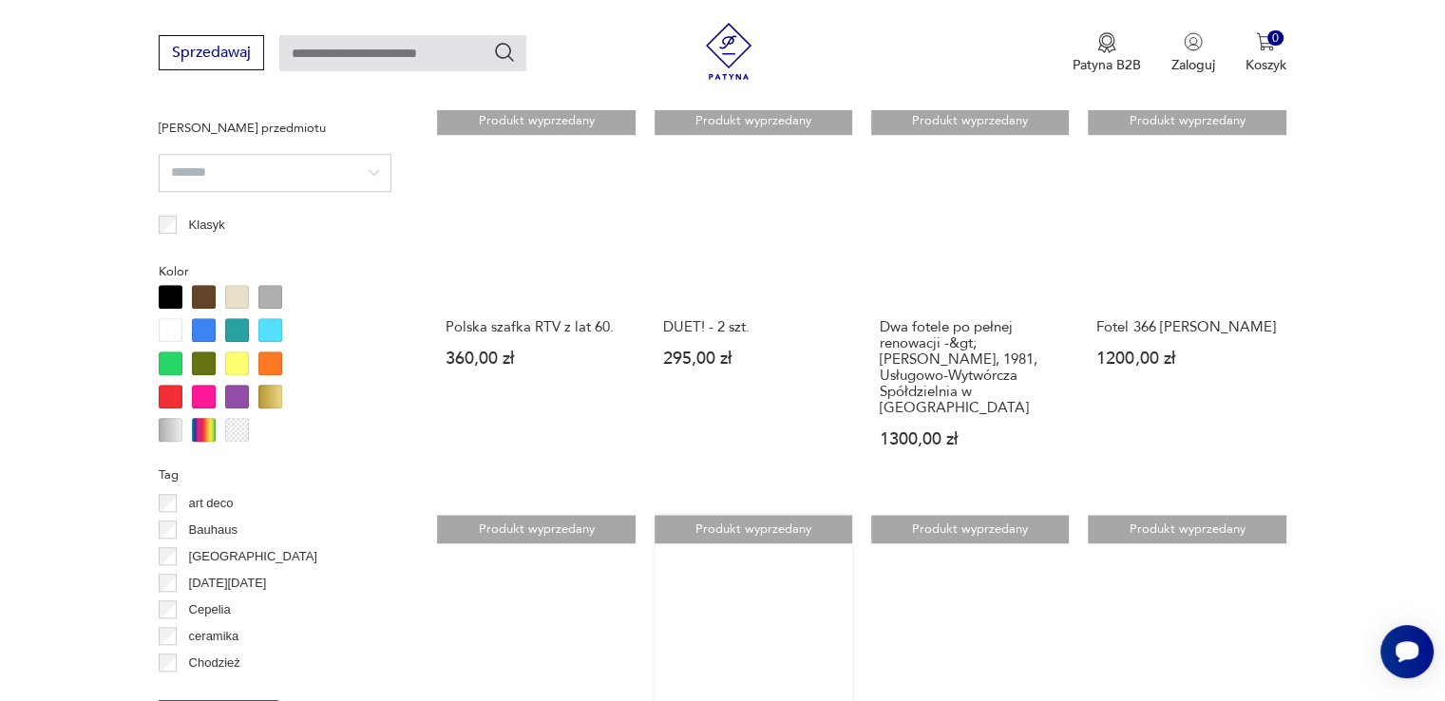
scroll to position [1771, 0]
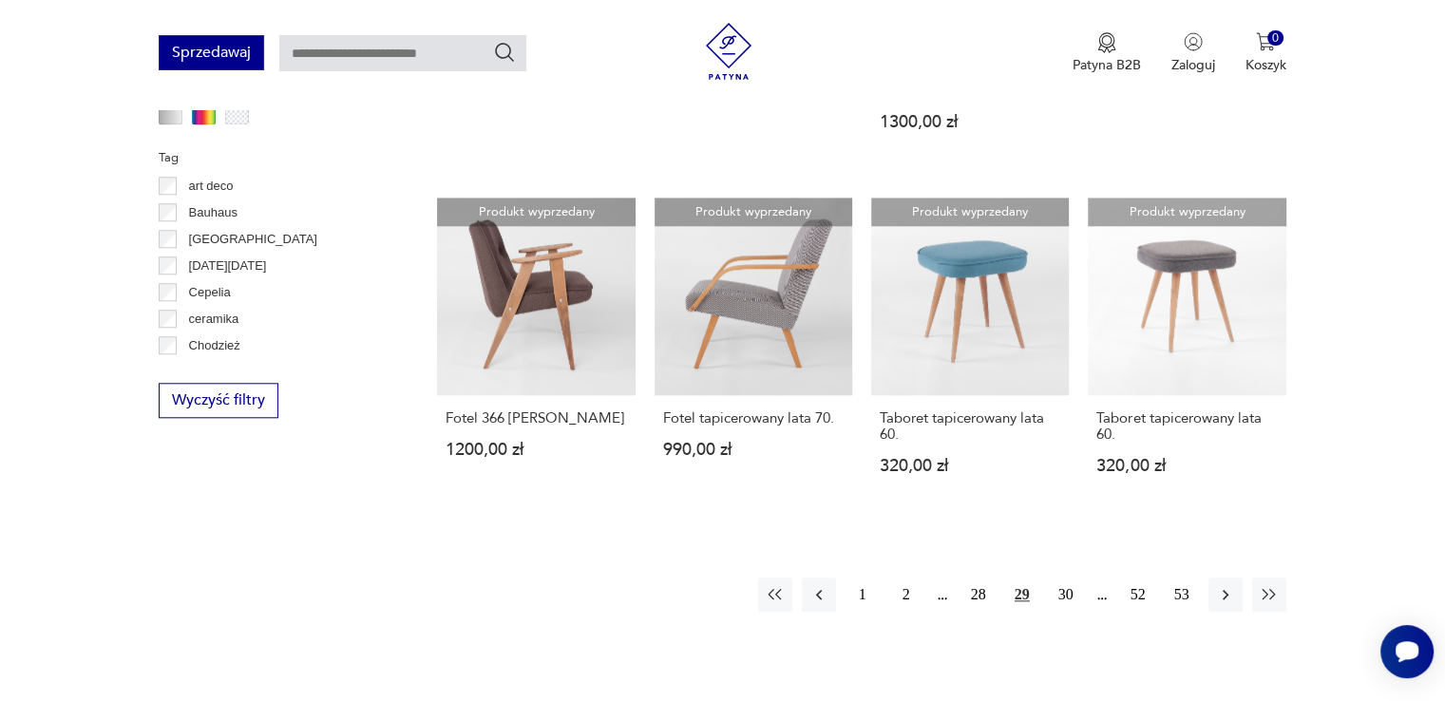
click at [211, 55] on button "Sprzedawaj" at bounding box center [211, 52] width 105 height 35
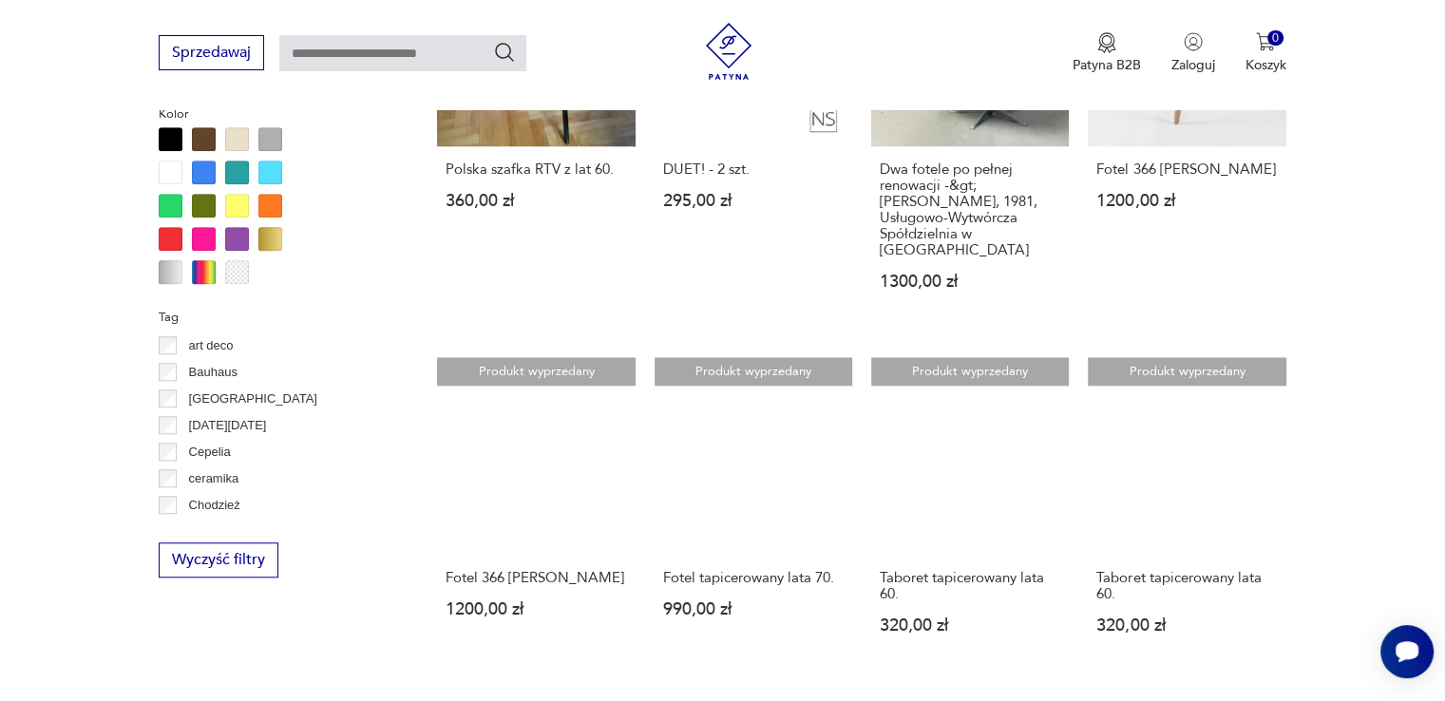
scroll to position [1928, 0]
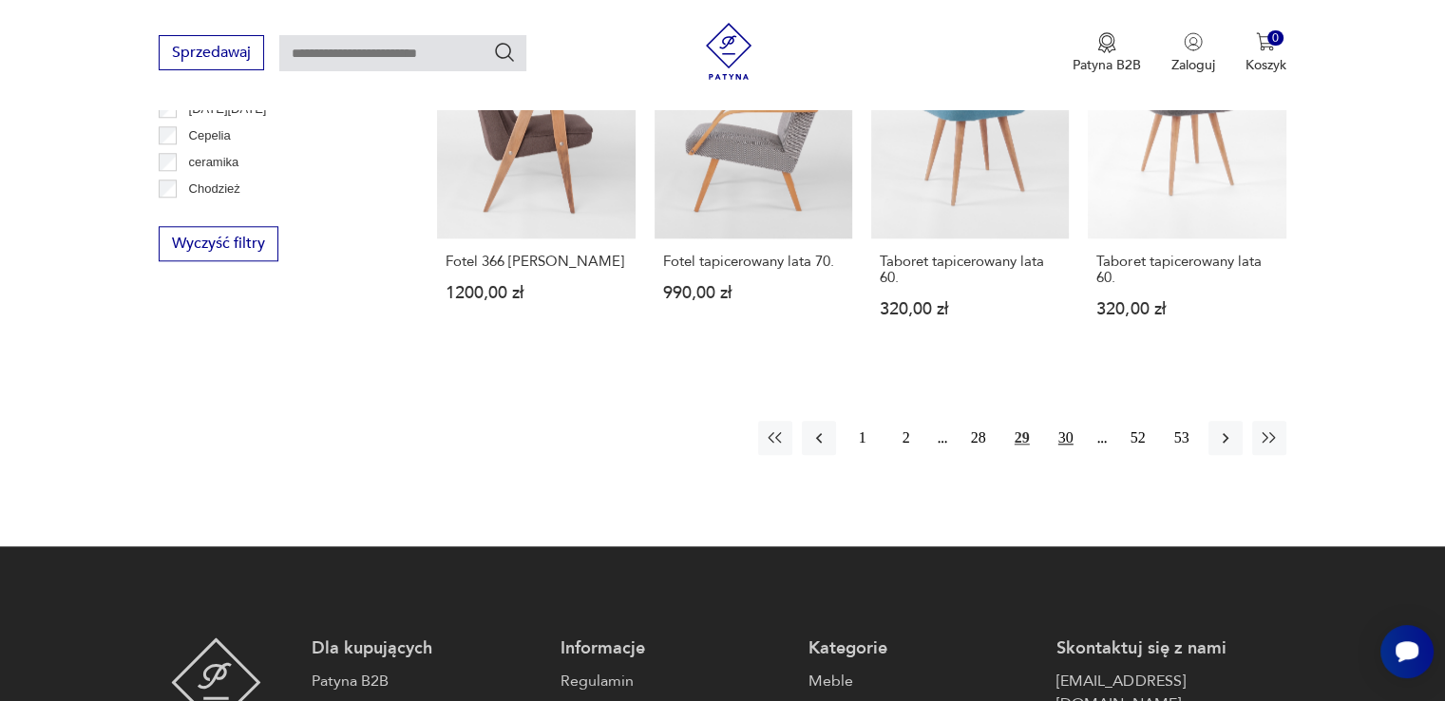
click at [1064, 421] on button "30" at bounding box center [1066, 438] width 34 height 34
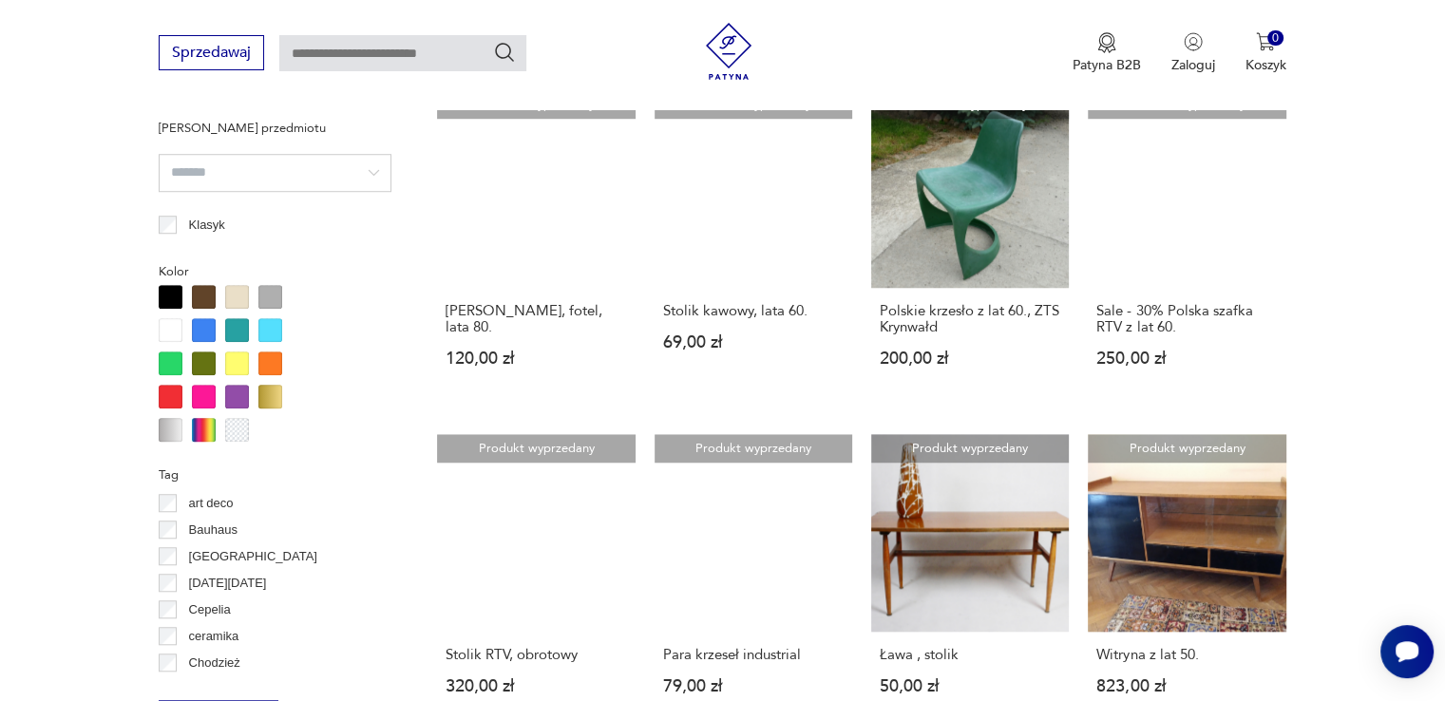
scroll to position [1771, 0]
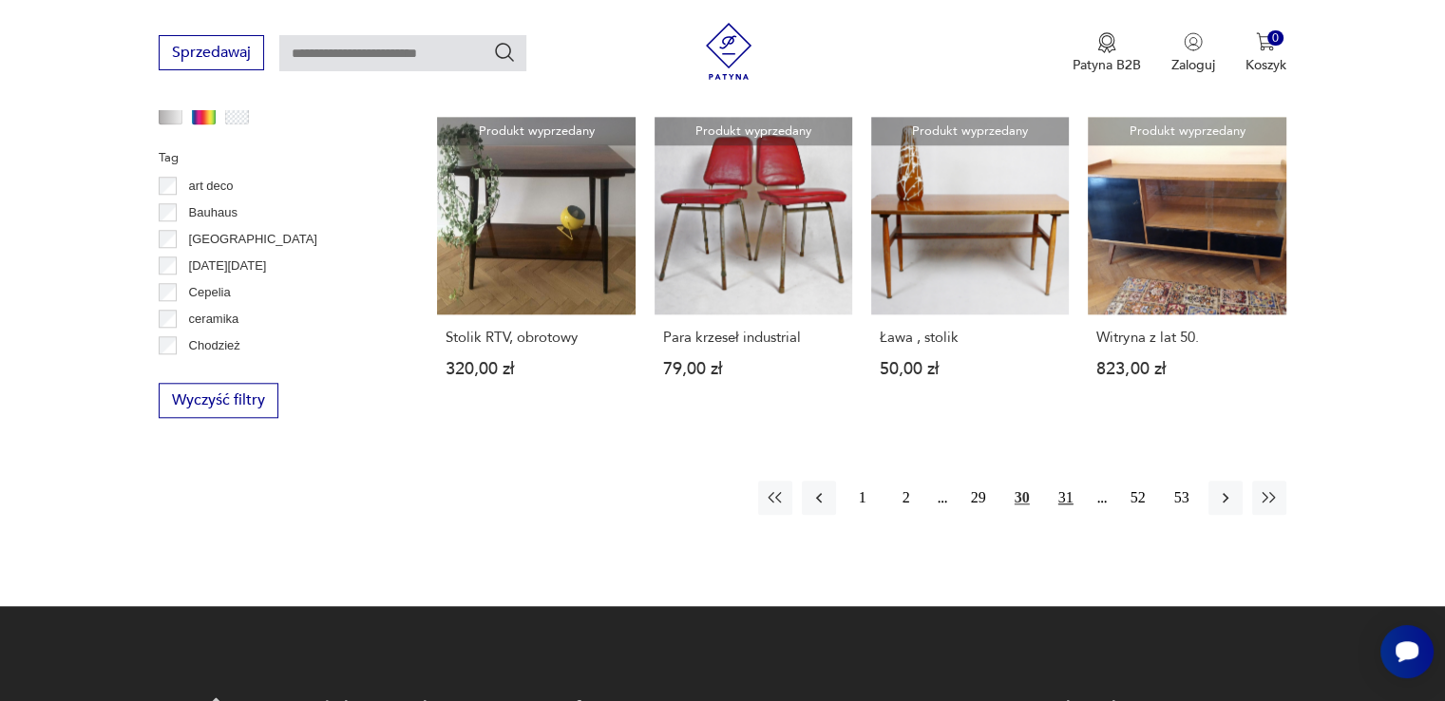
click at [1073, 499] on button "31" at bounding box center [1066, 498] width 34 height 34
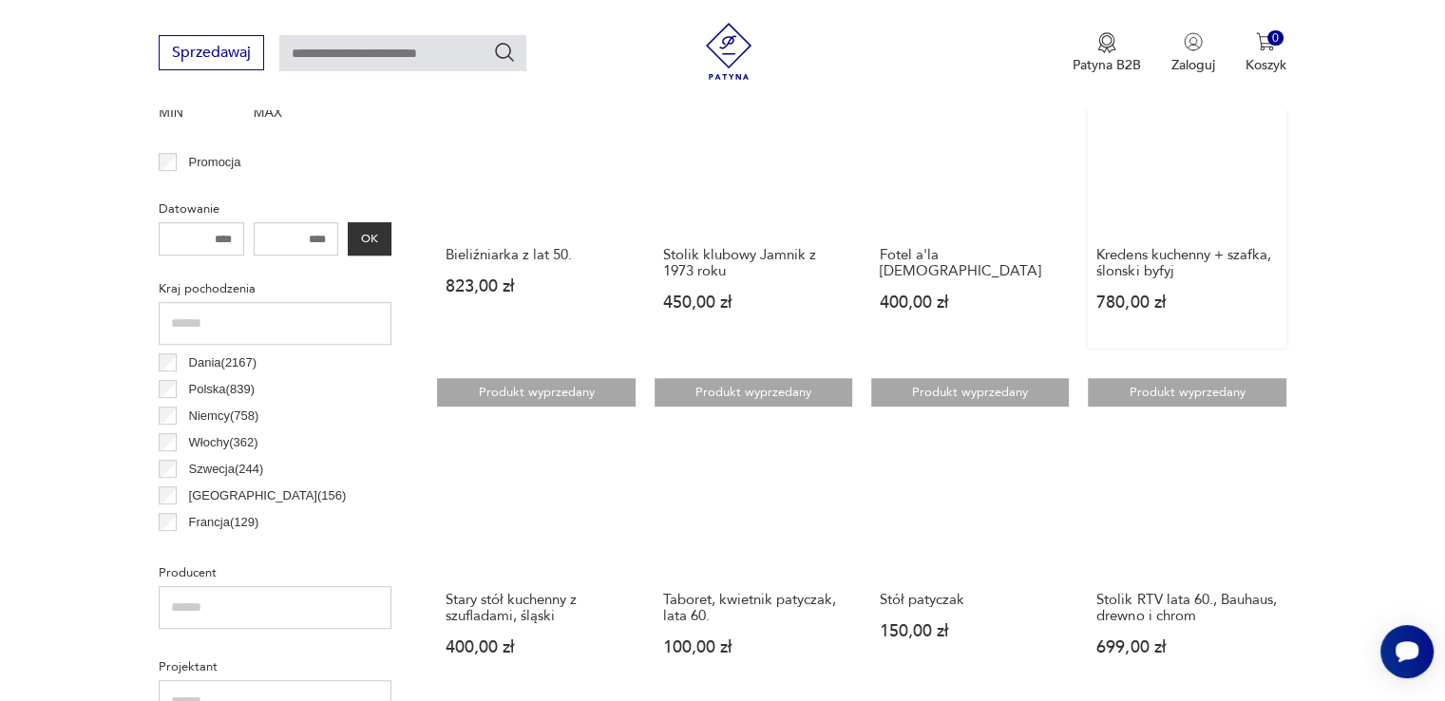
scroll to position [504, 0]
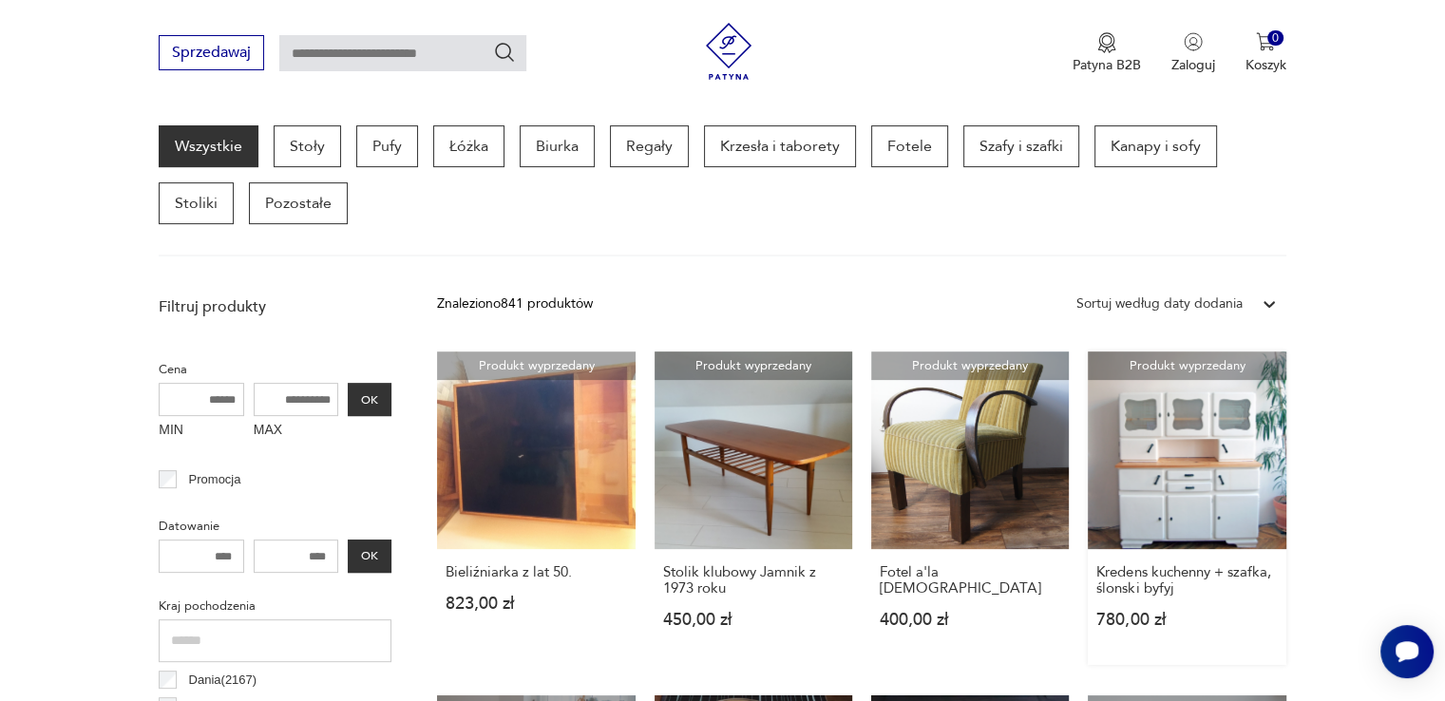
click at [1200, 490] on link "Produkt wyprzedany Kredens kuchenny + szafka, ślonski byfyj 780,00 zł" at bounding box center [1187, 509] width 198 height 314
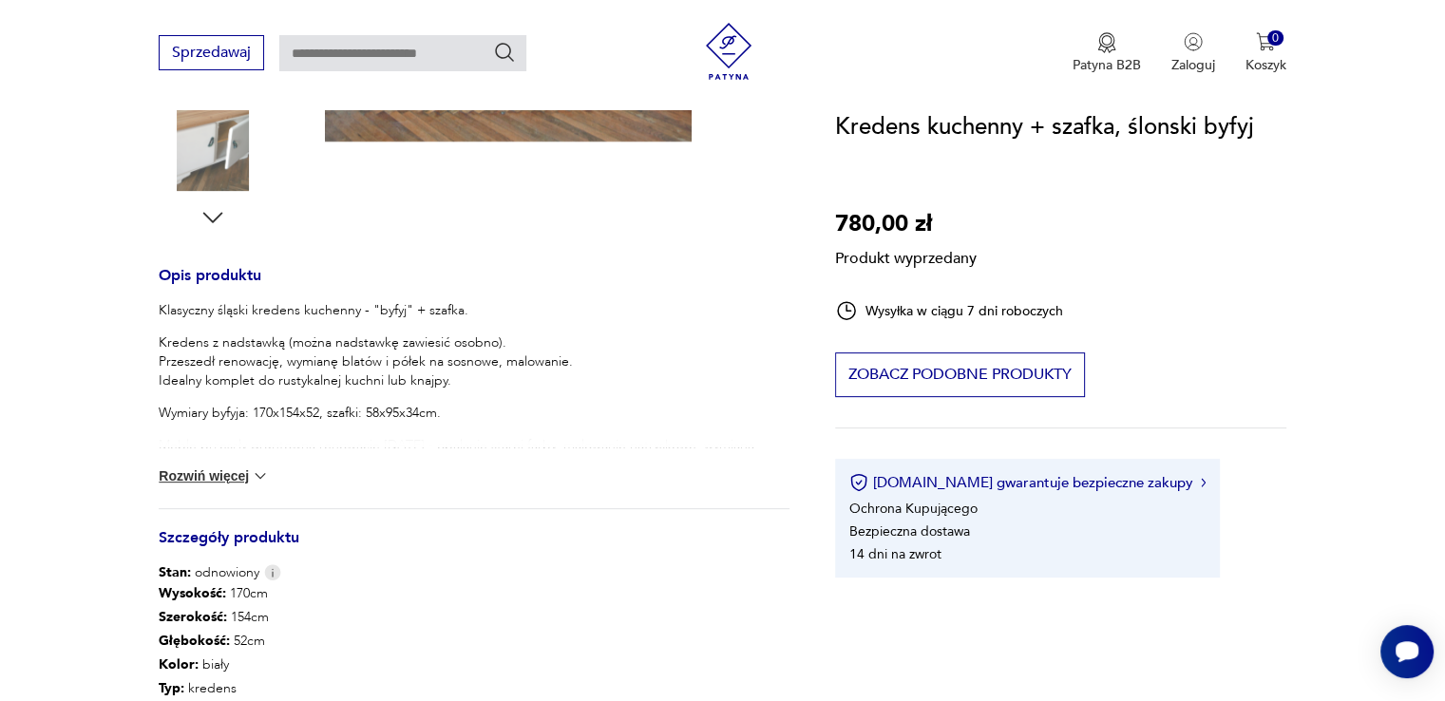
scroll to position [950, 0]
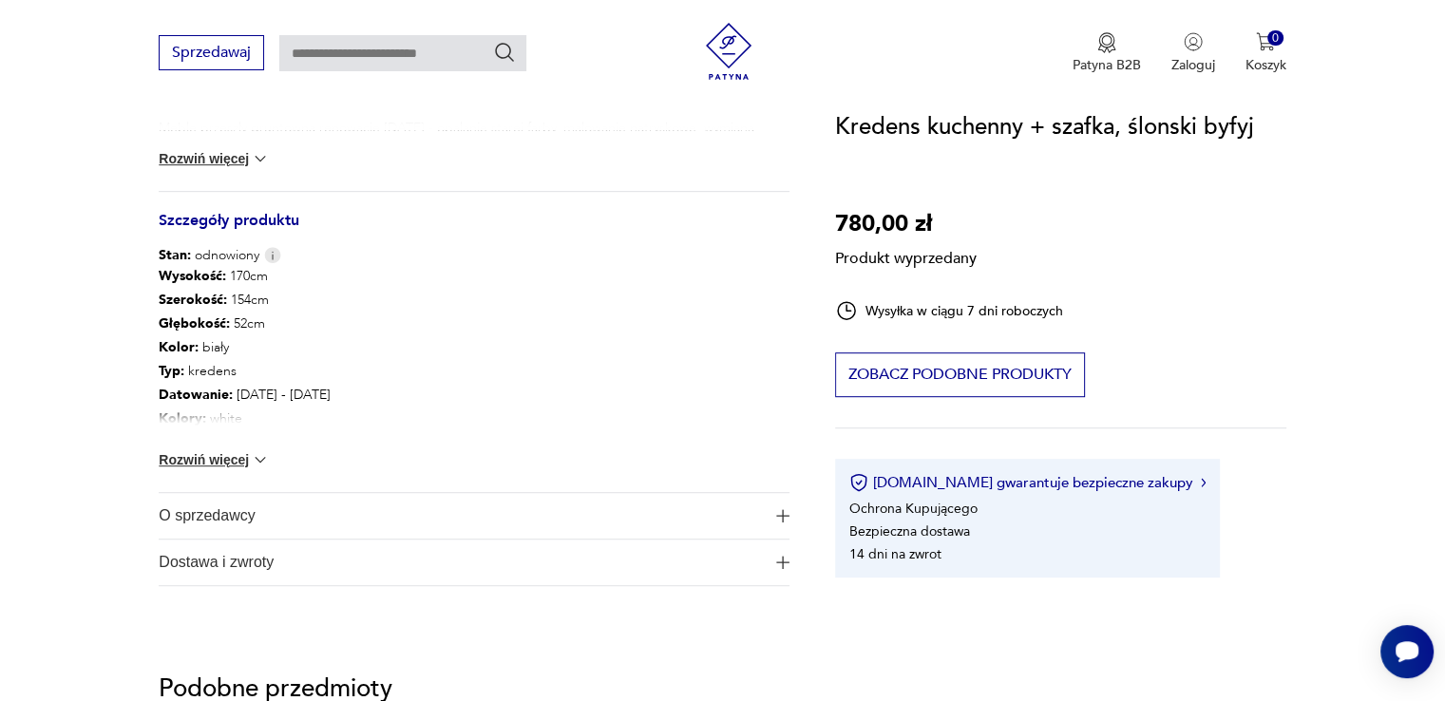
click at [234, 460] on button "Rozwiń więcej" at bounding box center [214, 459] width 110 height 19
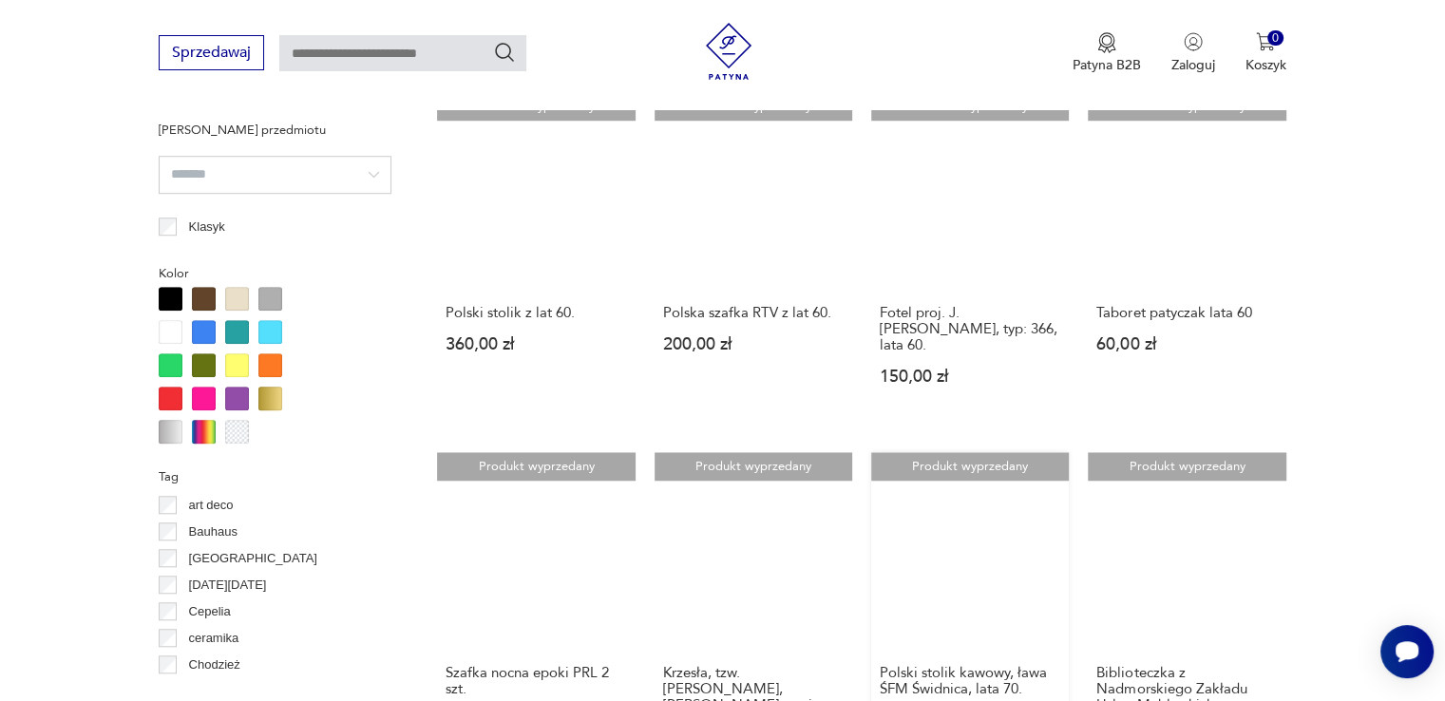
scroll to position [1769, 0]
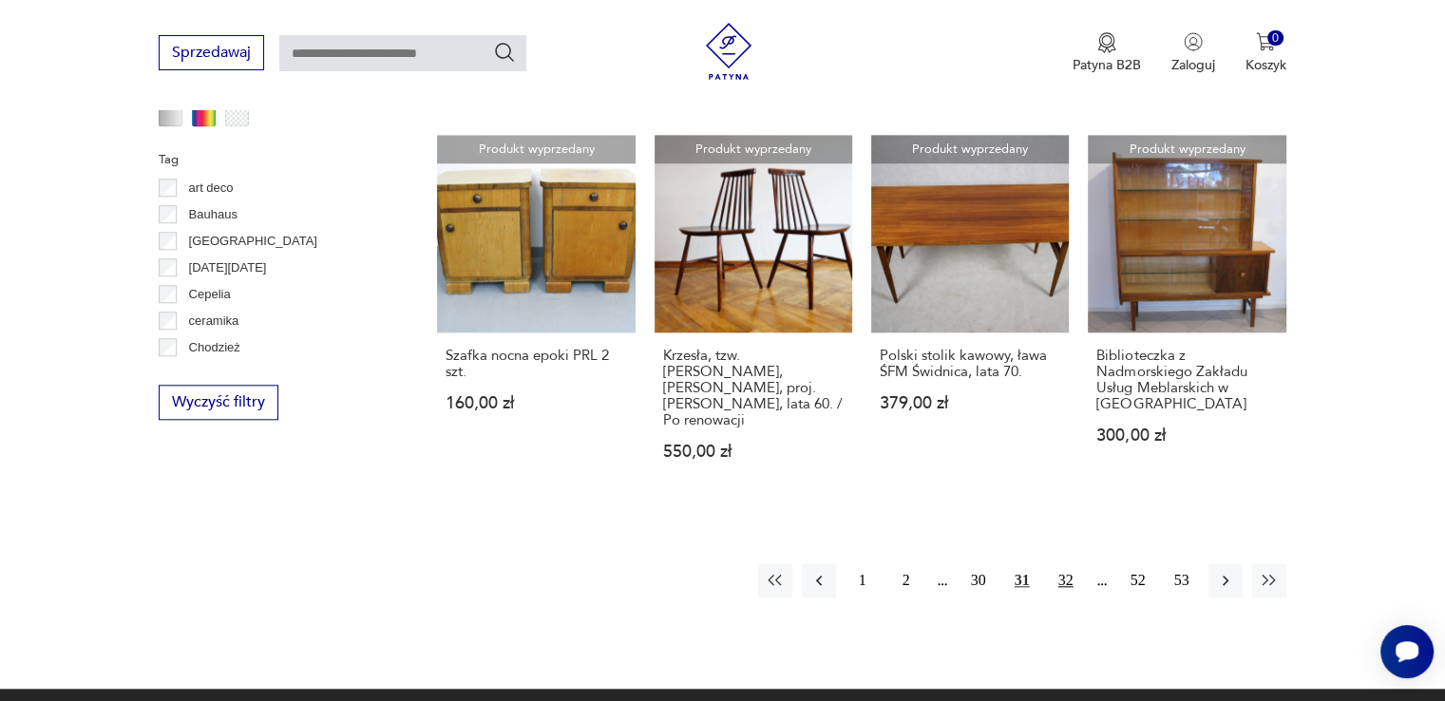
click at [1070, 563] on button "32" at bounding box center [1066, 580] width 34 height 34
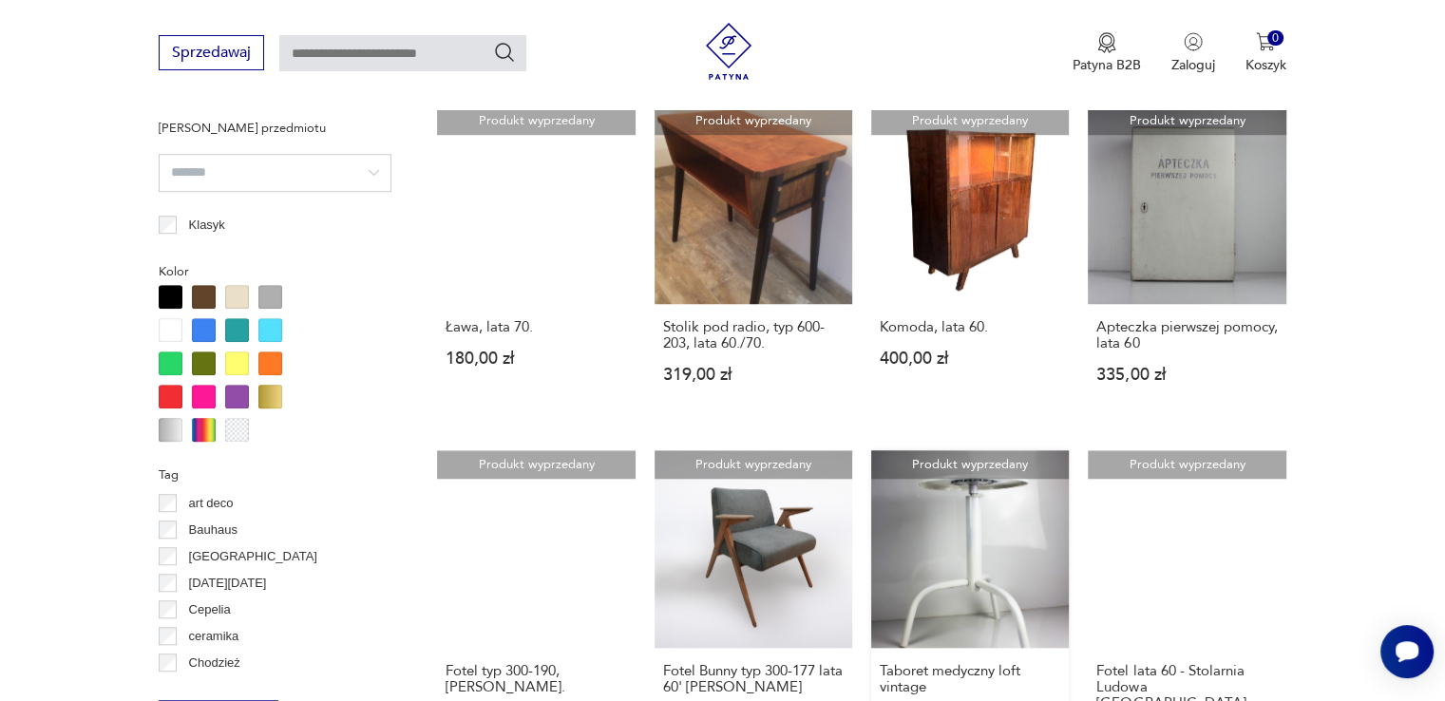
scroll to position [1771, 0]
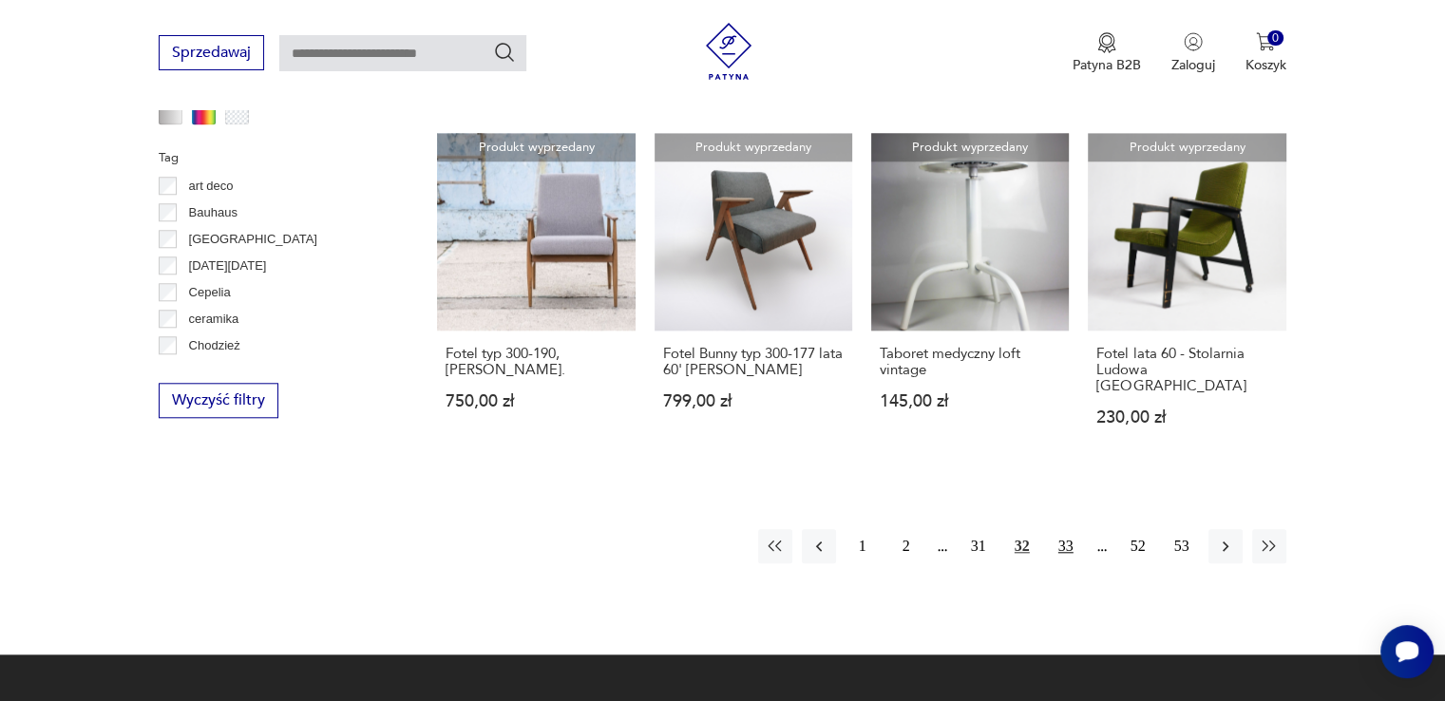
click at [1061, 531] on button "33" at bounding box center [1066, 546] width 34 height 34
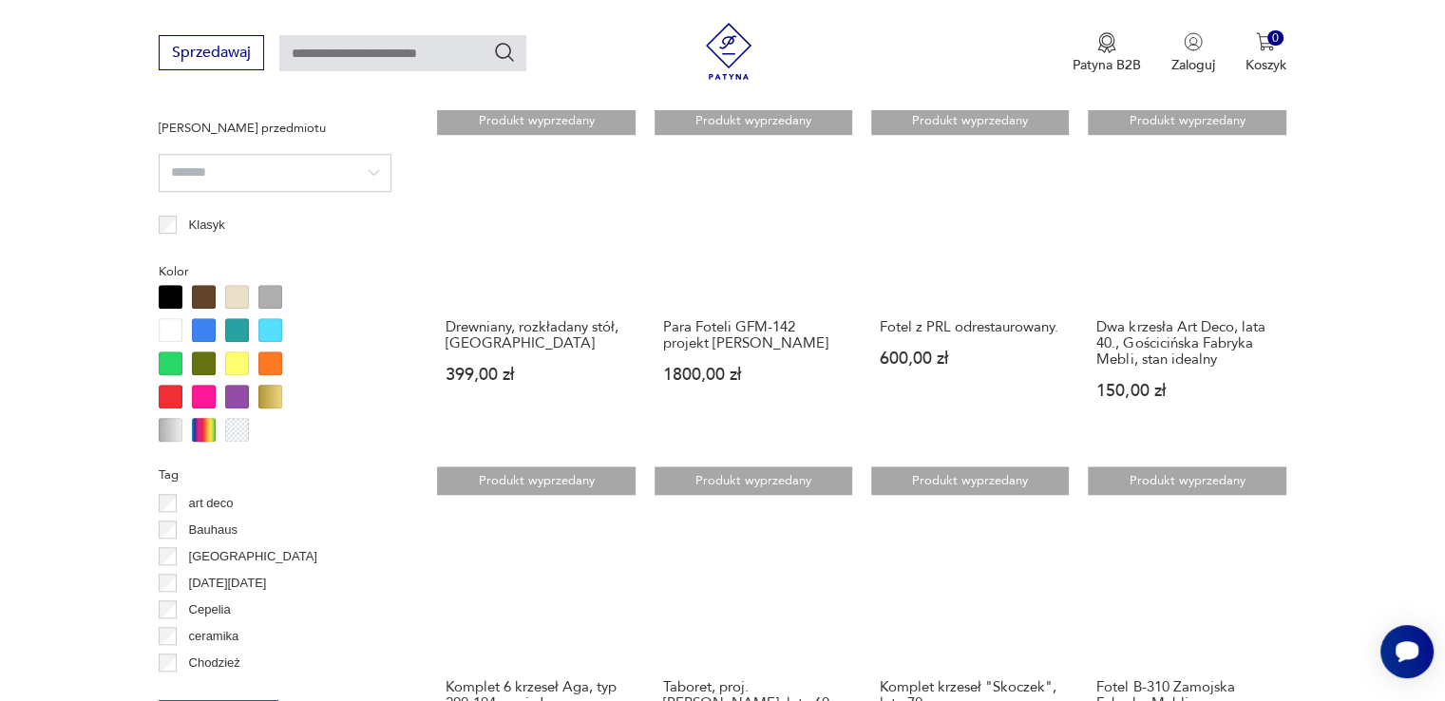
scroll to position [1771, 0]
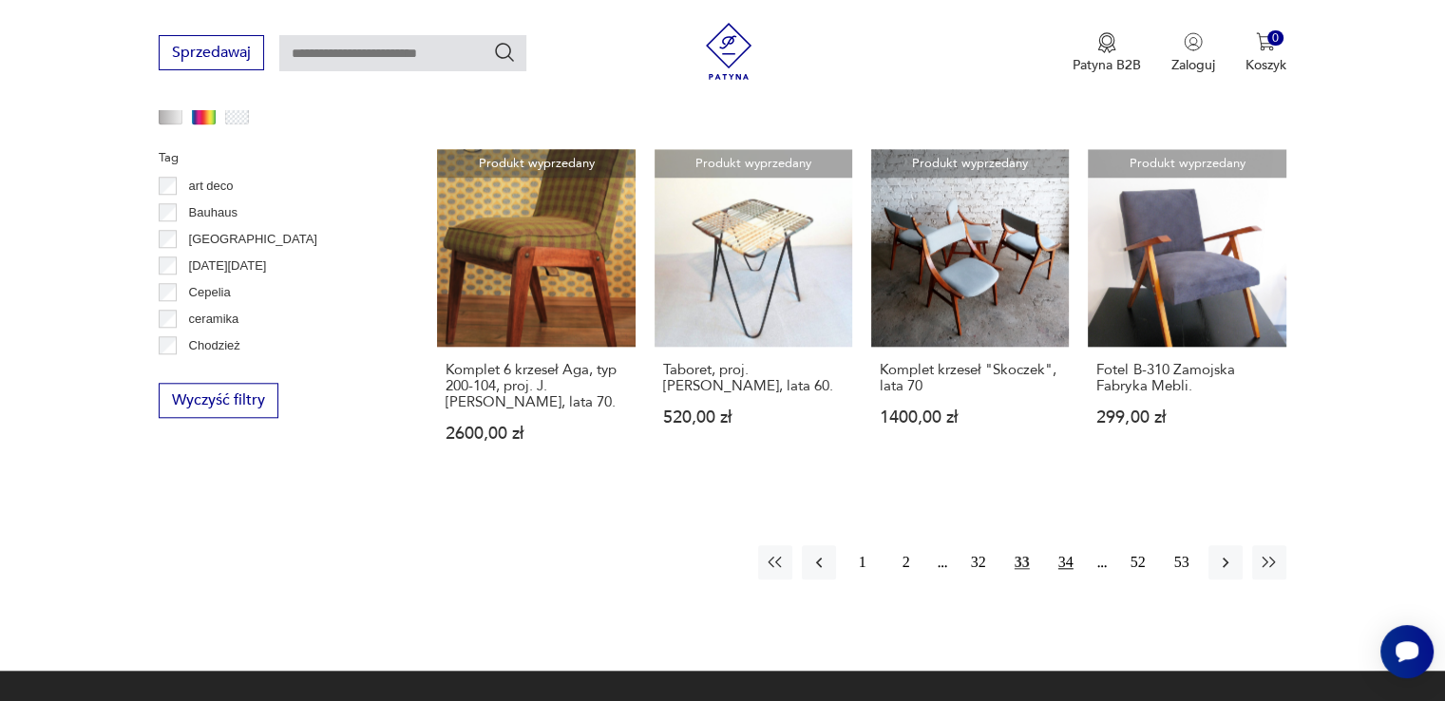
click at [1061, 563] on button "34" at bounding box center [1066, 562] width 34 height 34
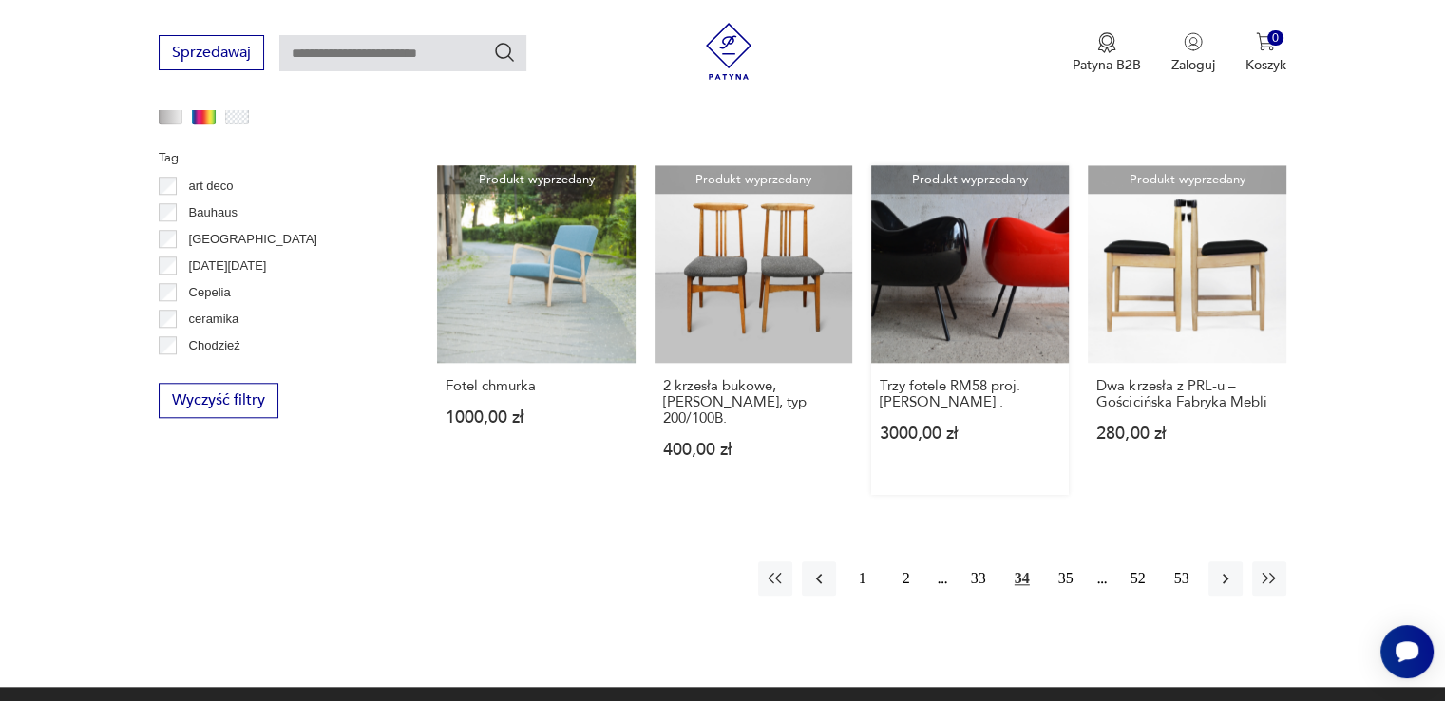
scroll to position [2086, 0]
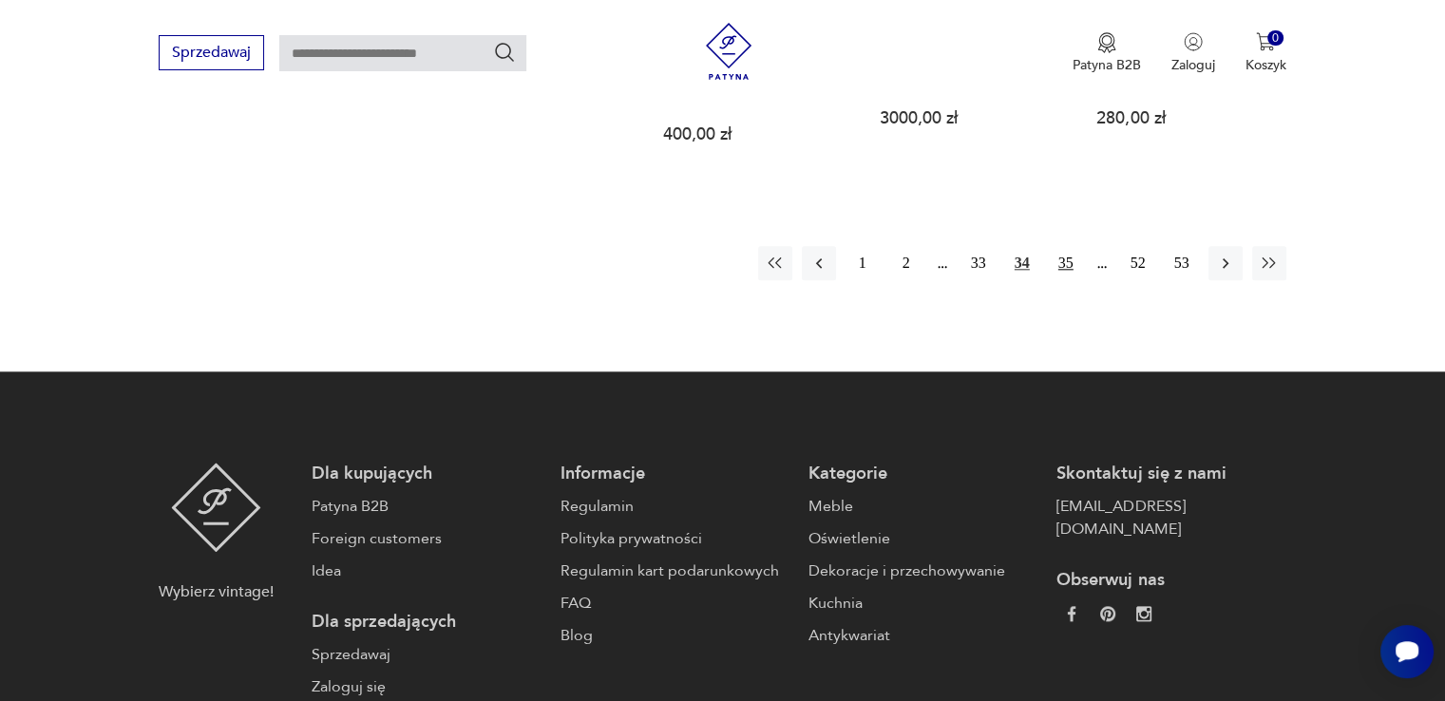
click at [1058, 246] on button "35" at bounding box center [1066, 263] width 34 height 34
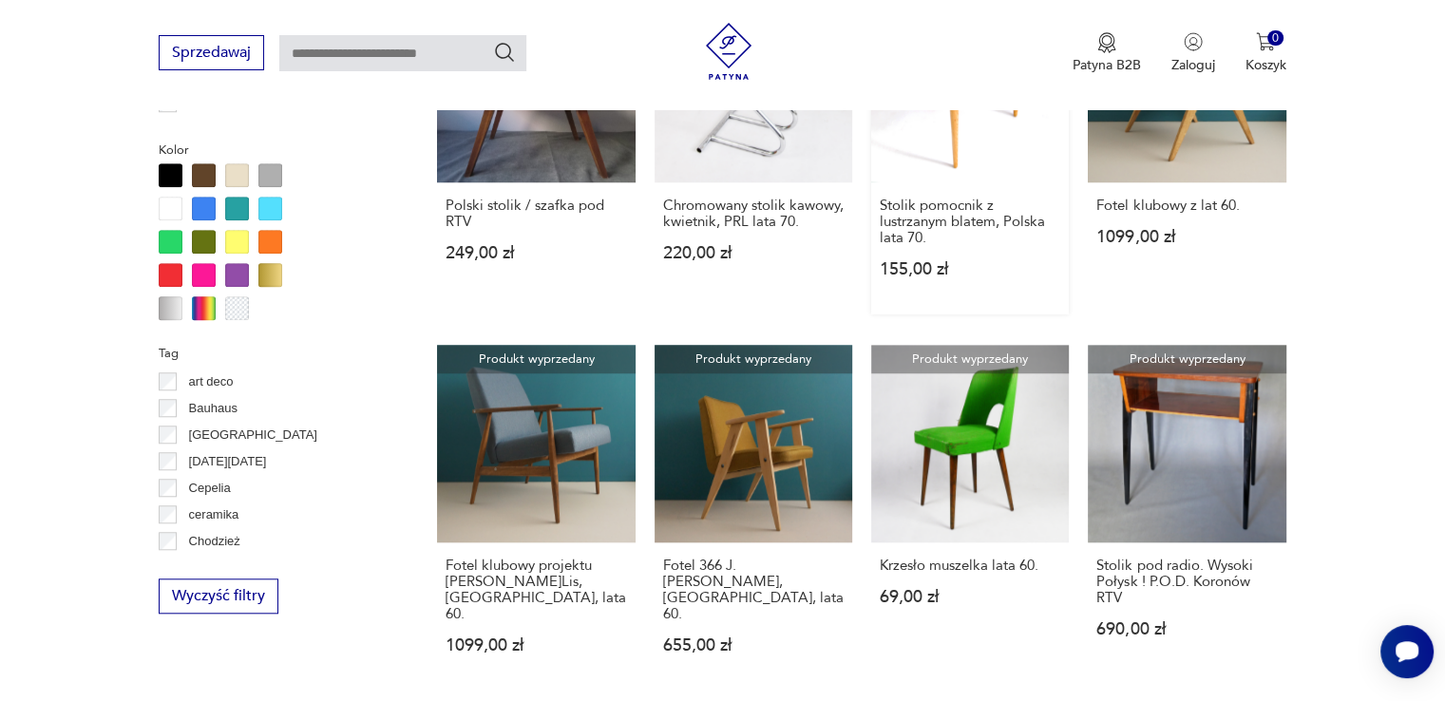
scroll to position [1771, 0]
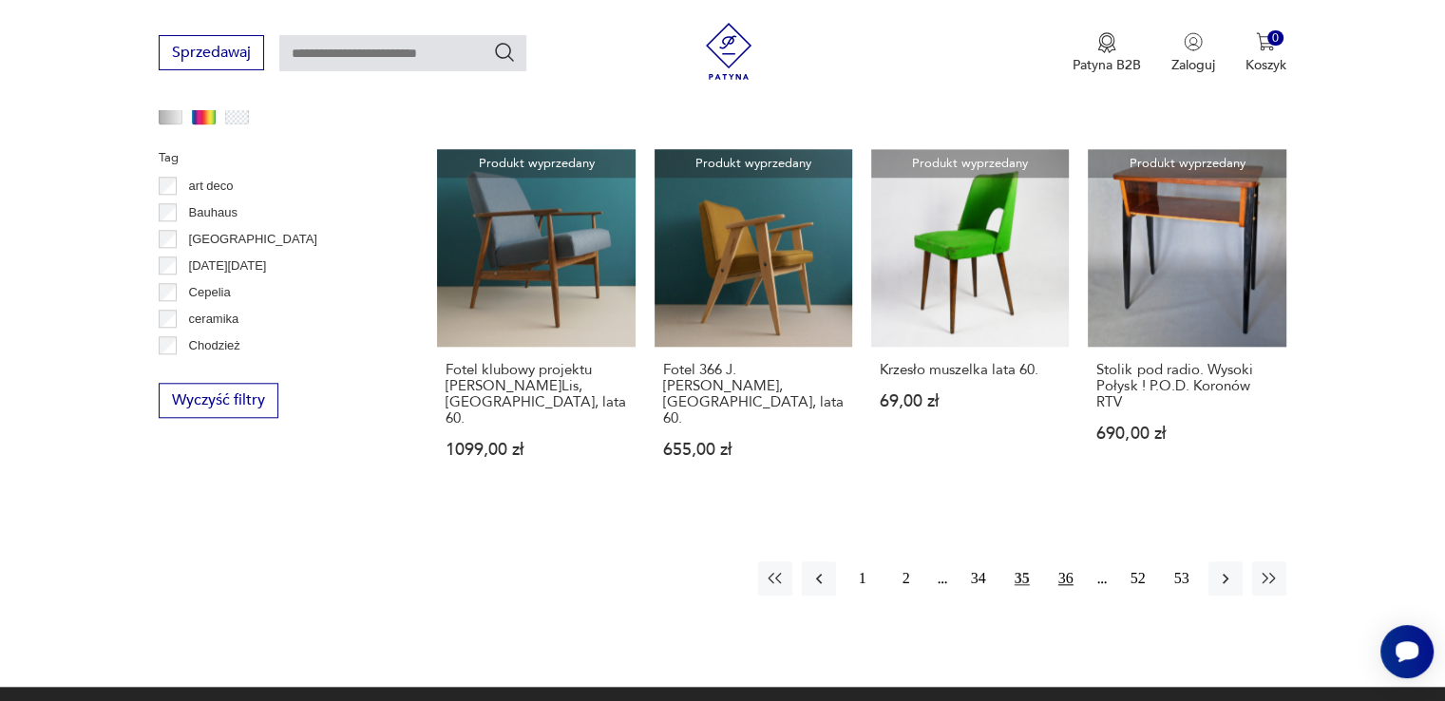
click at [1072, 575] on button "36" at bounding box center [1066, 578] width 34 height 34
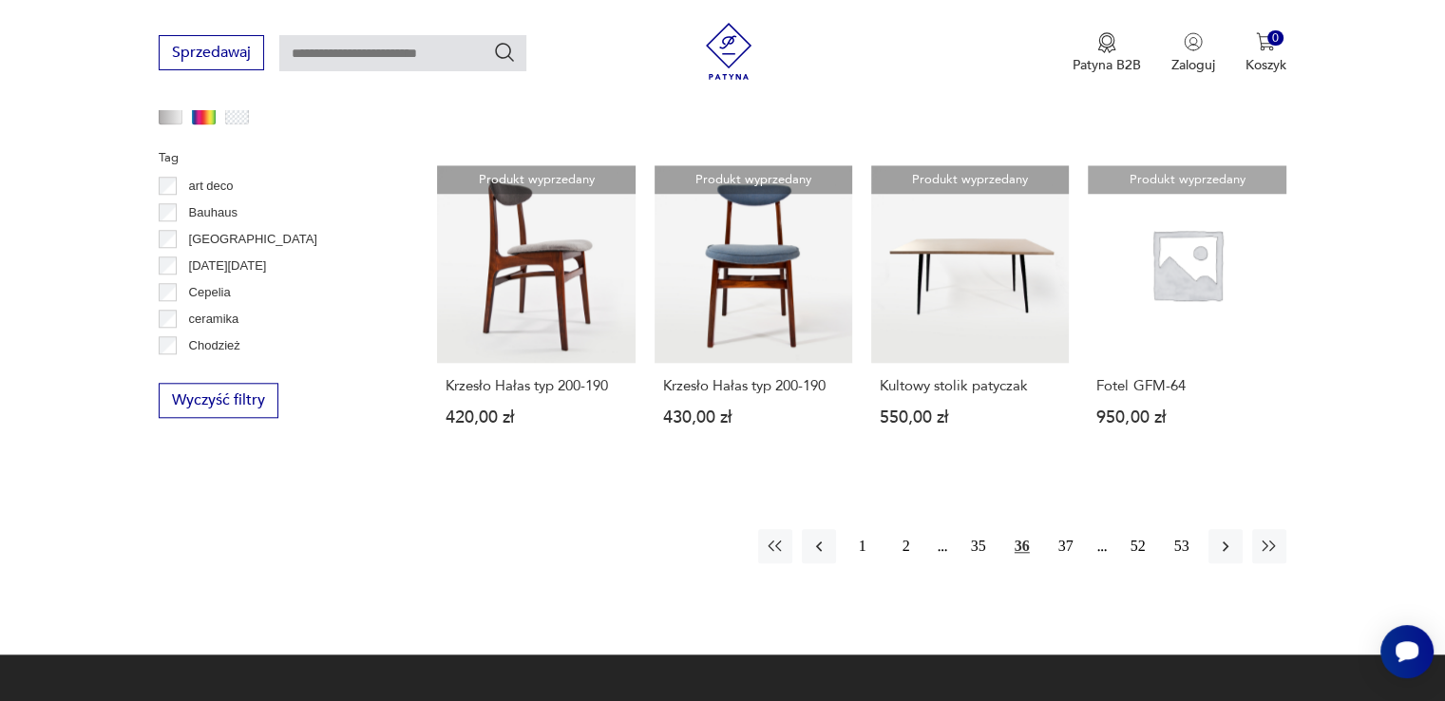
scroll to position [2086, 0]
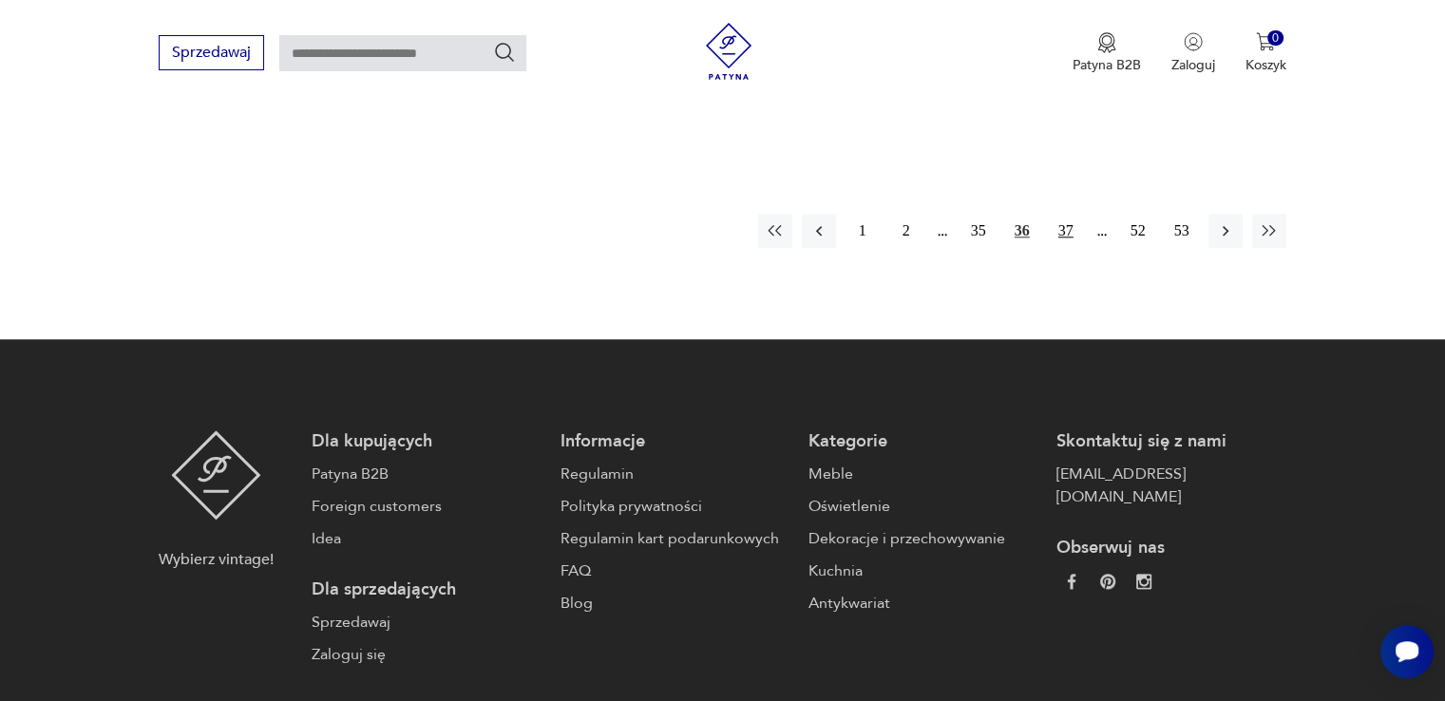
click at [1066, 214] on button "37" at bounding box center [1066, 231] width 34 height 34
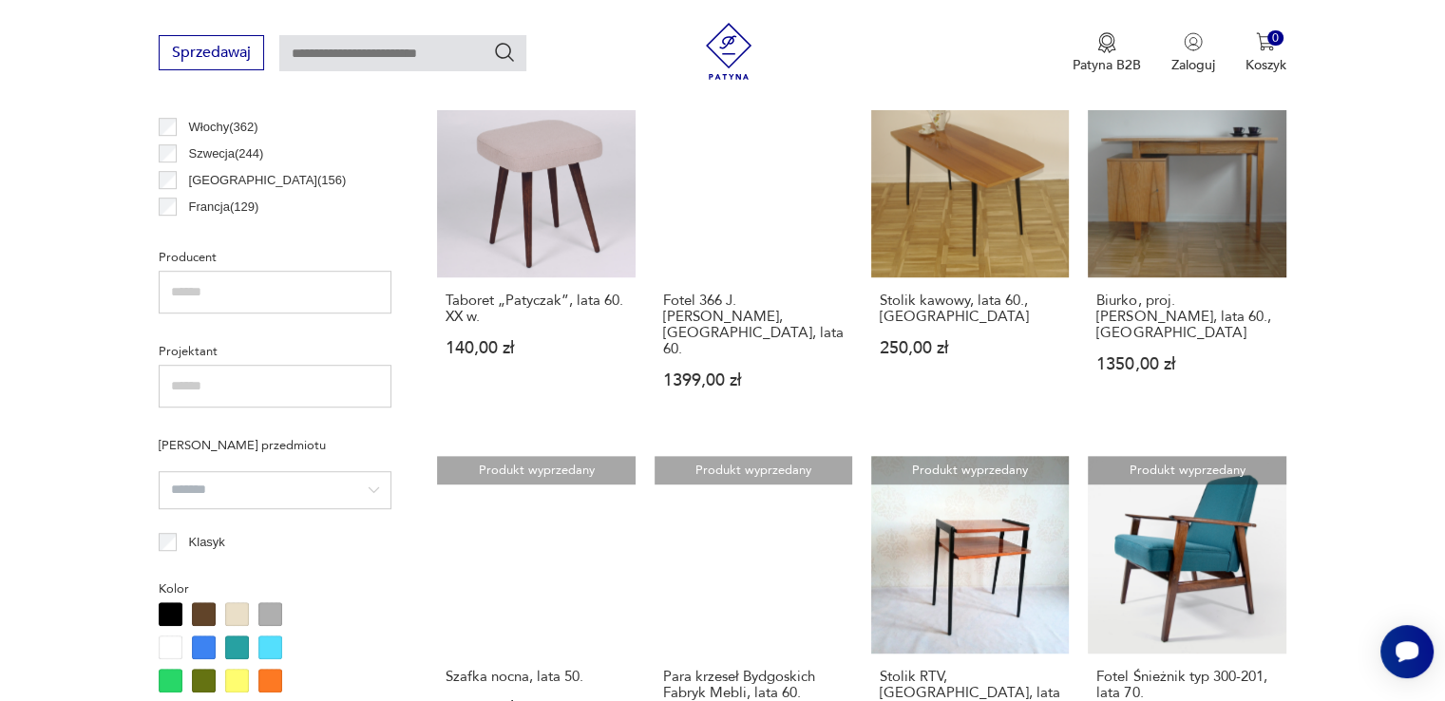
scroll to position [1771, 0]
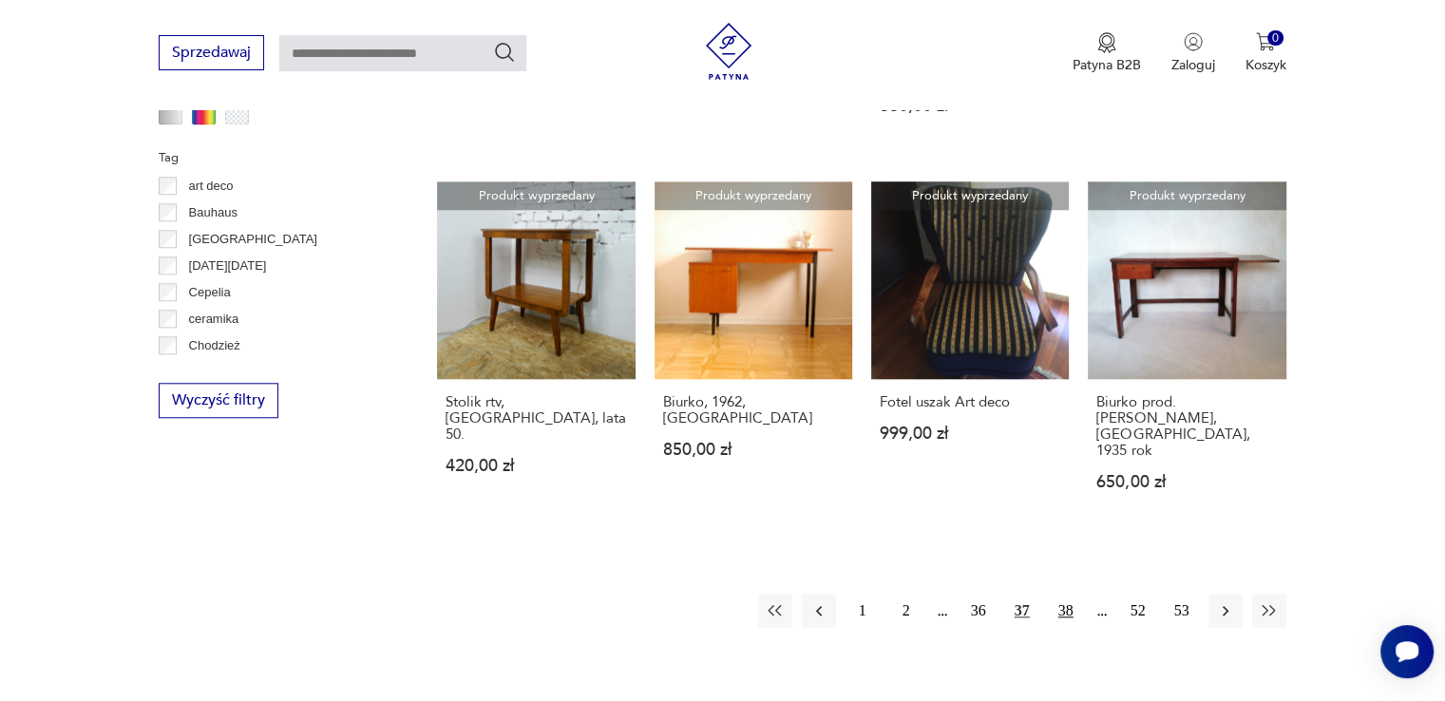
click at [1067, 594] on button "38" at bounding box center [1066, 611] width 34 height 34
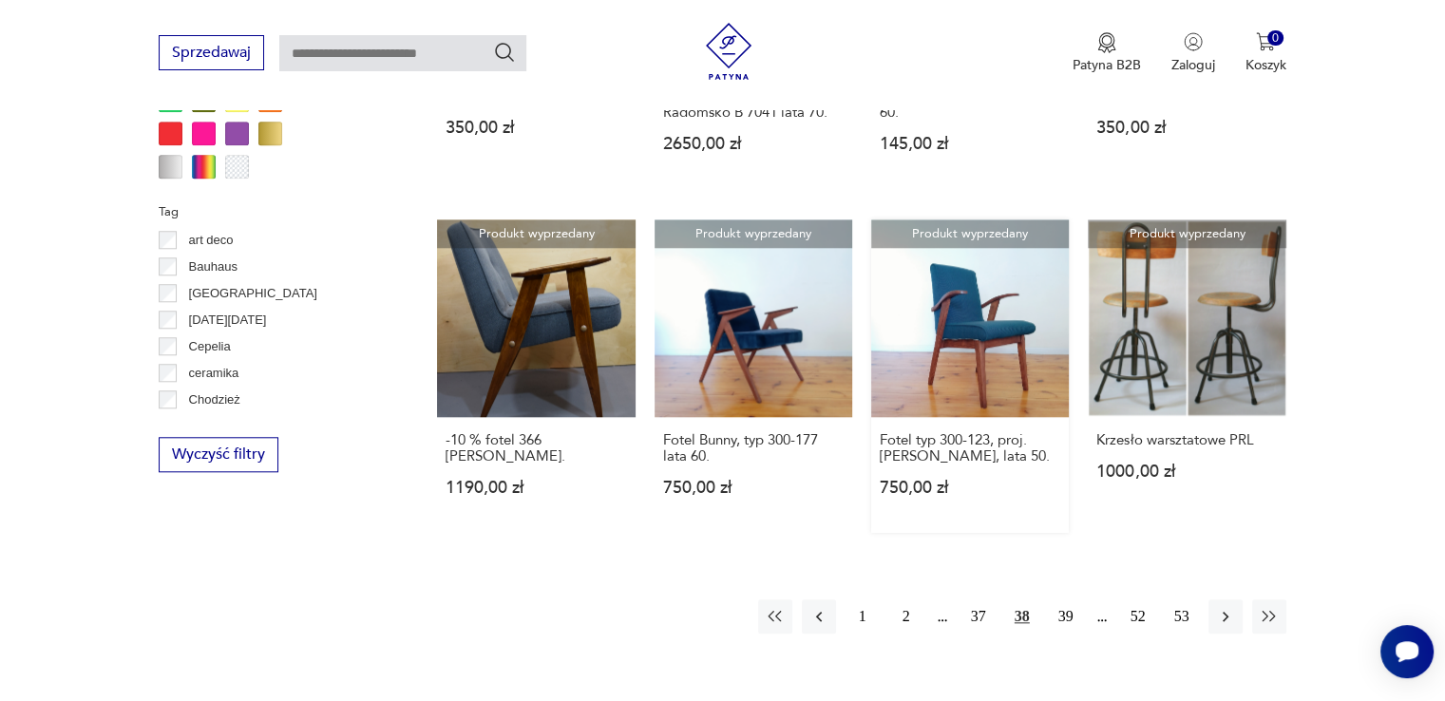
scroll to position [1771, 0]
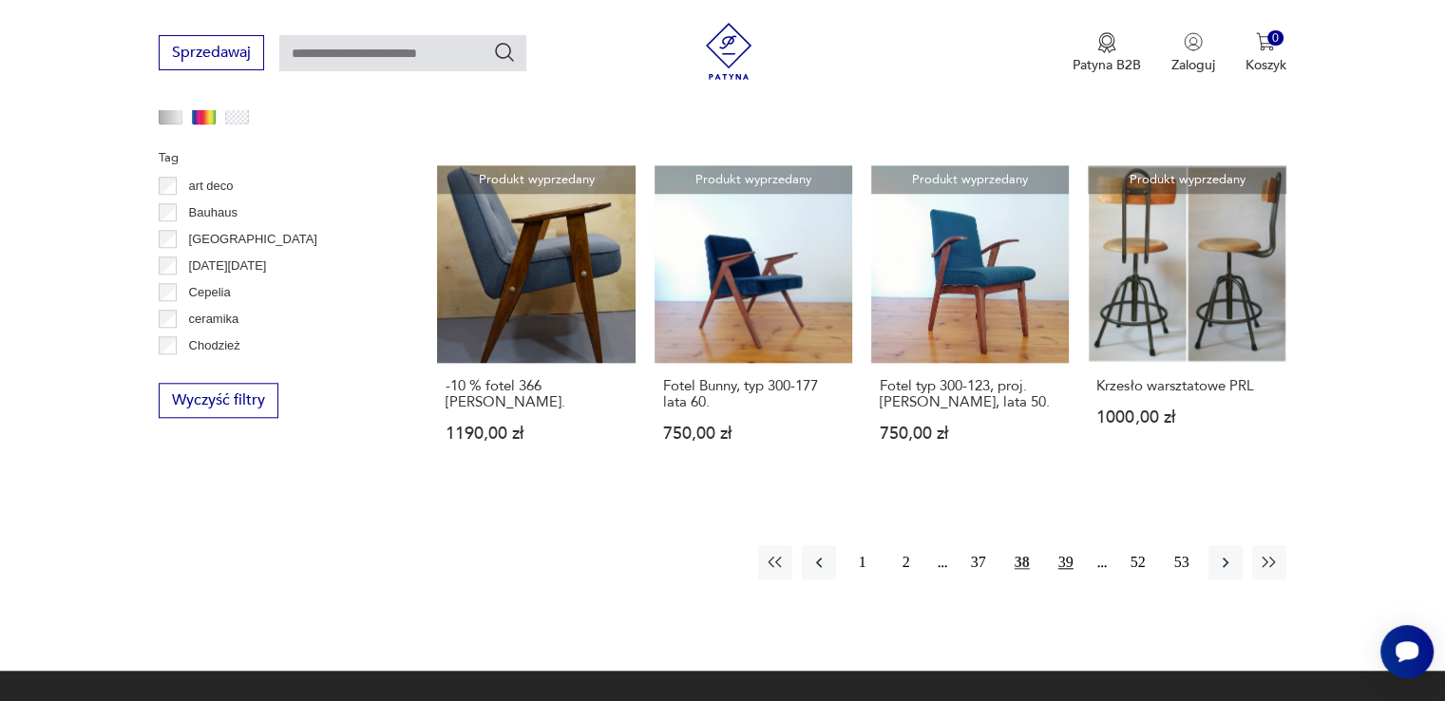
click at [1068, 545] on button "39" at bounding box center [1066, 562] width 34 height 34
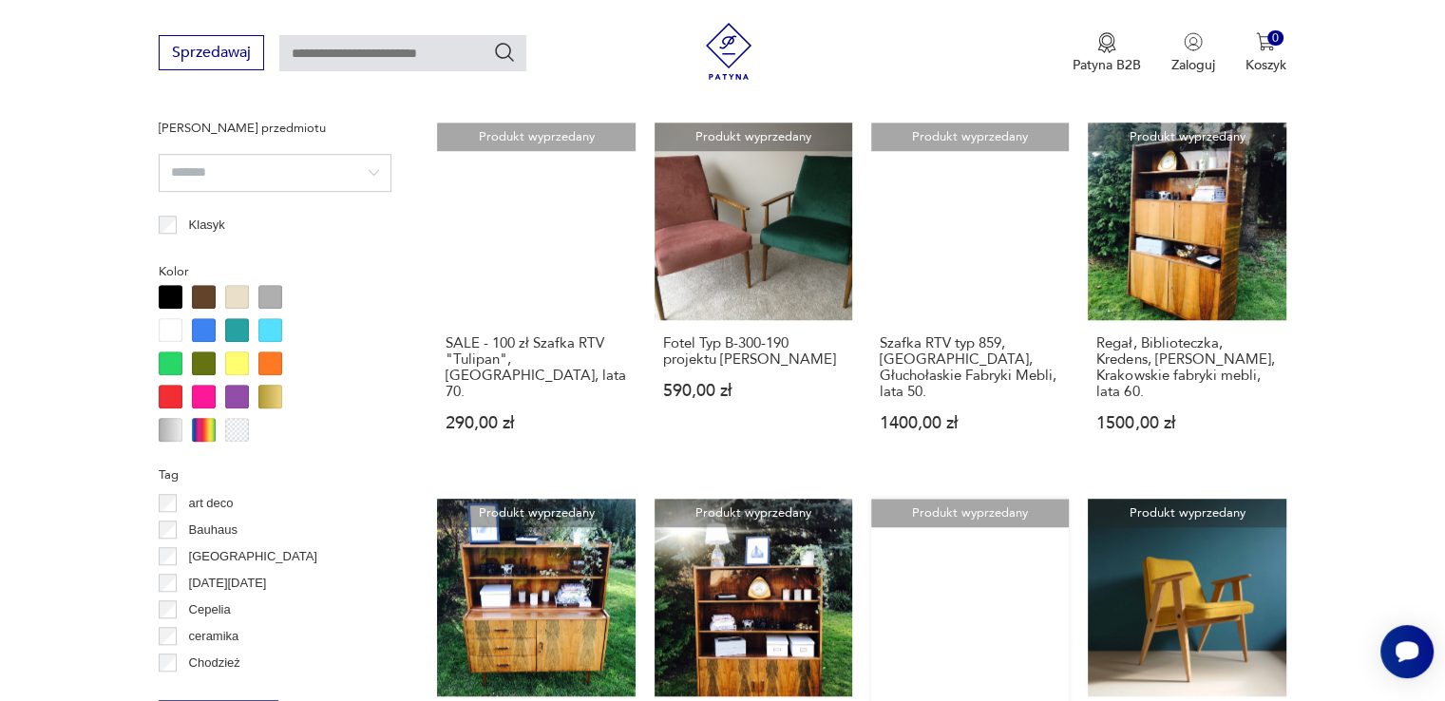
scroll to position [1771, 0]
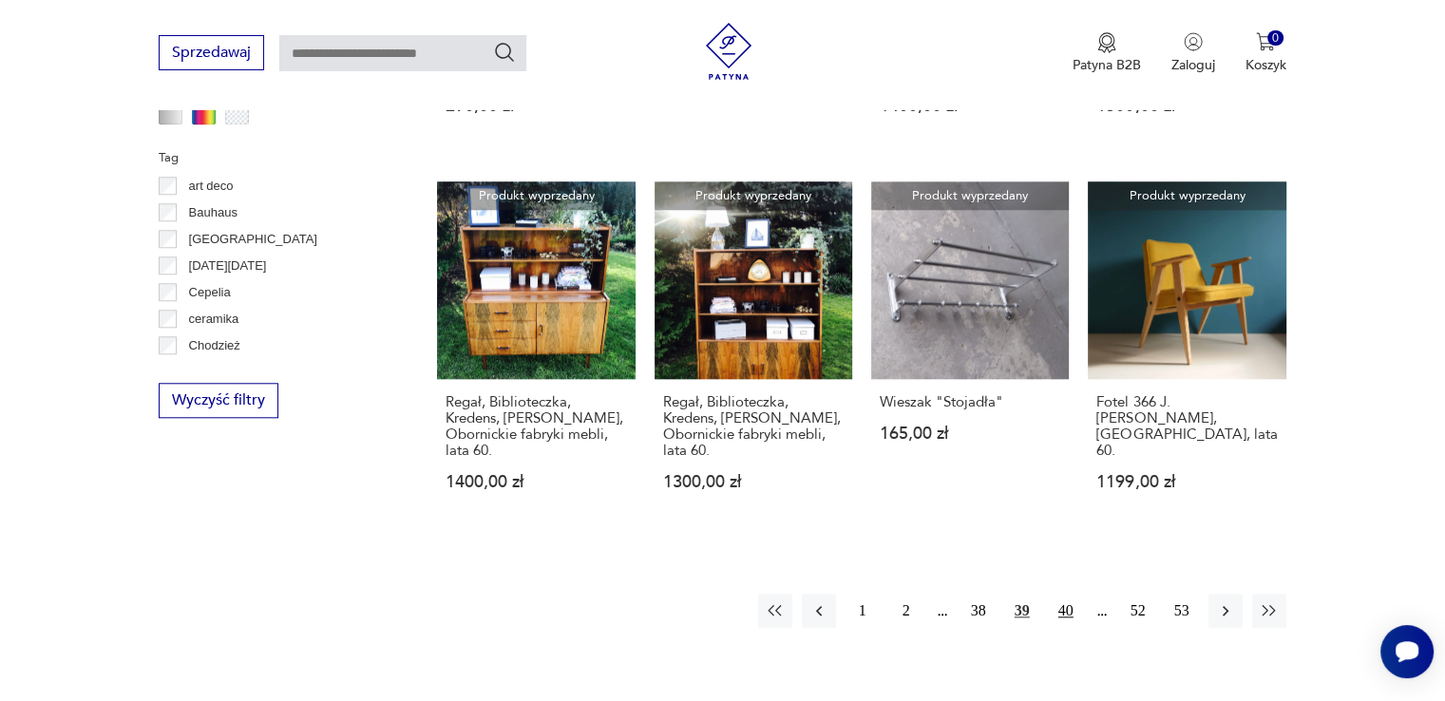
click at [1058, 594] on button "40" at bounding box center [1066, 611] width 34 height 34
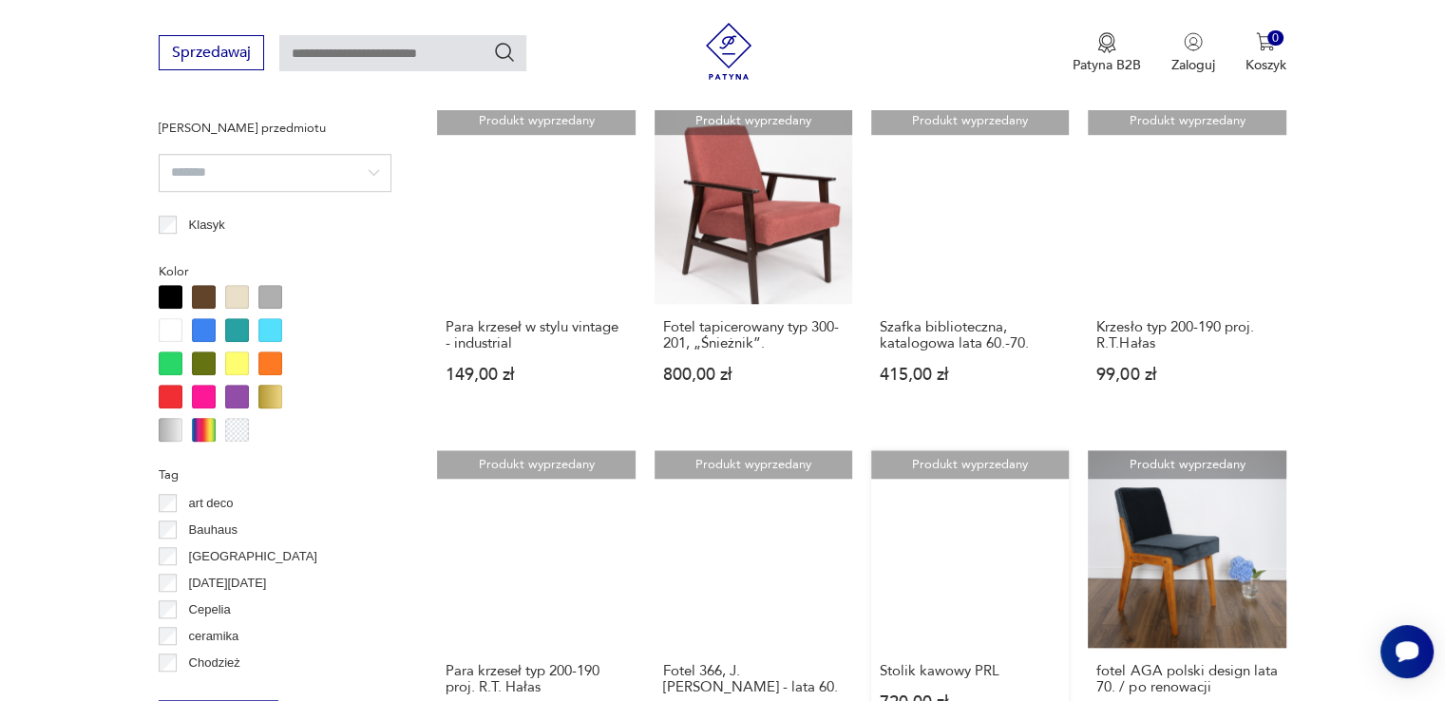
scroll to position [1771, 0]
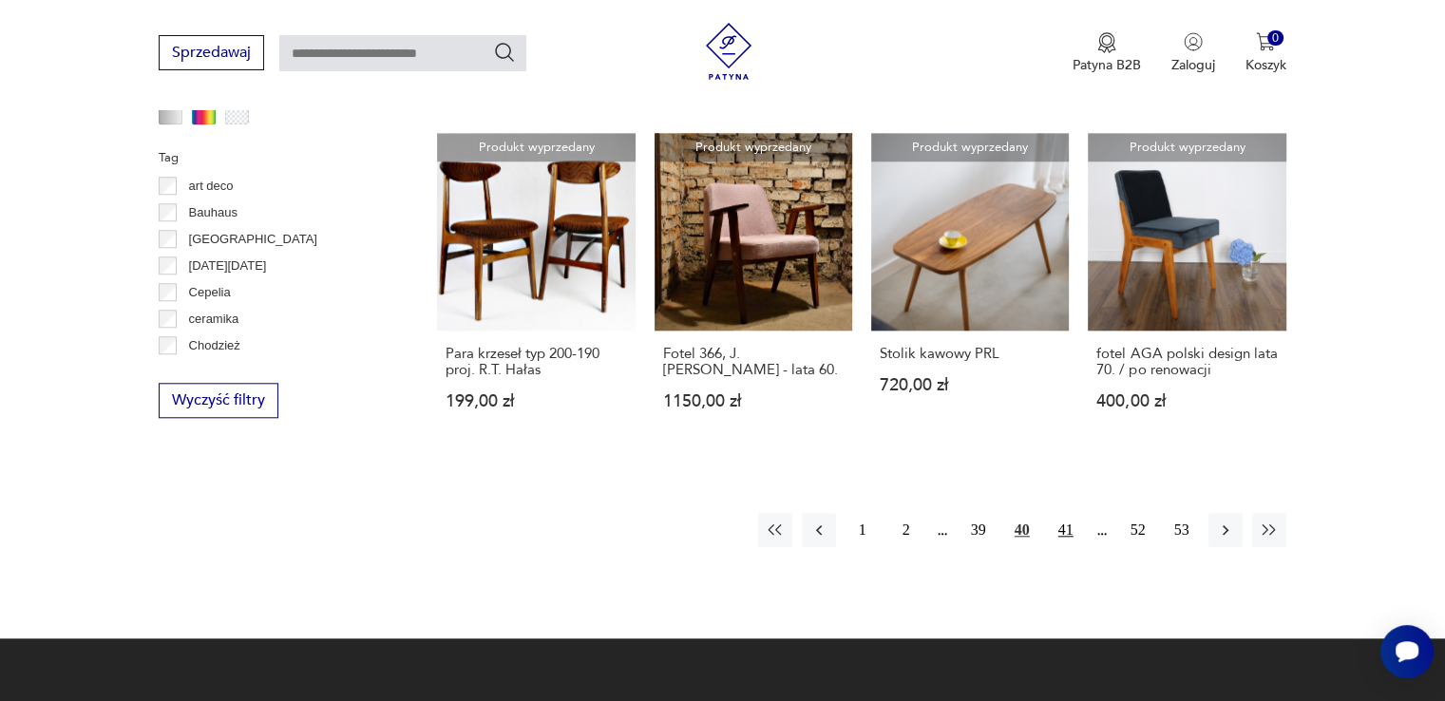
click at [1068, 535] on button "41" at bounding box center [1066, 530] width 34 height 34
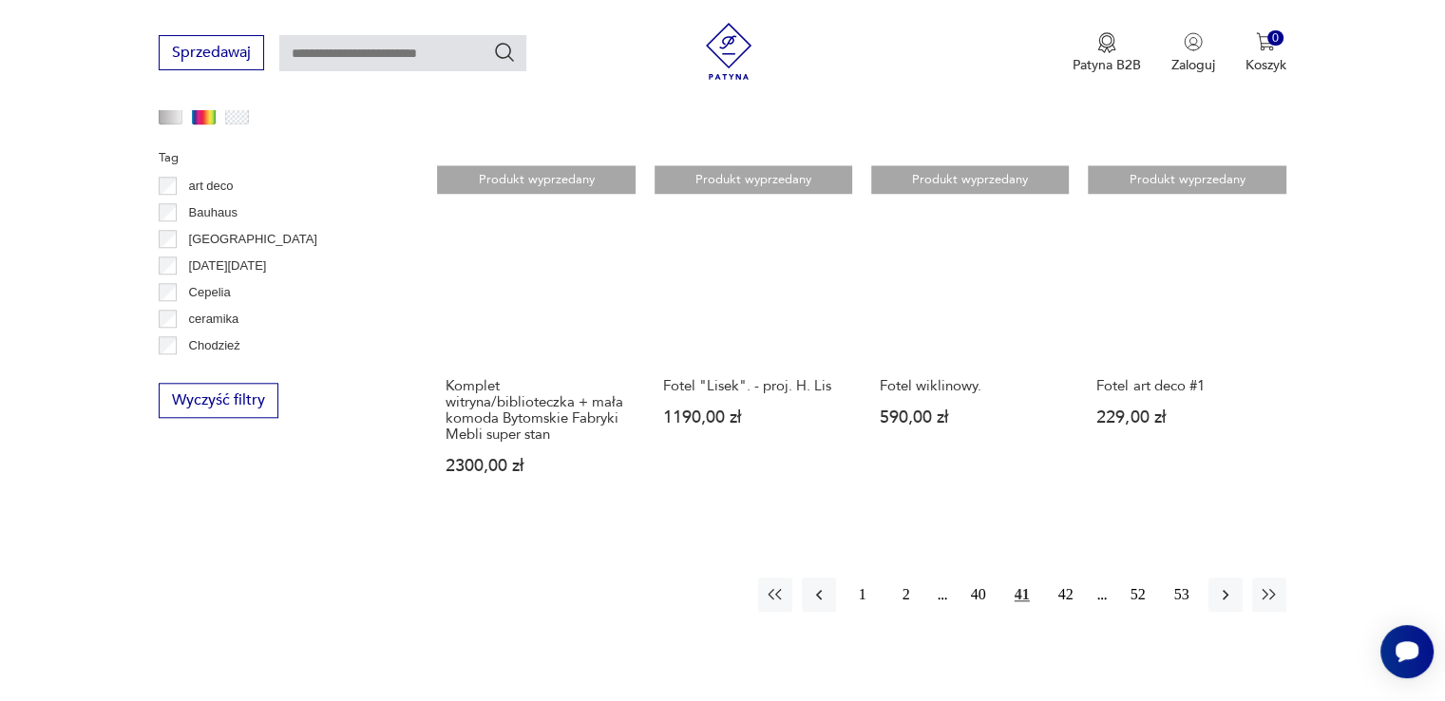
scroll to position [2086, 0]
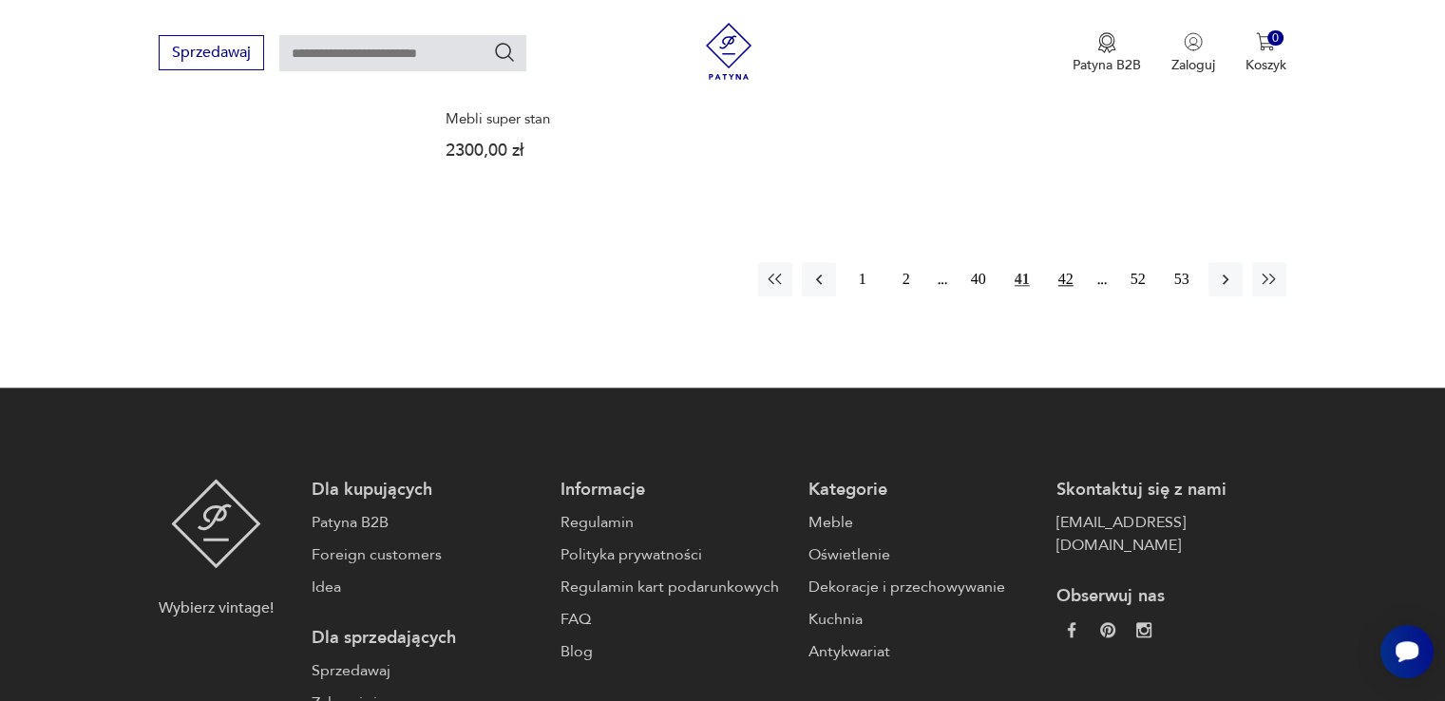
click at [1077, 266] on button "42" at bounding box center [1066, 279] width 34 height 34
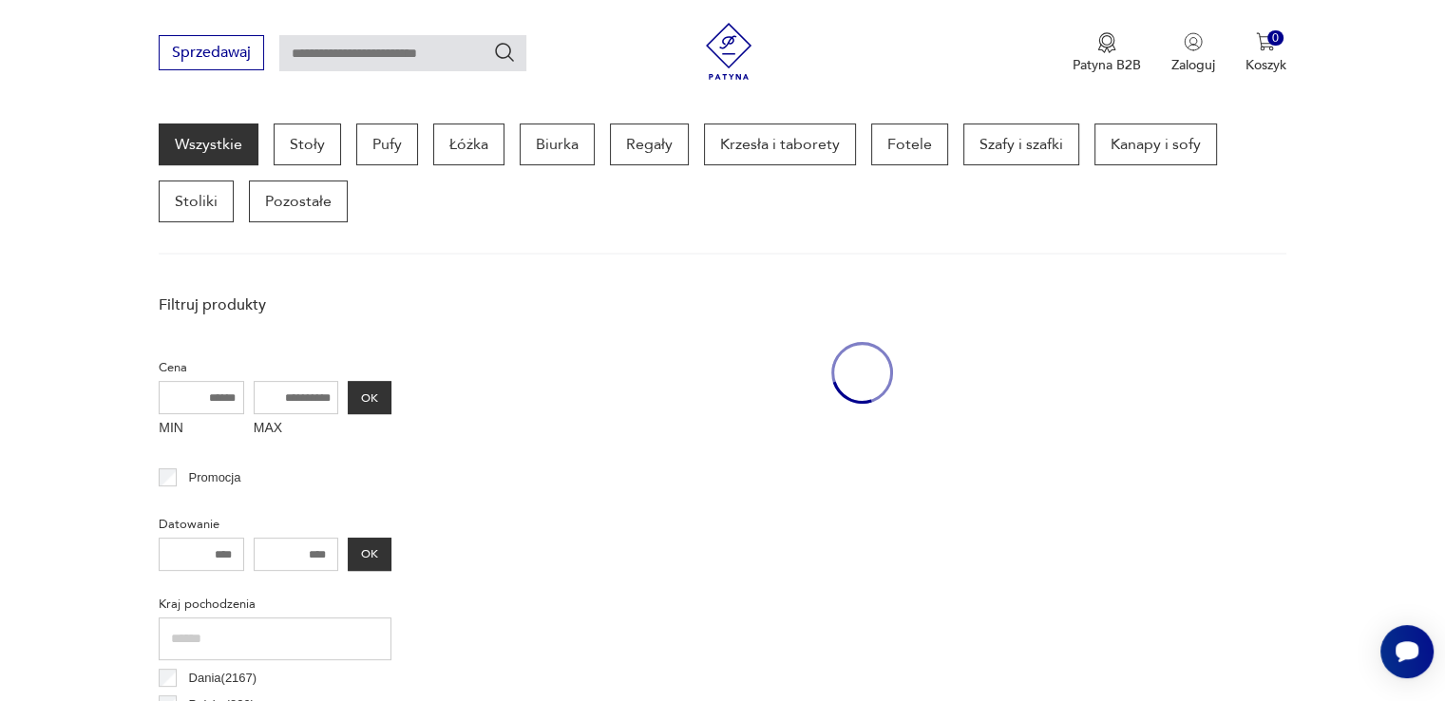
scroll to position [504, 0]
